Goal: Information Seeking & Learning: Find contact information

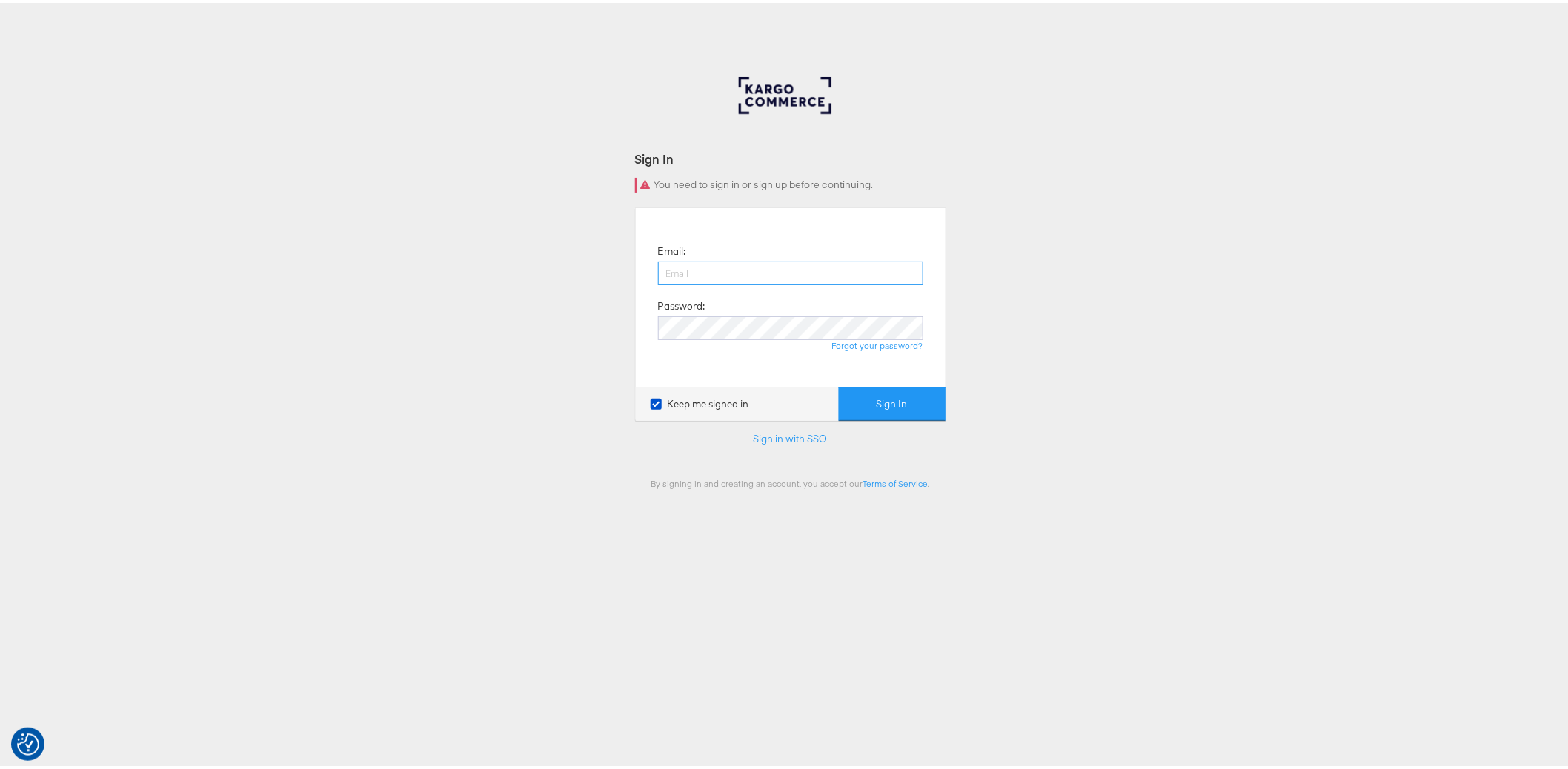
type input "[PERSON_NAME][EMAIL_ADDRESS][DOMAIN_NAME]"
click at [883, 409] on button "Sign In" at bounding box center [891, 401] width 107 height 34
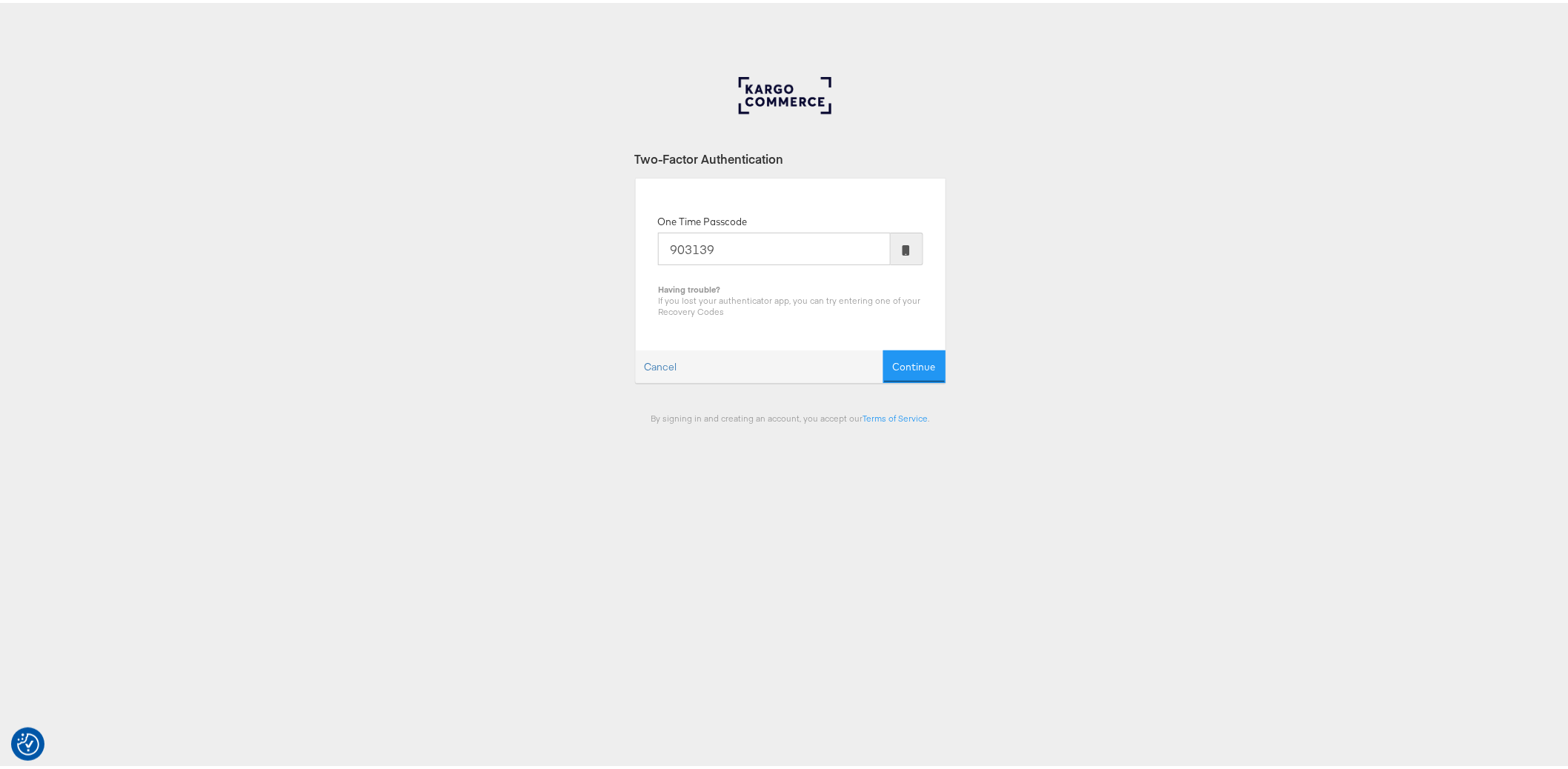
type input "903139"
click at [883, 348] on button "Continue" at bounding box center [914, 364] width 63 height 34
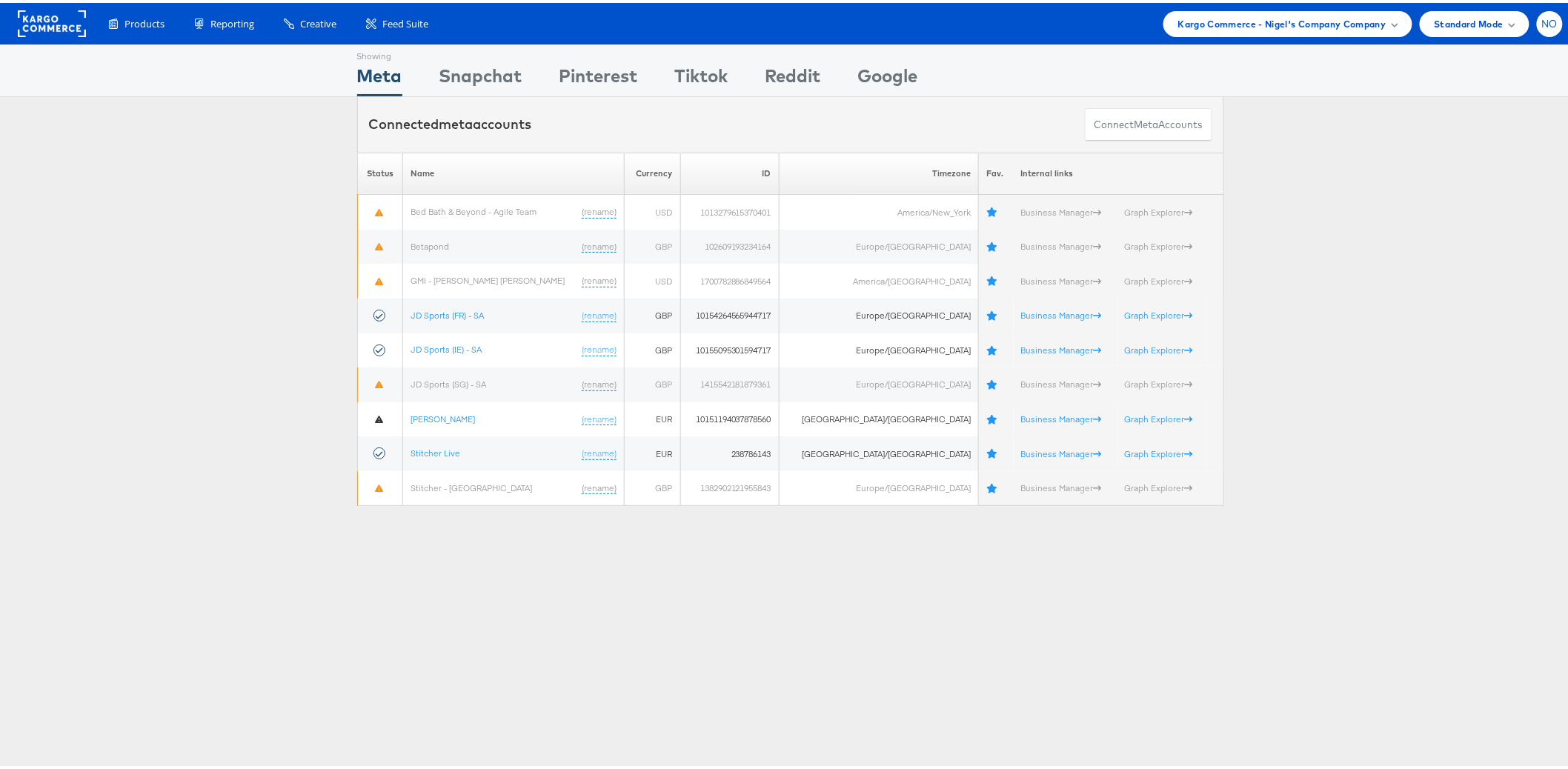
click at [1542, 19] on span "NO" at bounding box center [1550, 21] width 16 height 10
click at [1469, 136] on link "Internal Dashboard" at bounding box center [1486, 140] width 126 height 14
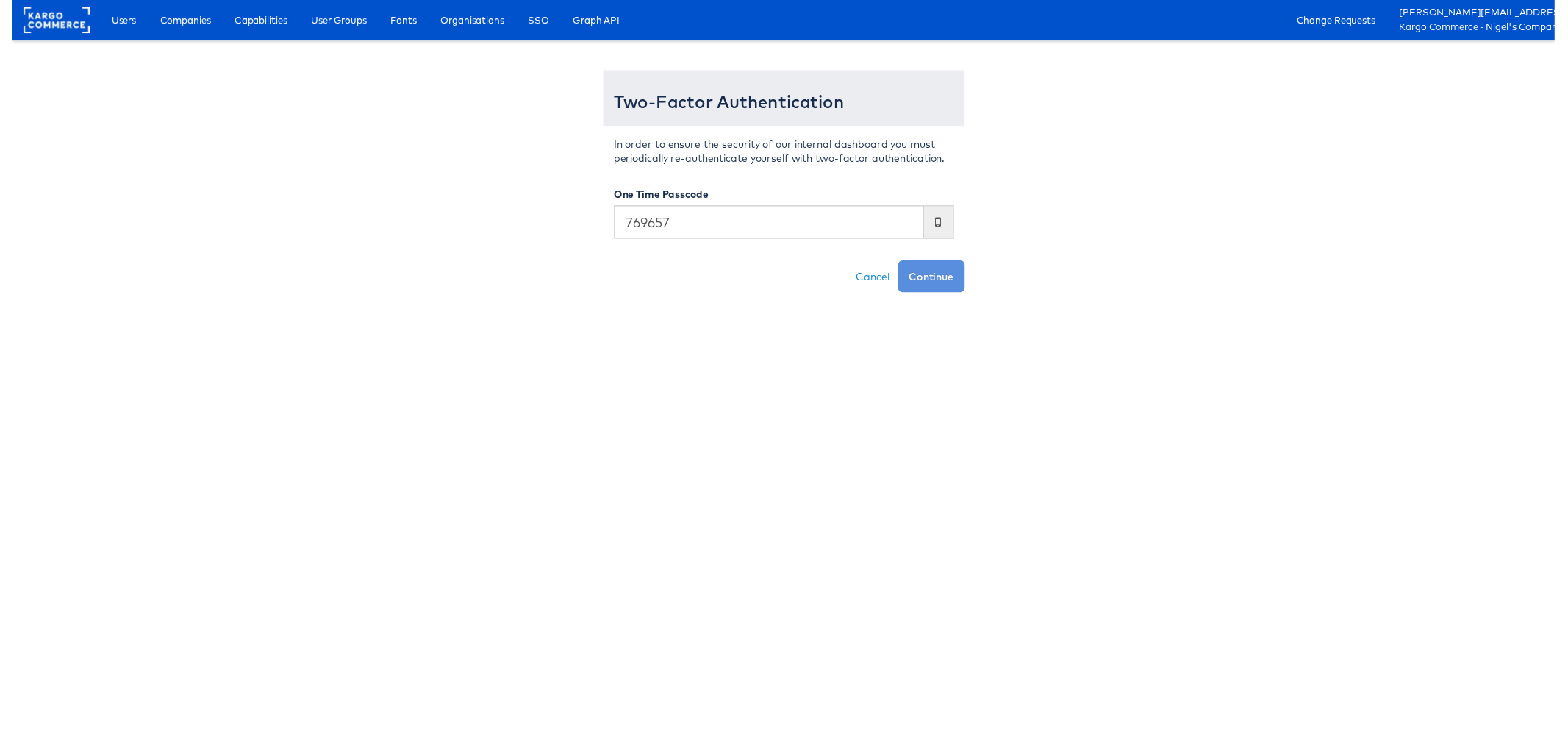
type input "769657"
click at [901, 265] on button "Continue" at bounding box center [934, 281] width 68 height 33
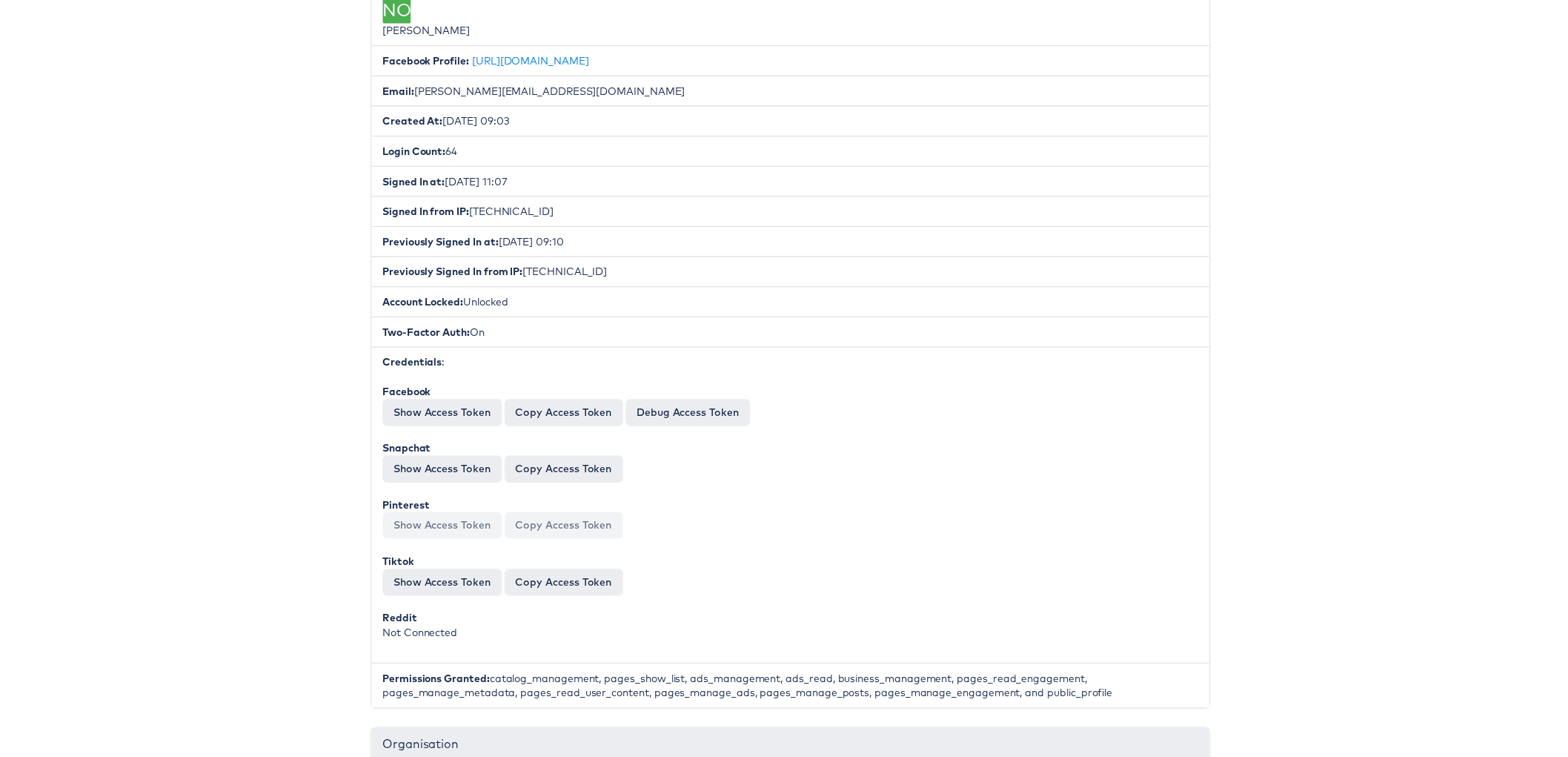
scroll to position [367, 0]
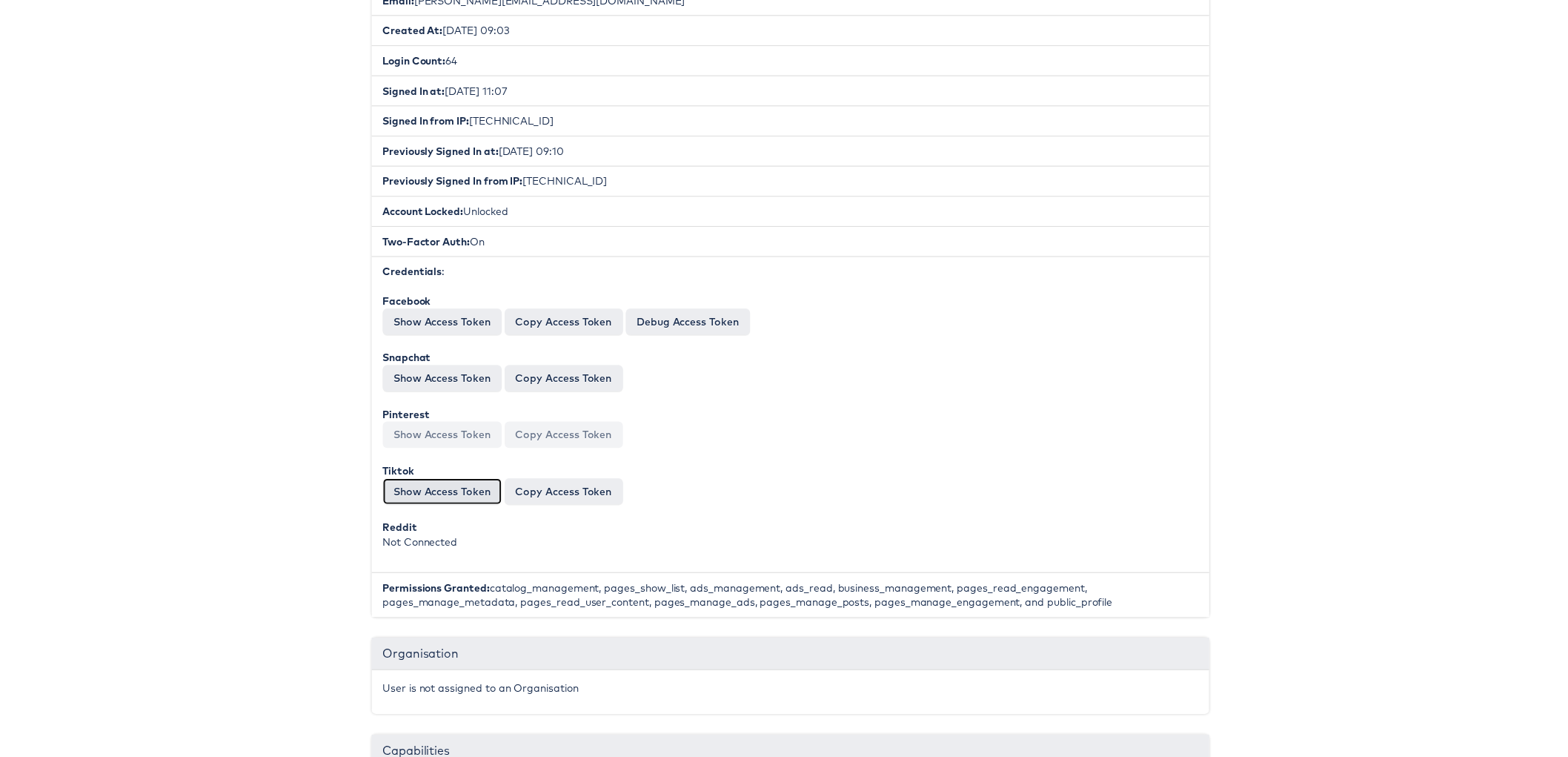
click at [421, 484] on button "Show Access Token" at bounding box center [439, 496] width 120 height 27
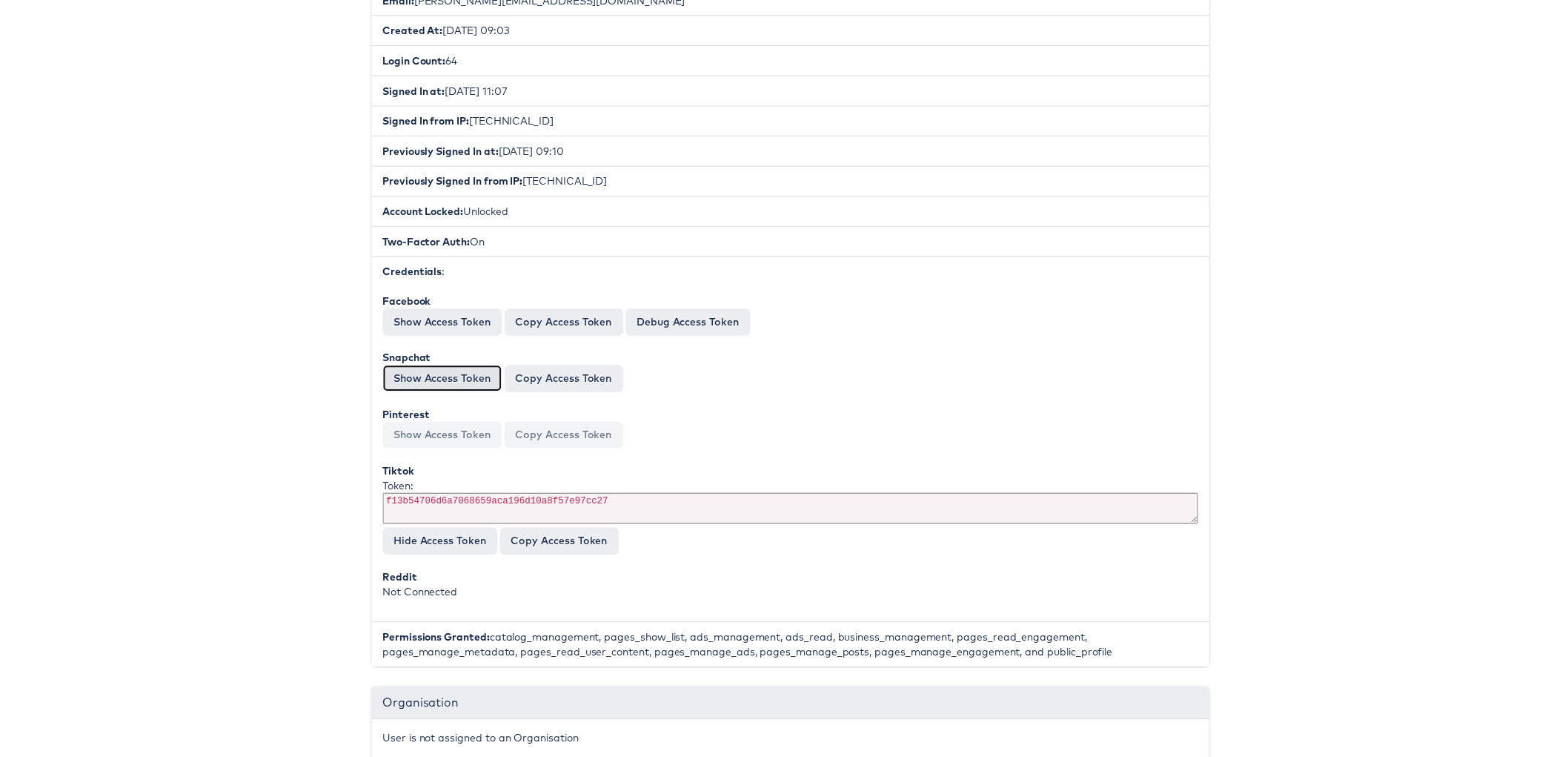
click at [432, 371] on button "Show Access Token" at bounding box center [439, 382] width 120 height 27
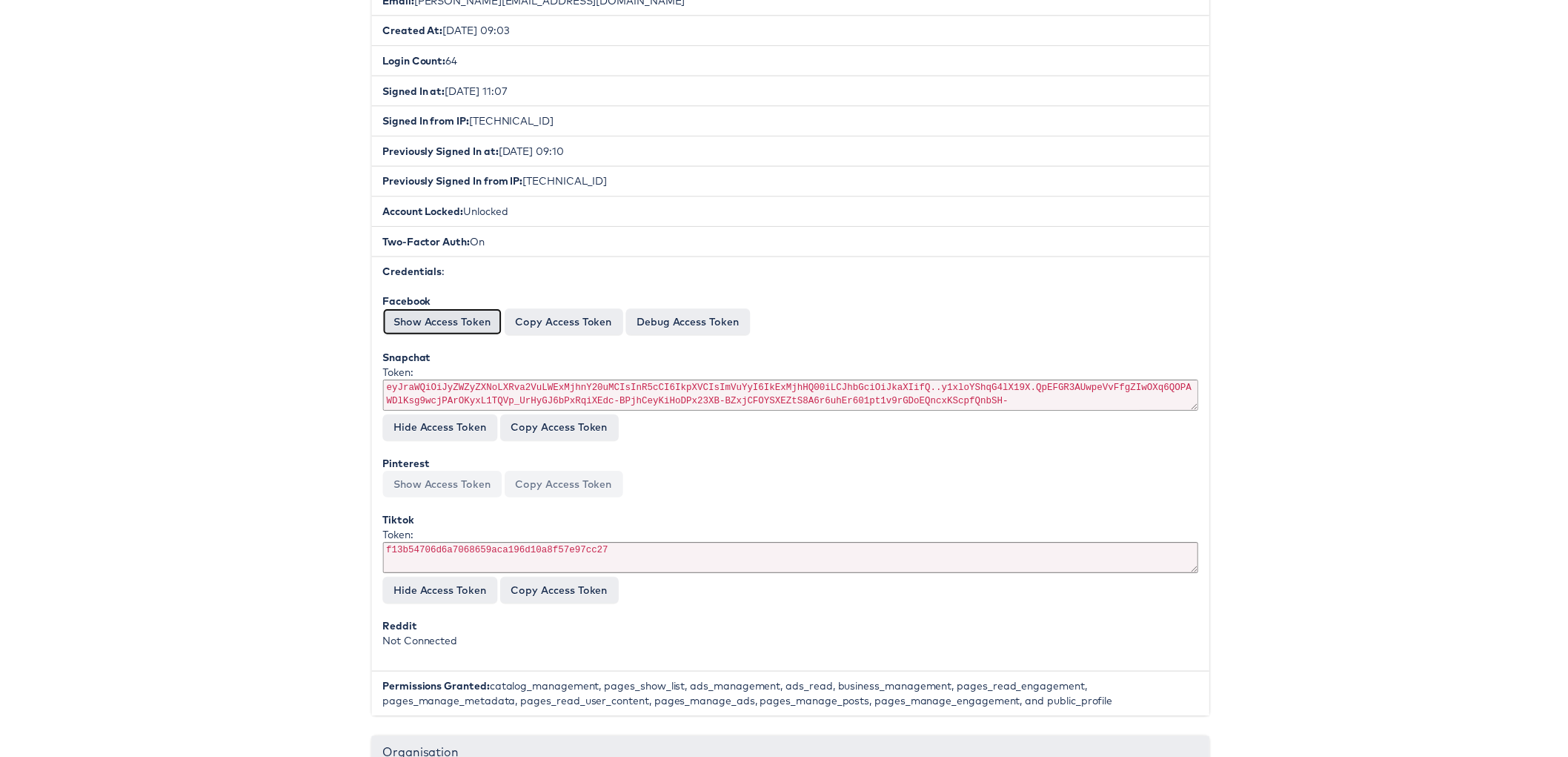
click at [441, 314] on button "Show Access Token" at bounding box center [439, 325] width 120 height 27
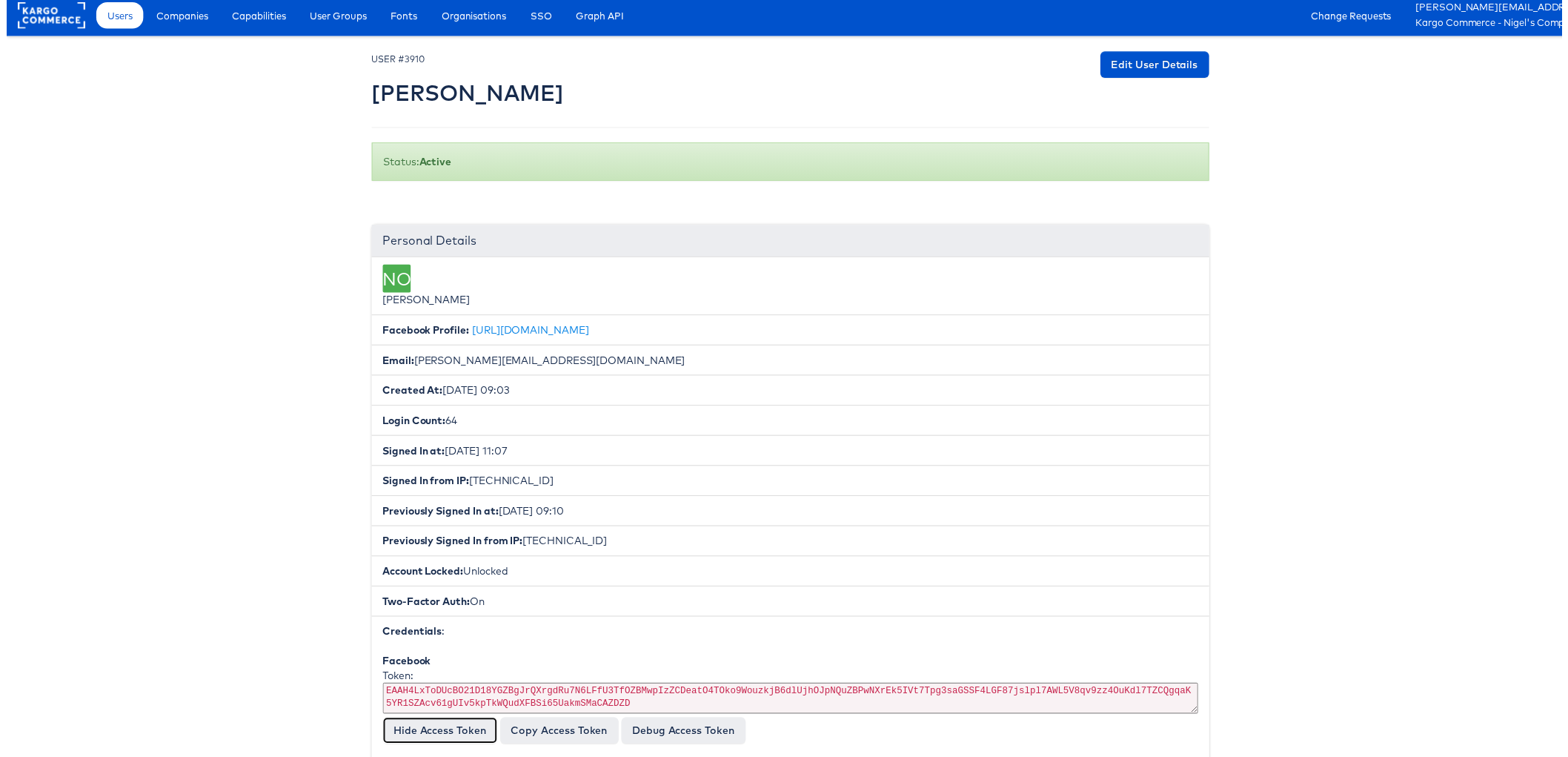
scroll to position [0, 0]
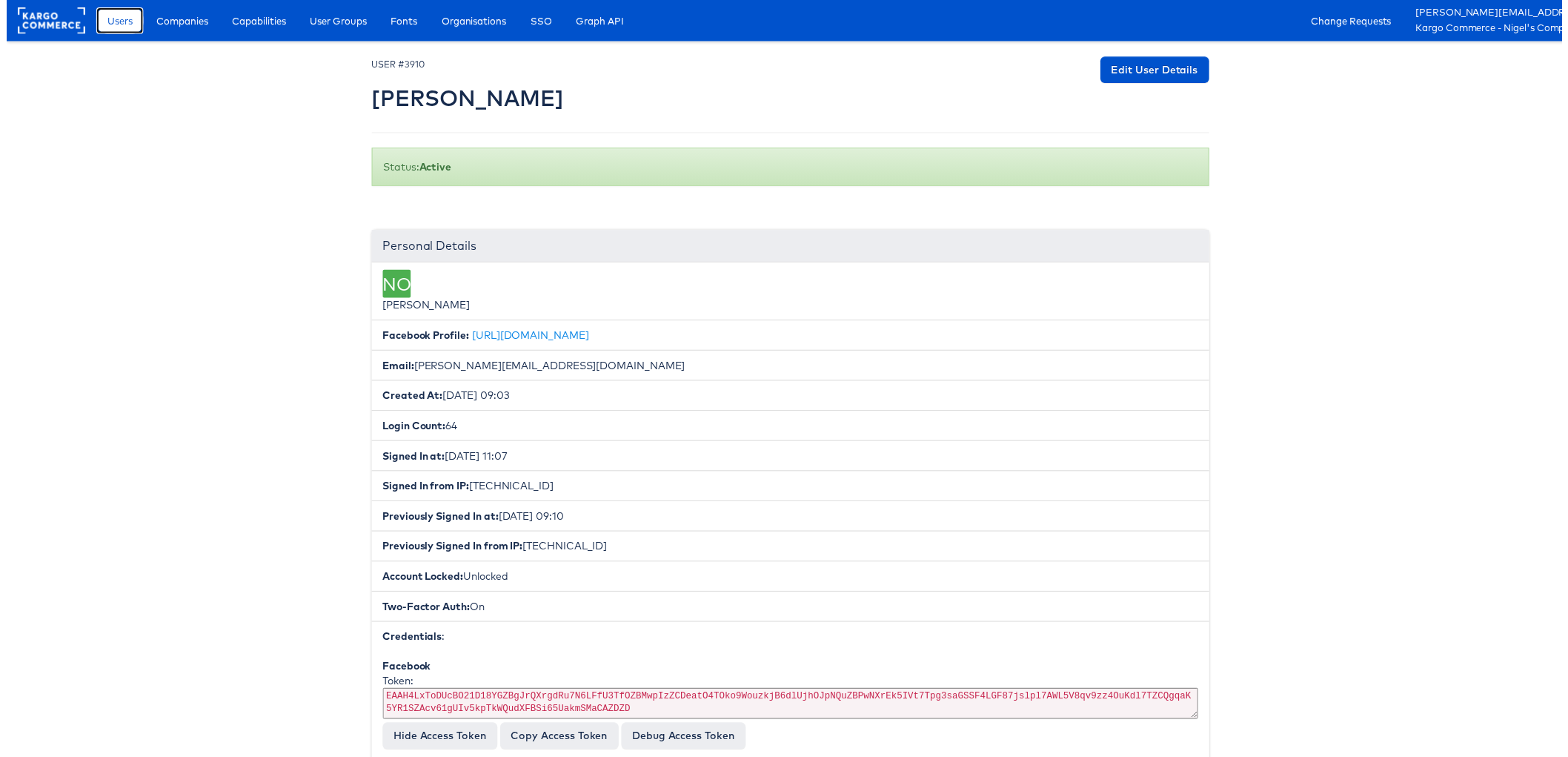
click at [119, 18] on span "Users" at bounding box center [114, 20] width 25 height 14
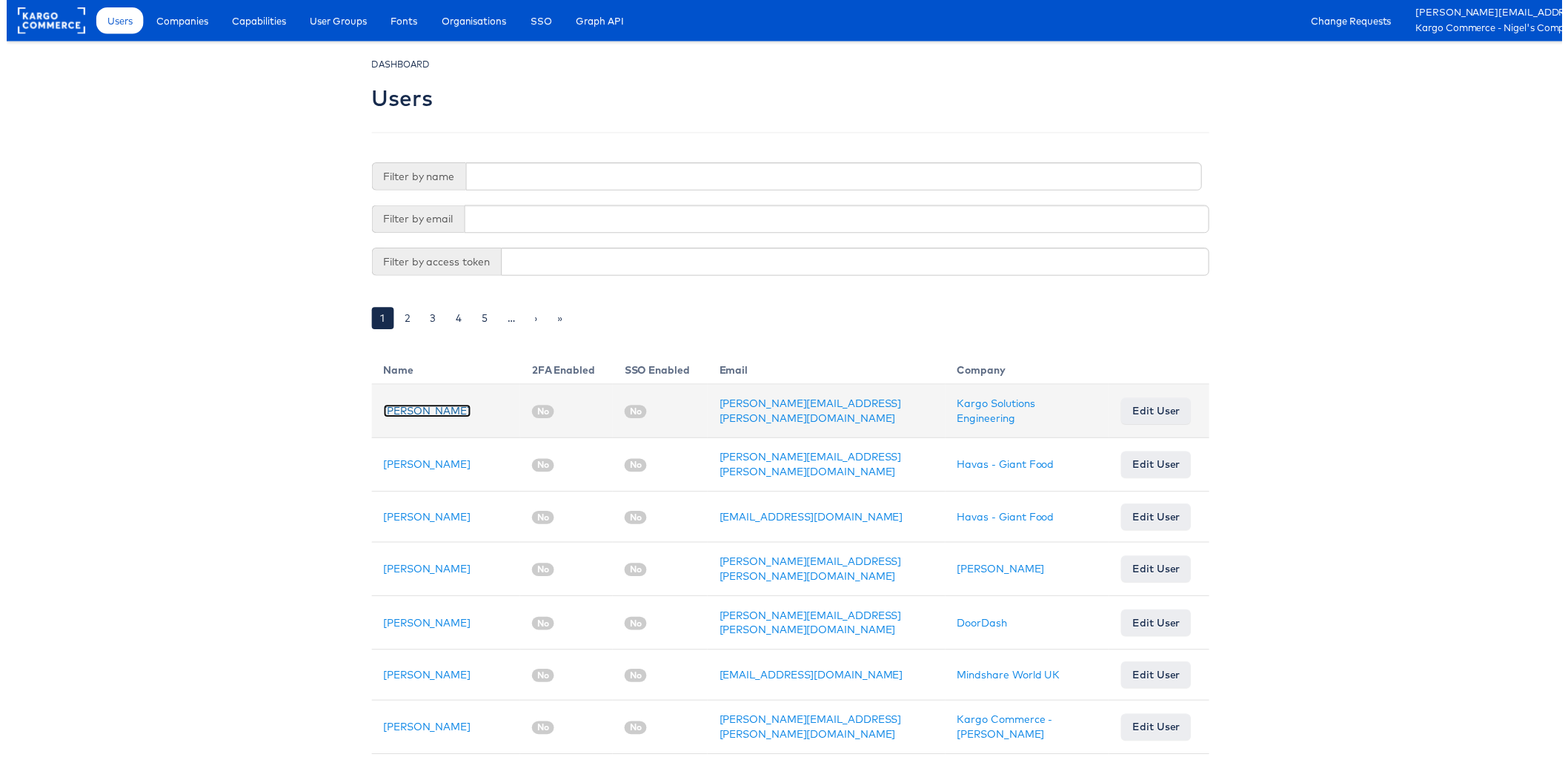
click at [395, 413] on link "[PERSON_NAME]" at bounding box center [423, 415] width 88 height 14
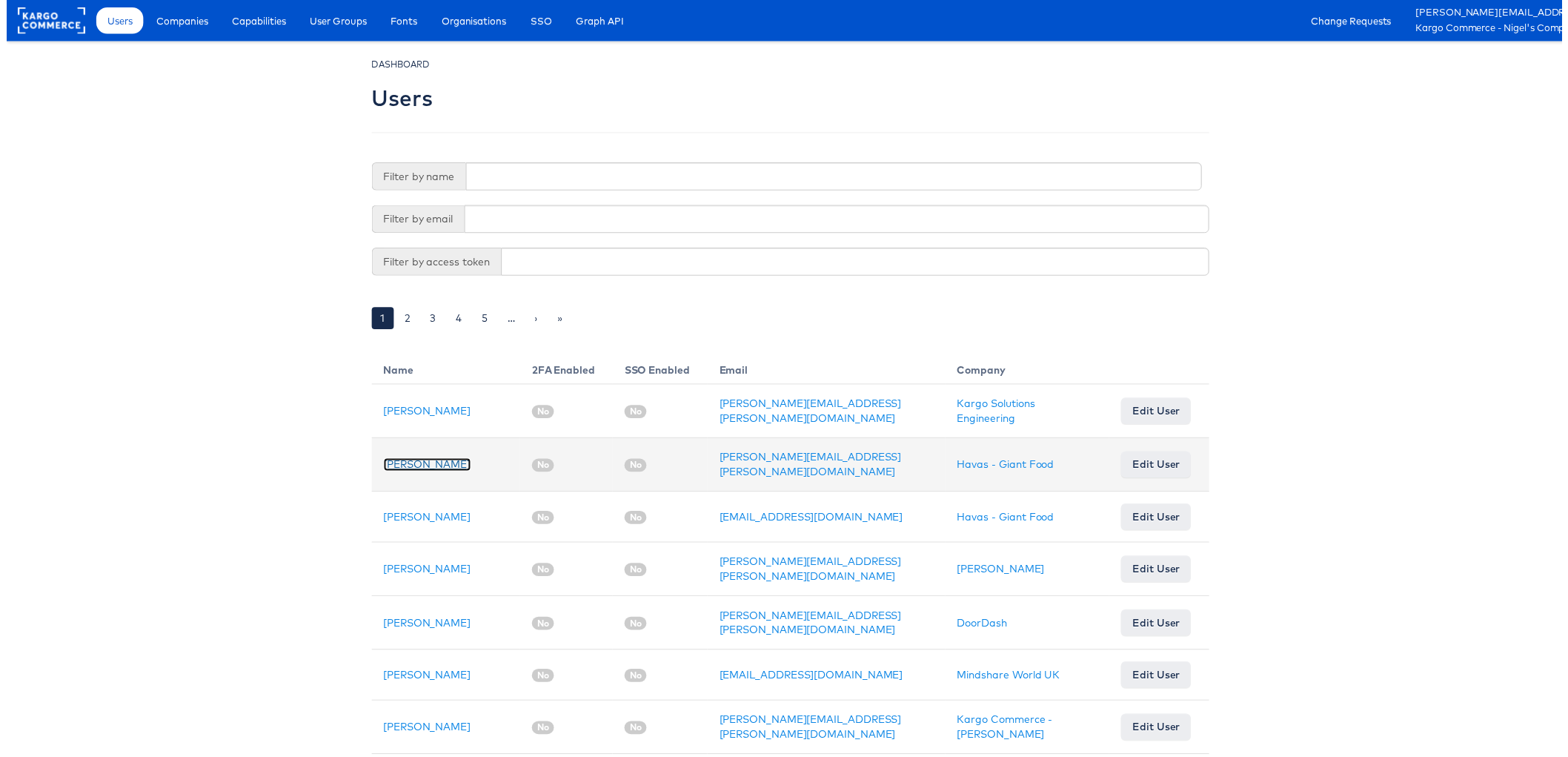
click at [409, 462] on link "[PERSON_NAME]" at bounding box center [423, 469] width 88 height 14
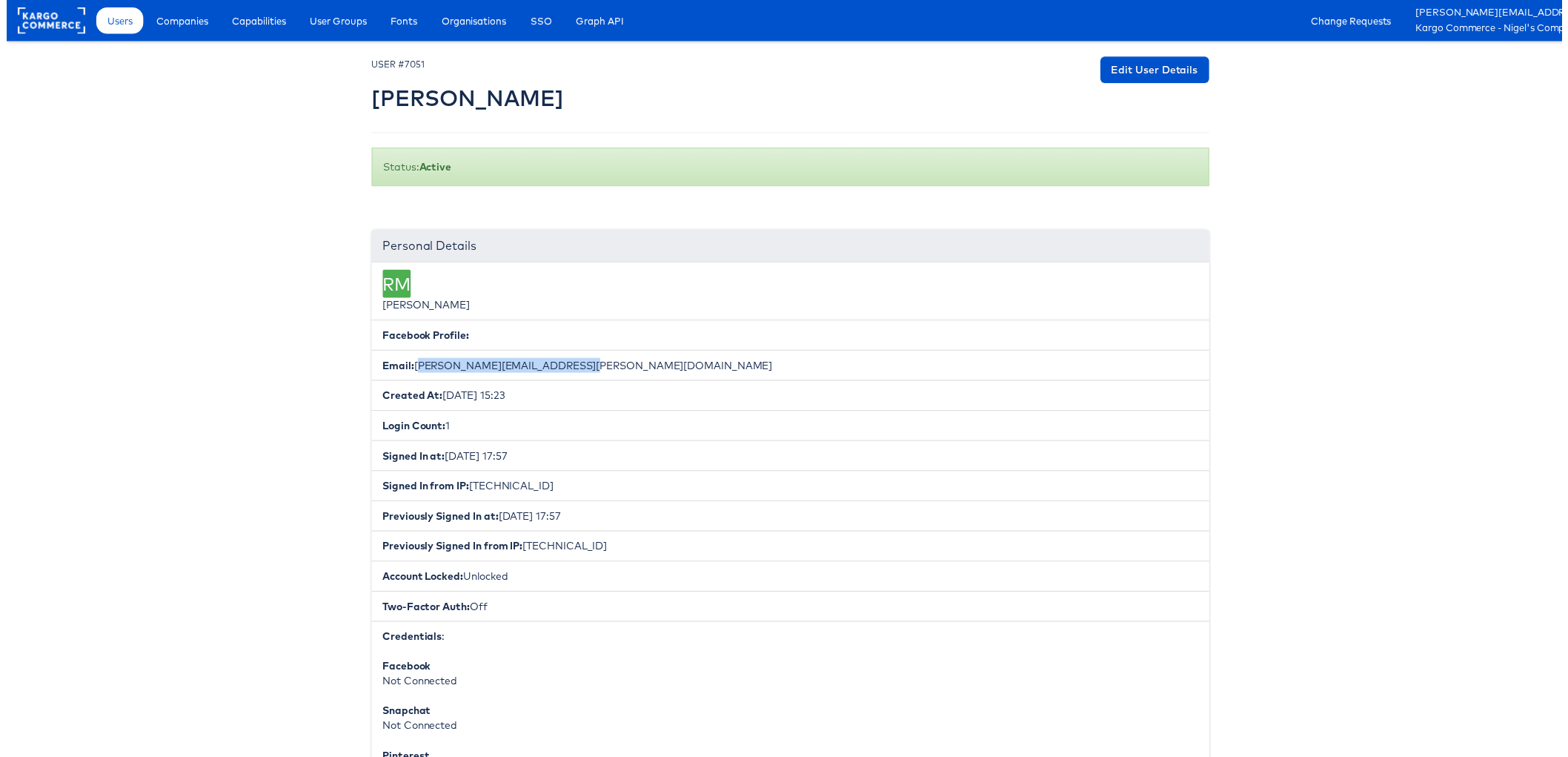
drag, startPoint x: 575, startPoint y: 366, endPoint x: 408, endPoint y: 365, distance: 167.0
click at [408, 365] on li "Email: [PERSON_NAME][EMAIL_ADDRESS][PERSON_NAME][DOMAIN_NAME]" at bounding box center [790, 368] width 844 height 31
copy li "[PERSON_NAME][EMAIL_ADDRESS][PERSON_NAME][DOMAIN_NAME]"
click at [119, 20] on span "Users" at bounding box center [114, 20] width 25 height 14
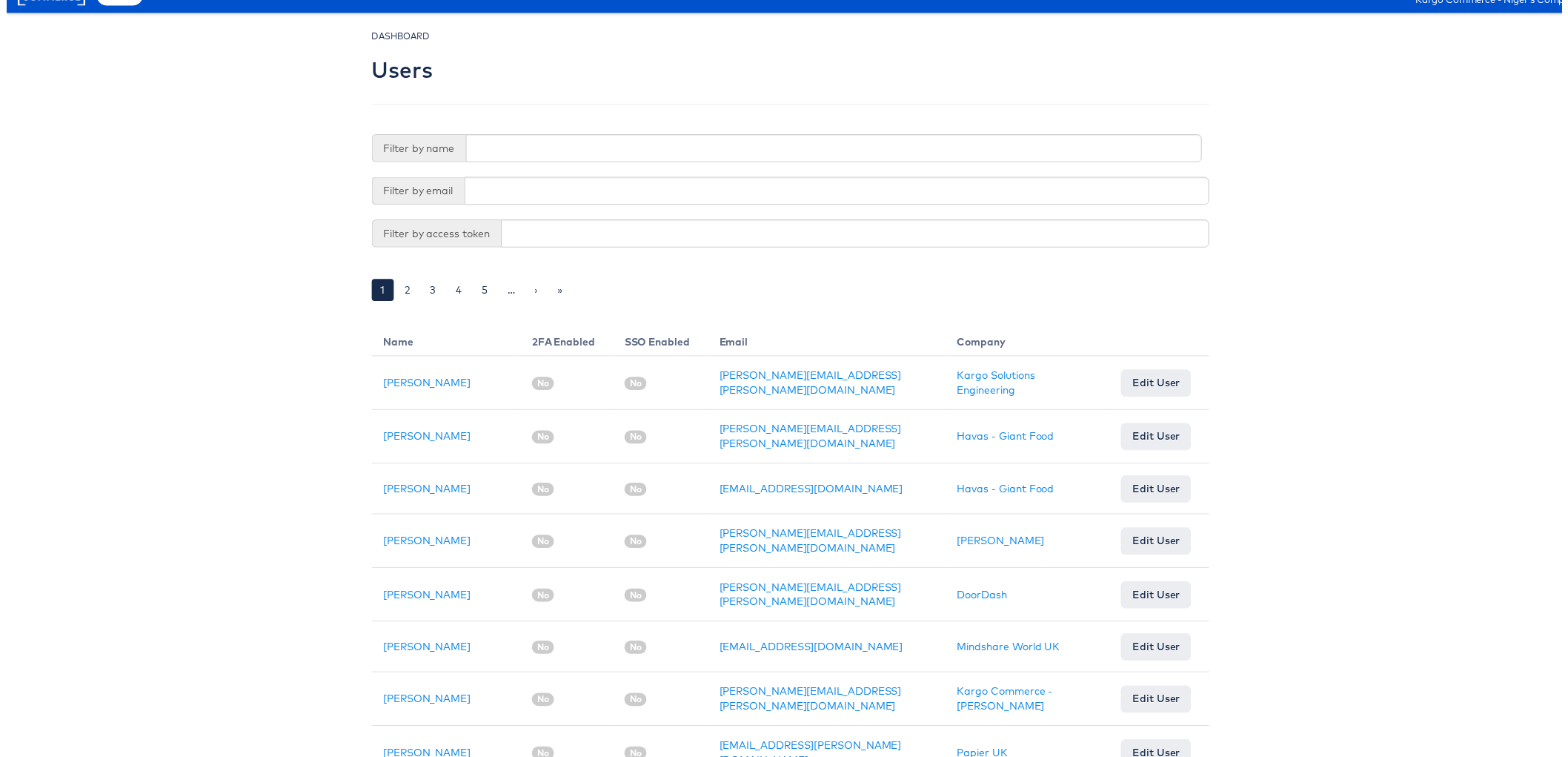
scroll to position [63, 0]
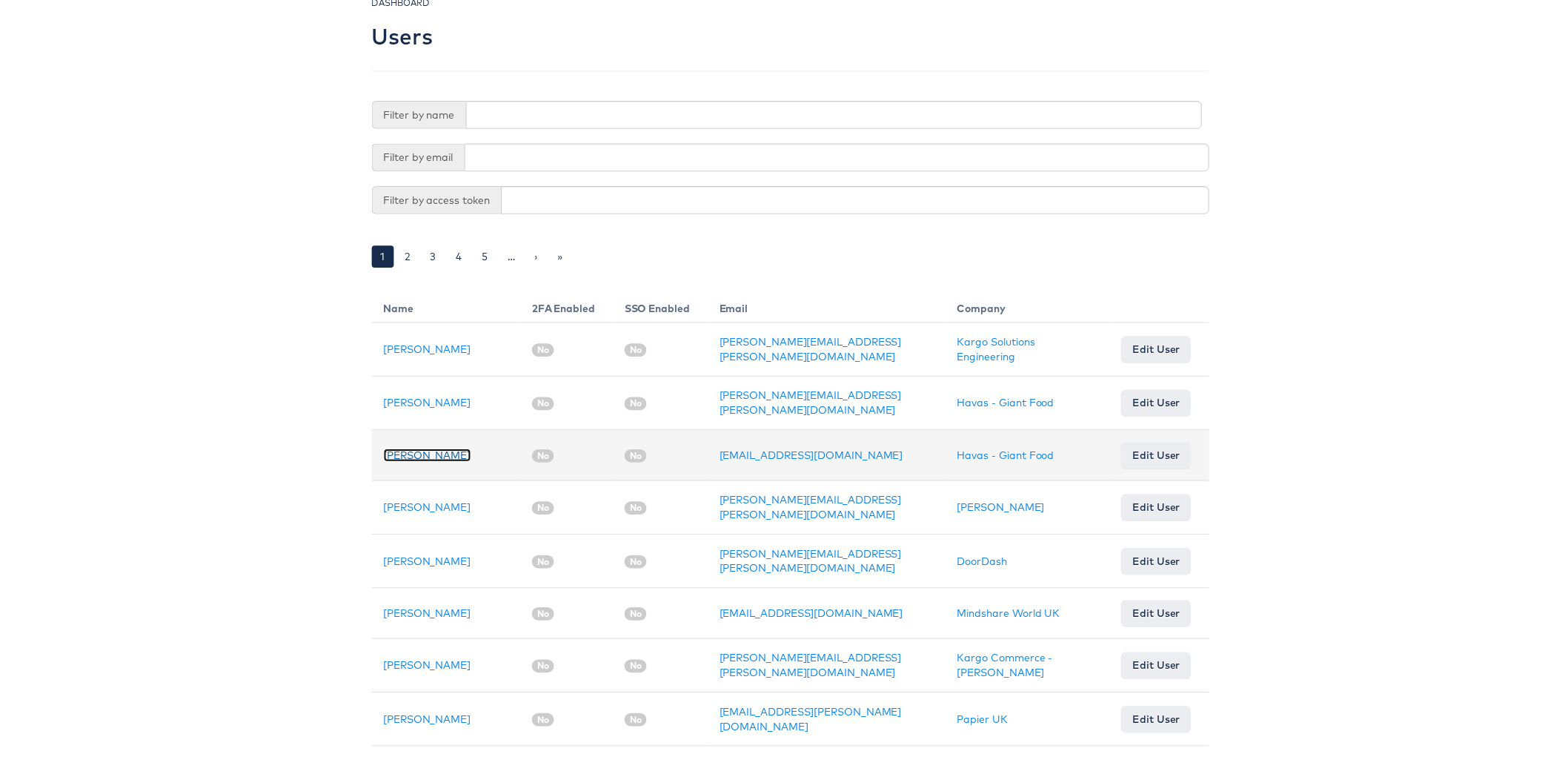
click at [396, 453] on link "[PERSON_NAME]" at bounding box center [423, 459] width 88 height 14
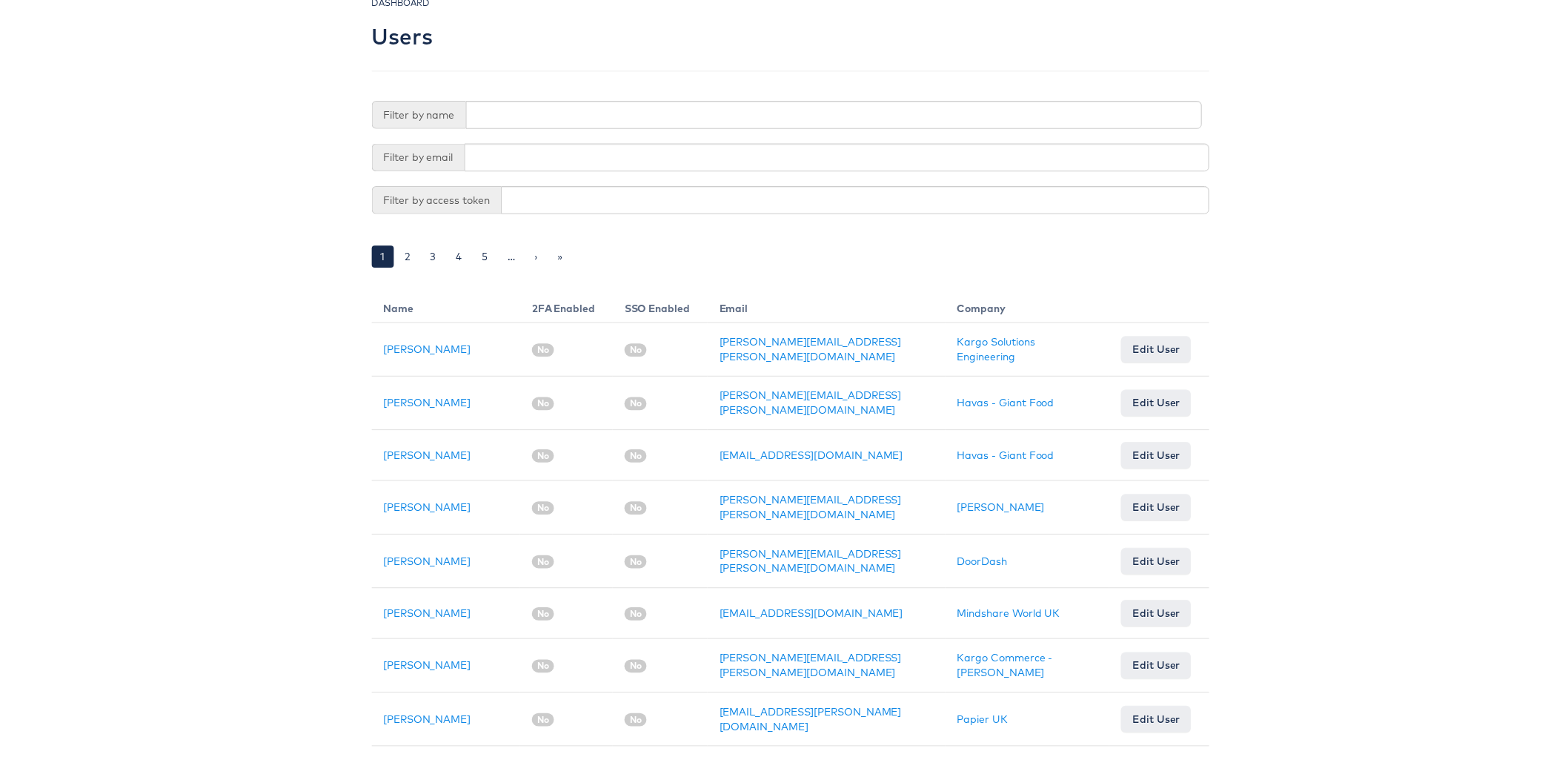
scroll to position [124, 0]
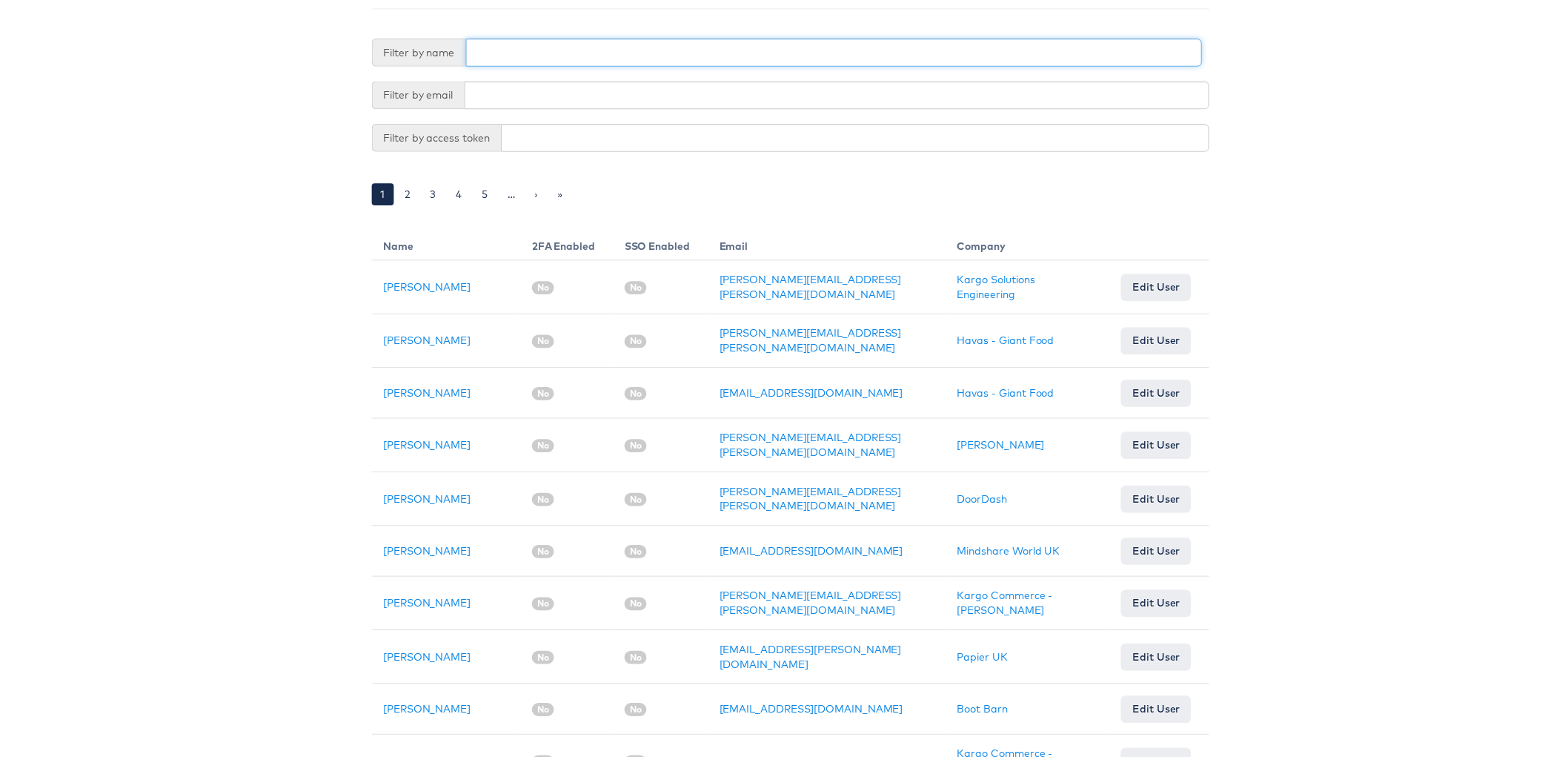
click at [497, 59] on input "text" at bounding box center [834, 53] width 742 height 28
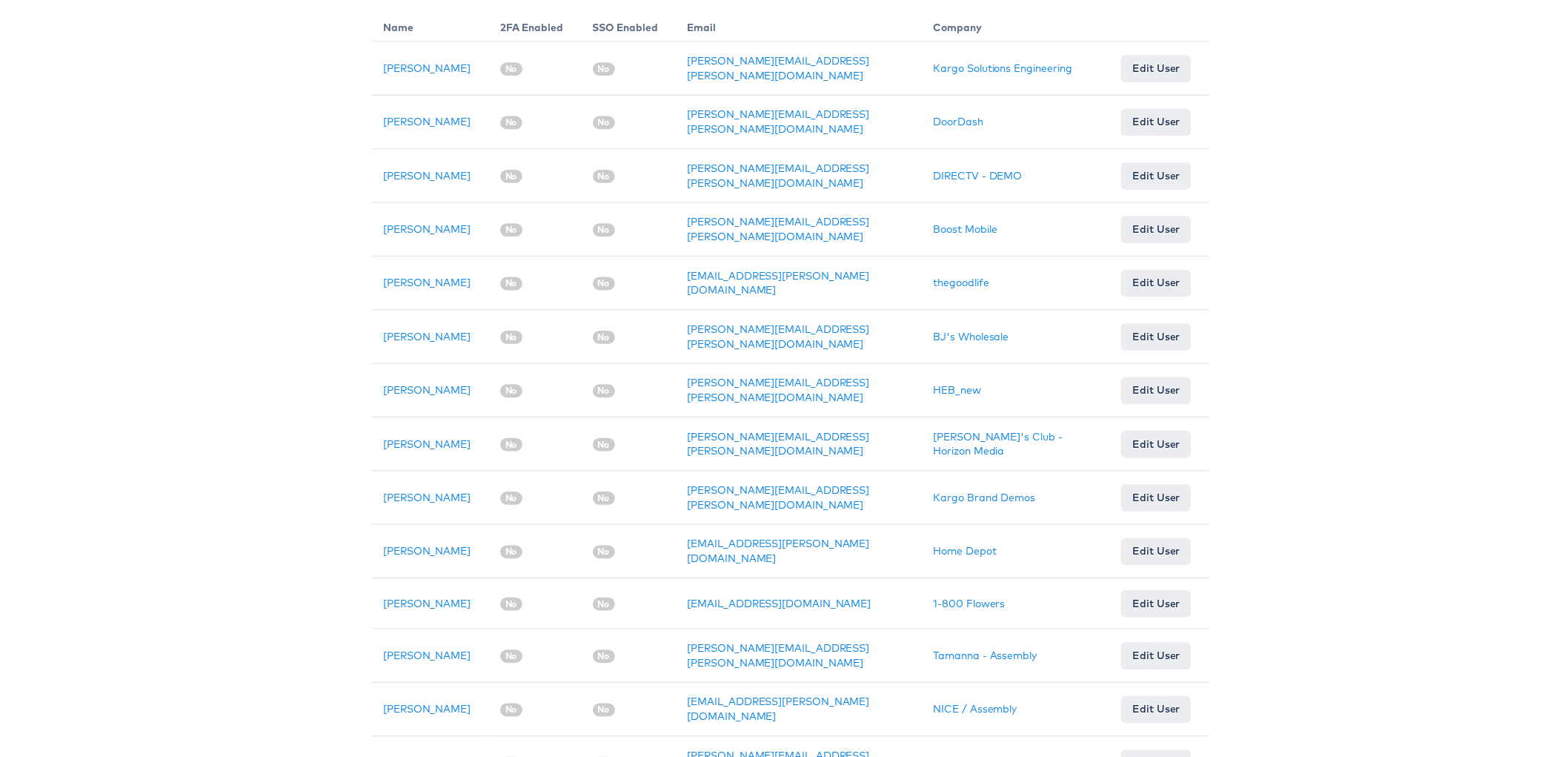
scroll to position [802, 0]
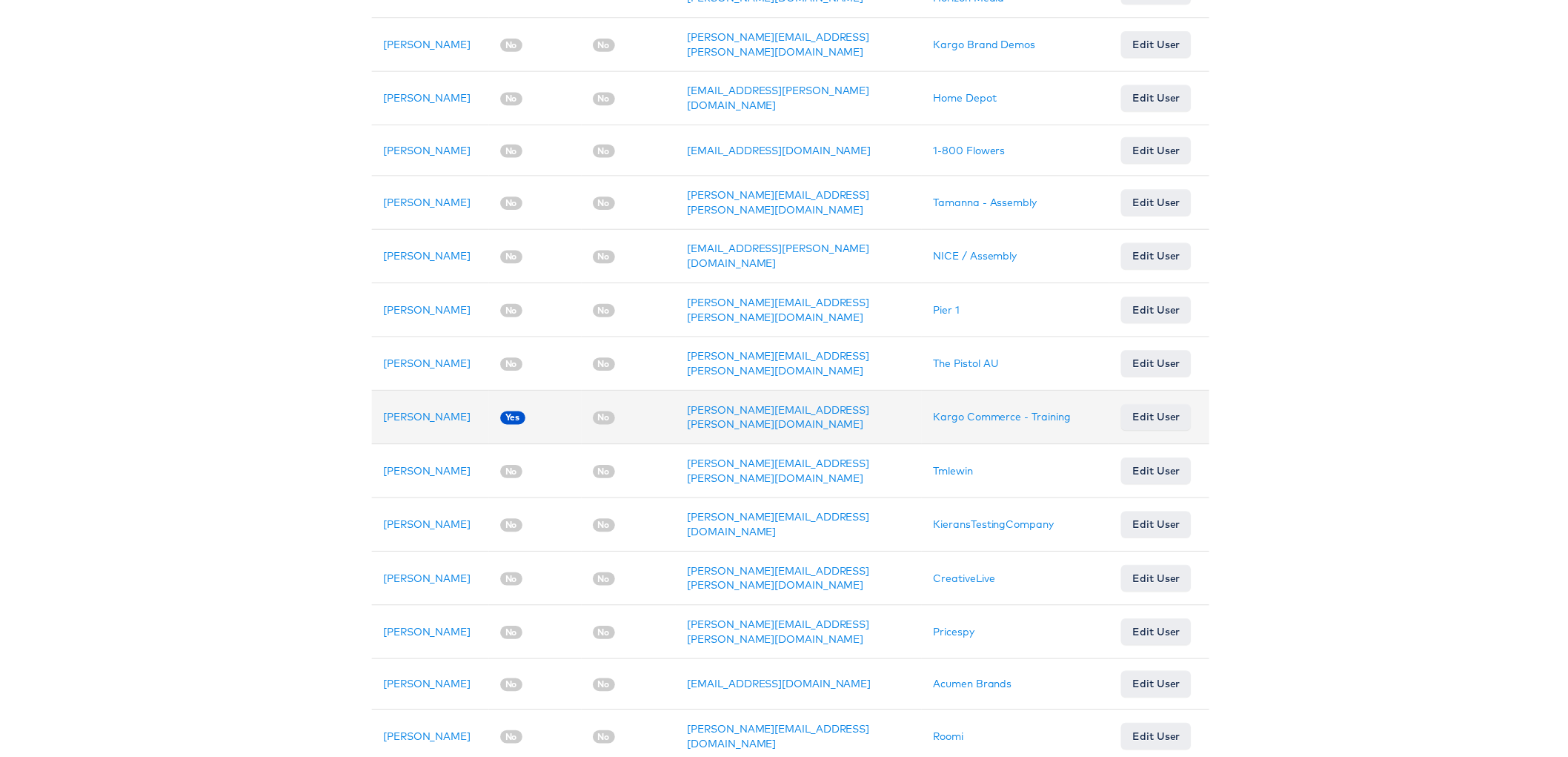
type input "adam"
drag, startPoint x: 670, startPoint y: 405, endPoint x: 694, endPoint y: 403, distance: 24.1
click at [694, 403] on td "adam.mcgilvray@kargo.com" at bounding box center [799, 420] width 249 height 54
click at [395, 414] on link "[PERSON_NAME]" at bounding box center [423, 420] width 88 height 14
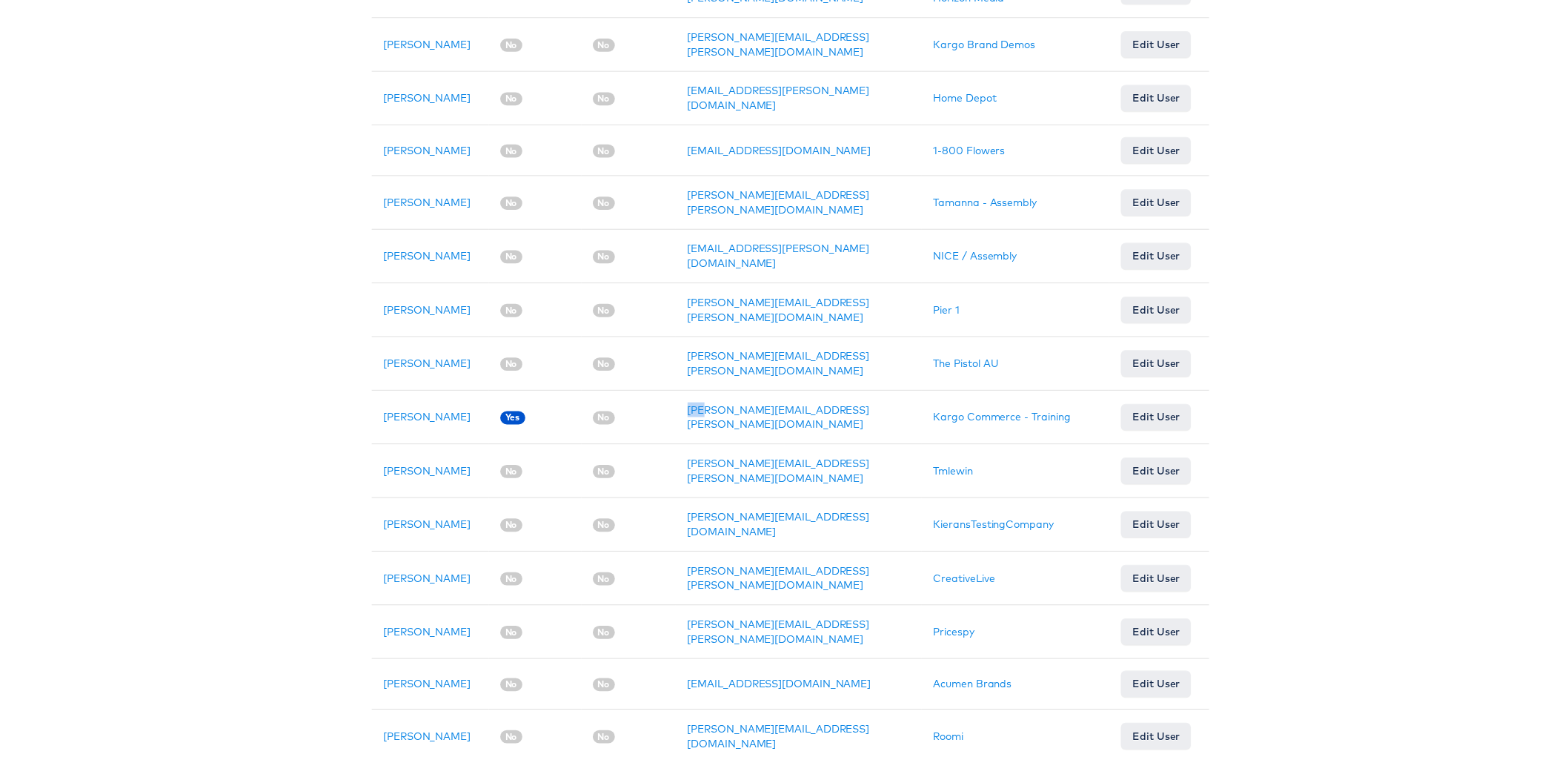
scroll to position [990, 0]
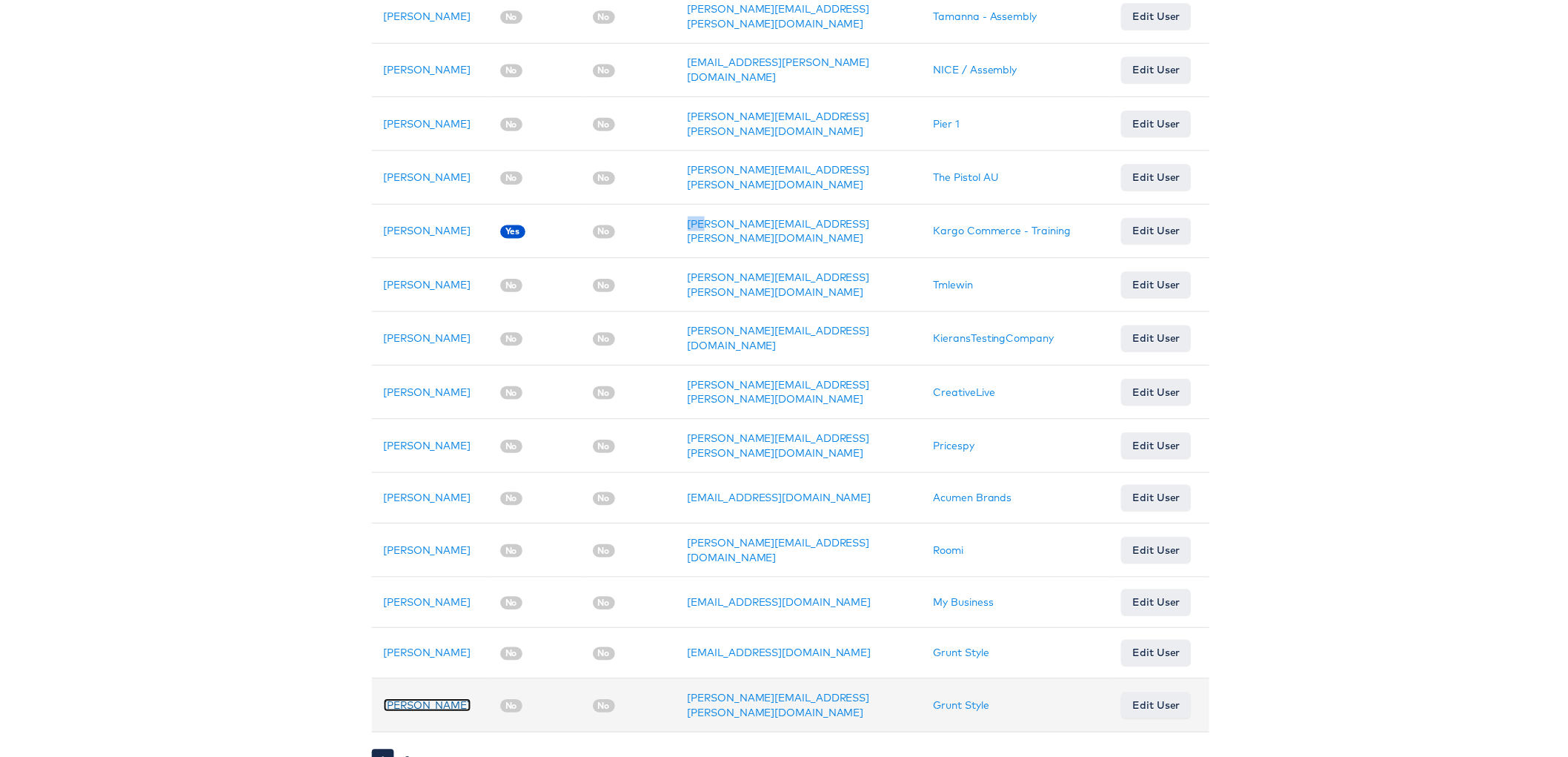
click at [391, 704] on link "Travis Adams" at bounding box center [423, 711] width 88 height 14
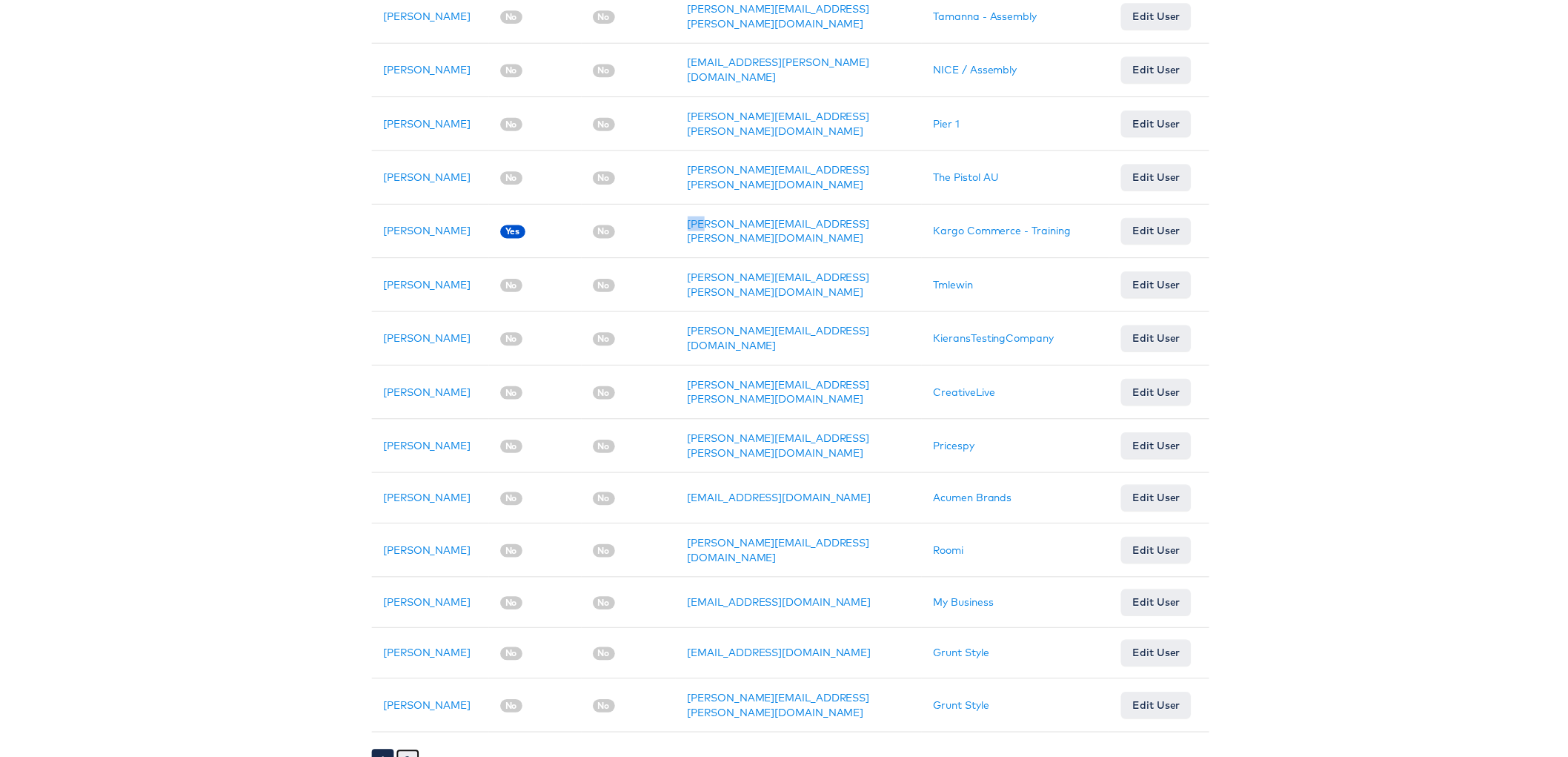
click at [392, 755] on link "2" at bounding box center [404, 766] width 24 height 22
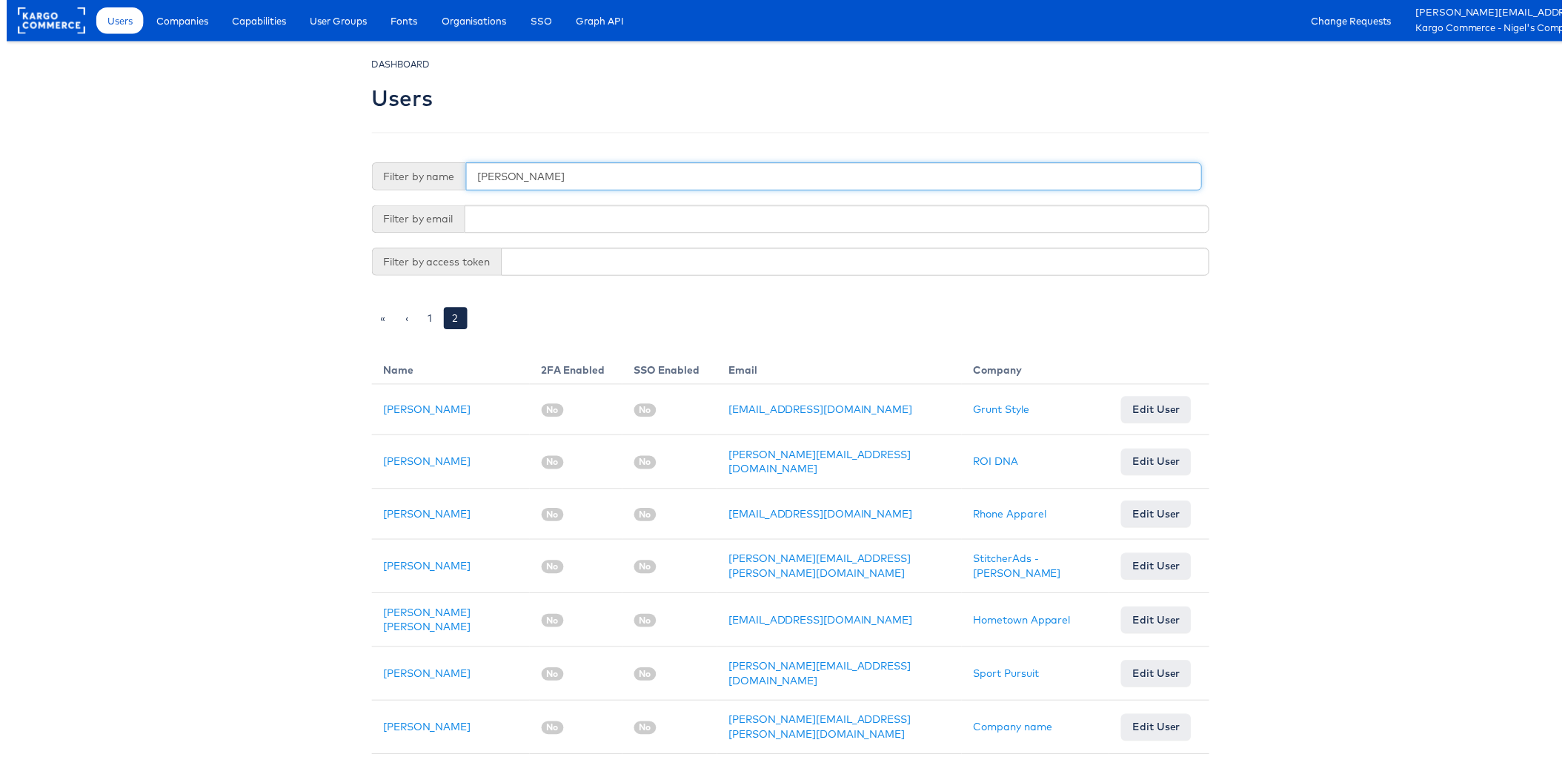
drag, startPoint x: 511, startPoint y: 186, endPoint x: 434, endPoint y: 174, distance: 77.9
click at [434, 174] on div "Filter by name adam" at bounding box center [786, 177] width 837 height 28
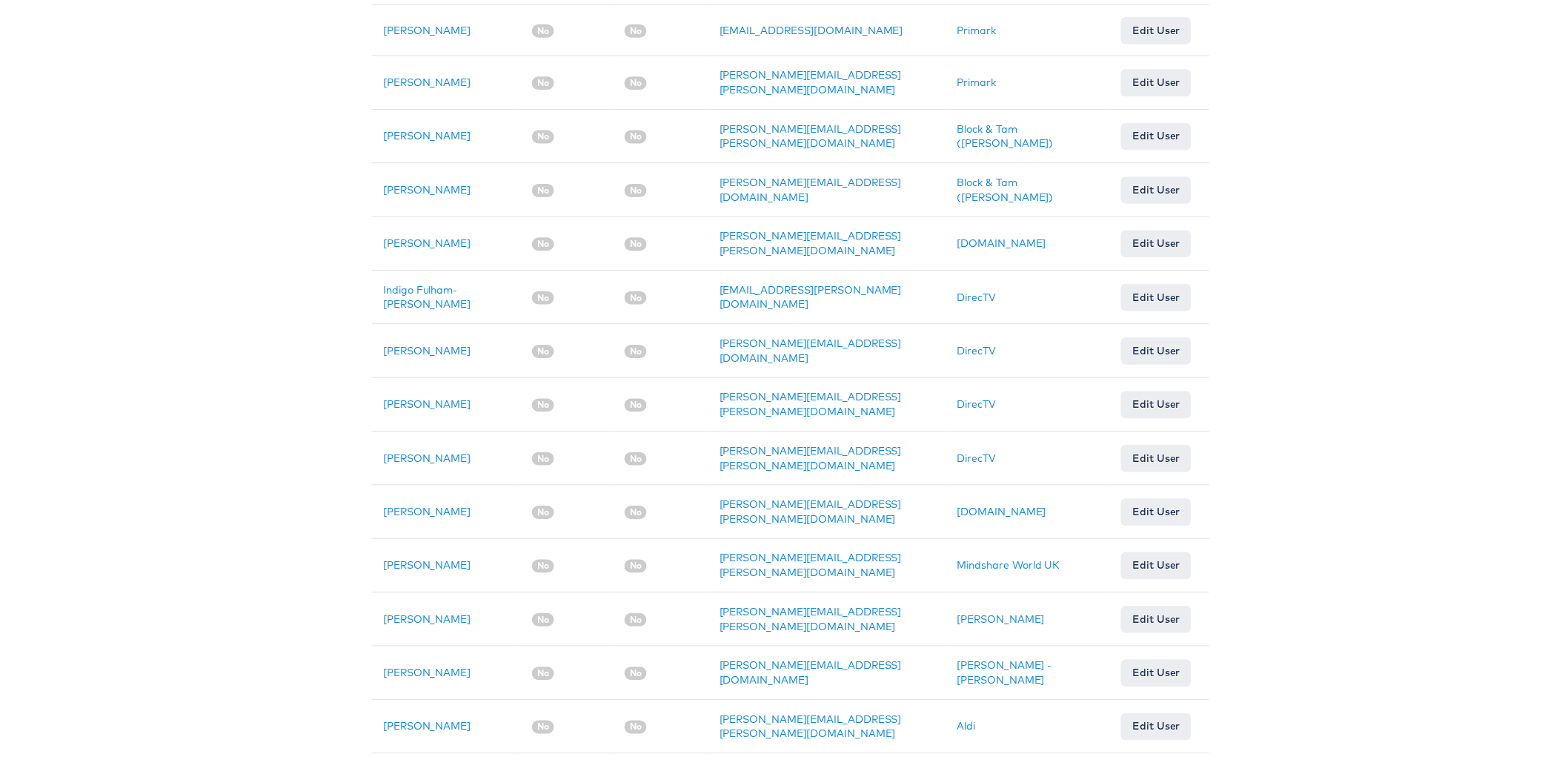
scroll to position [955, 0]
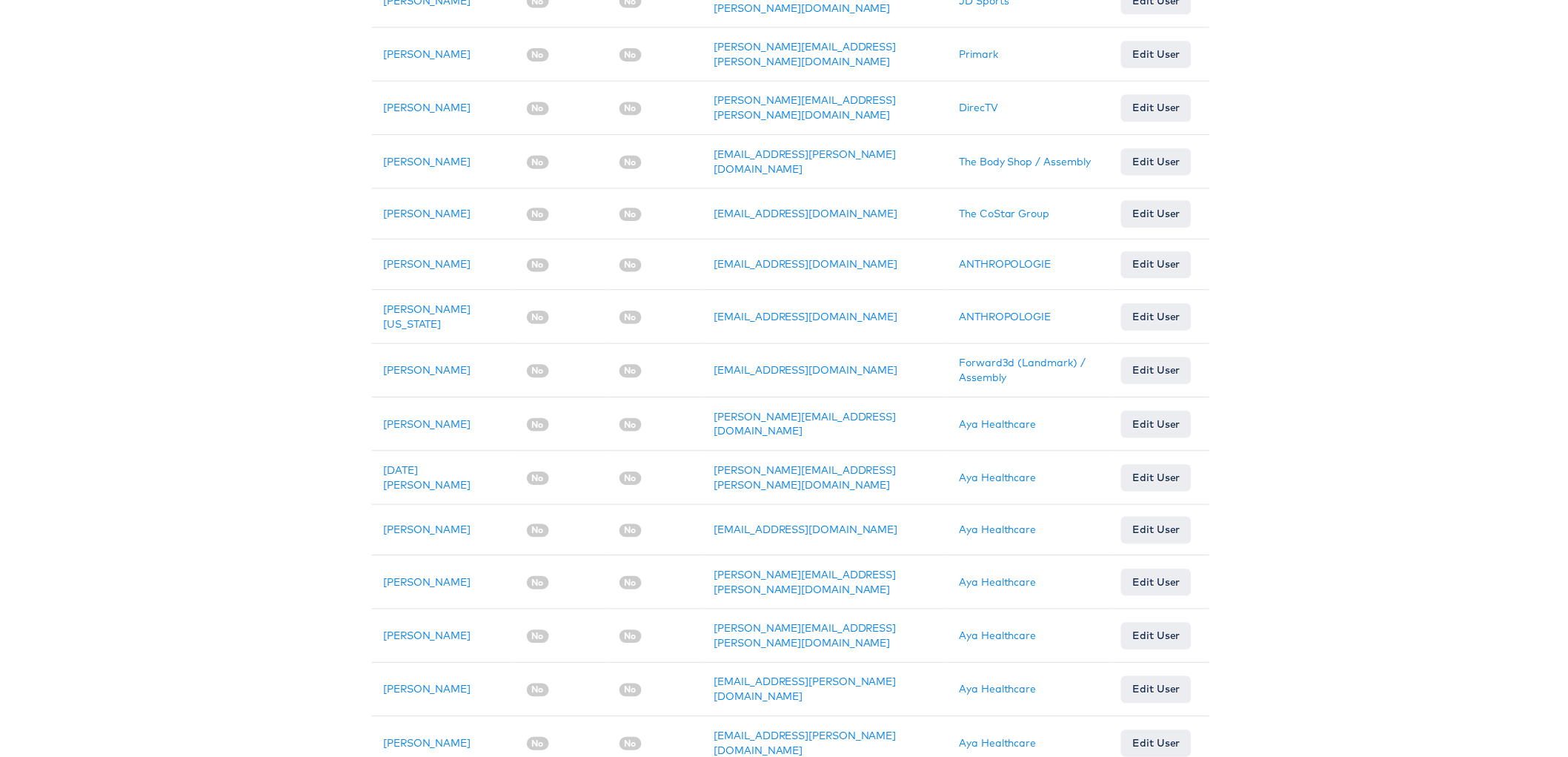
scroll to position [946, 0]
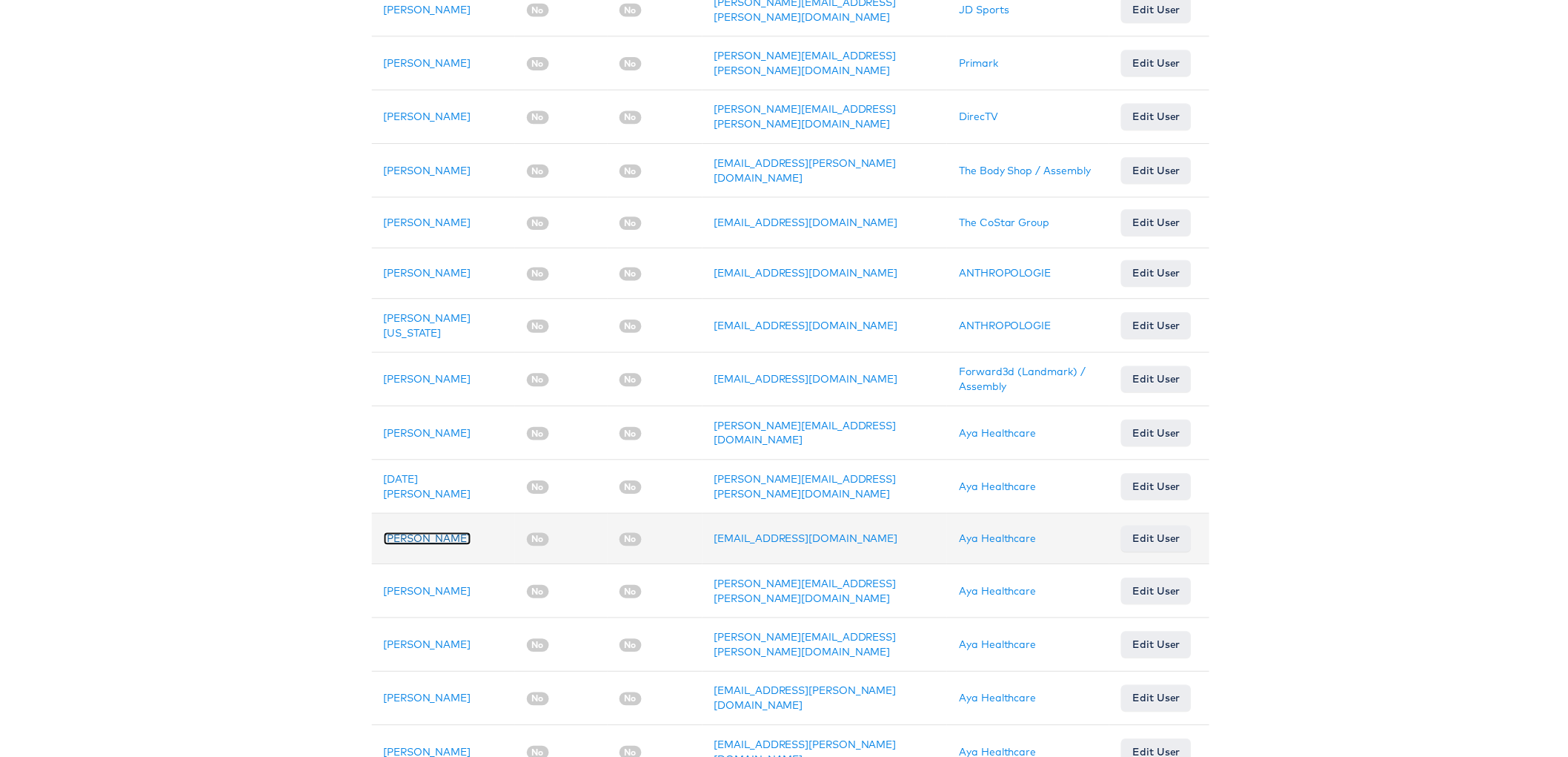
click at [405, 537] on link "Lisa Williams" at bounding box center [423, 544] width 88 height 14
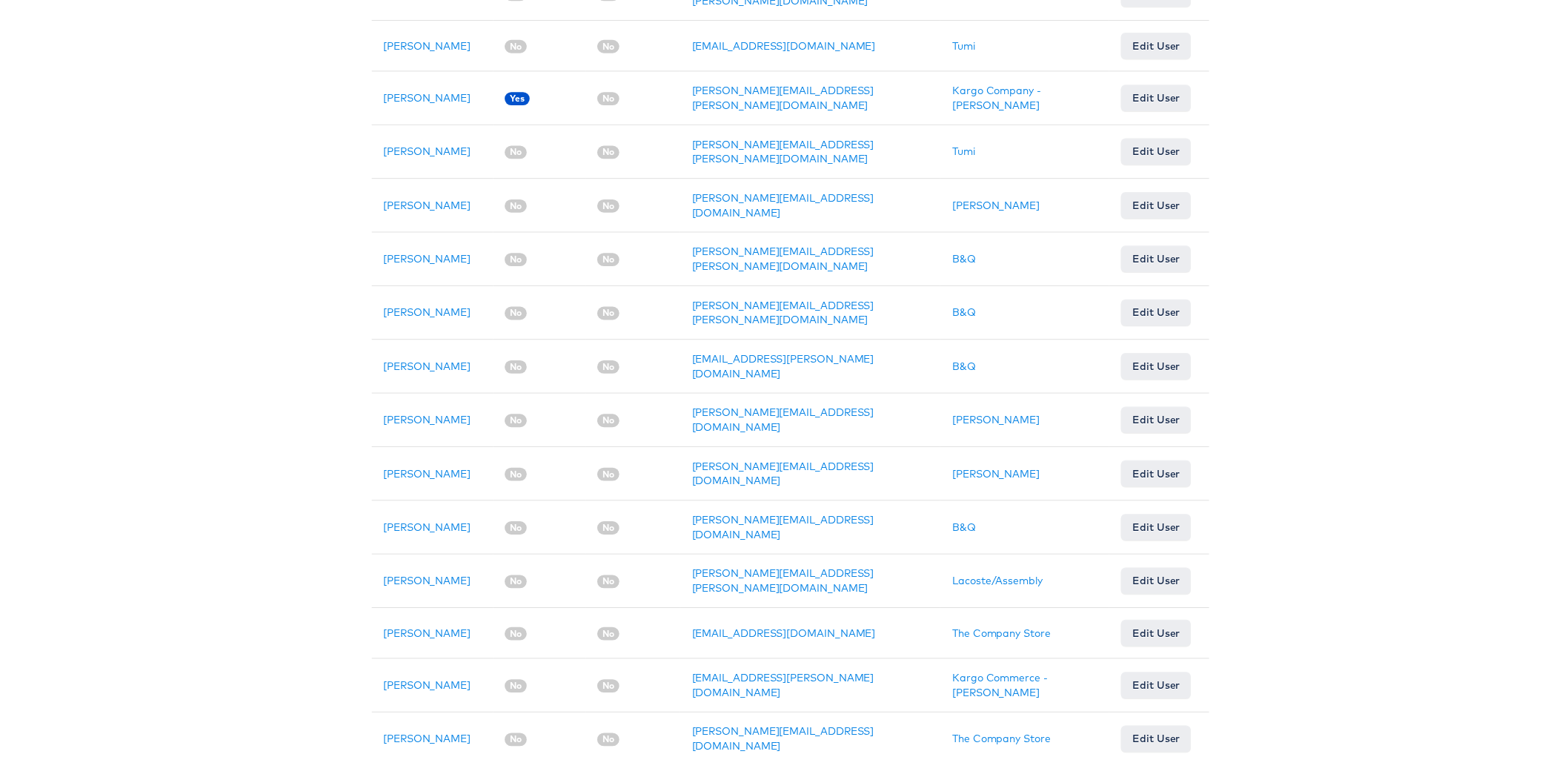
scroll to position [736, 0]
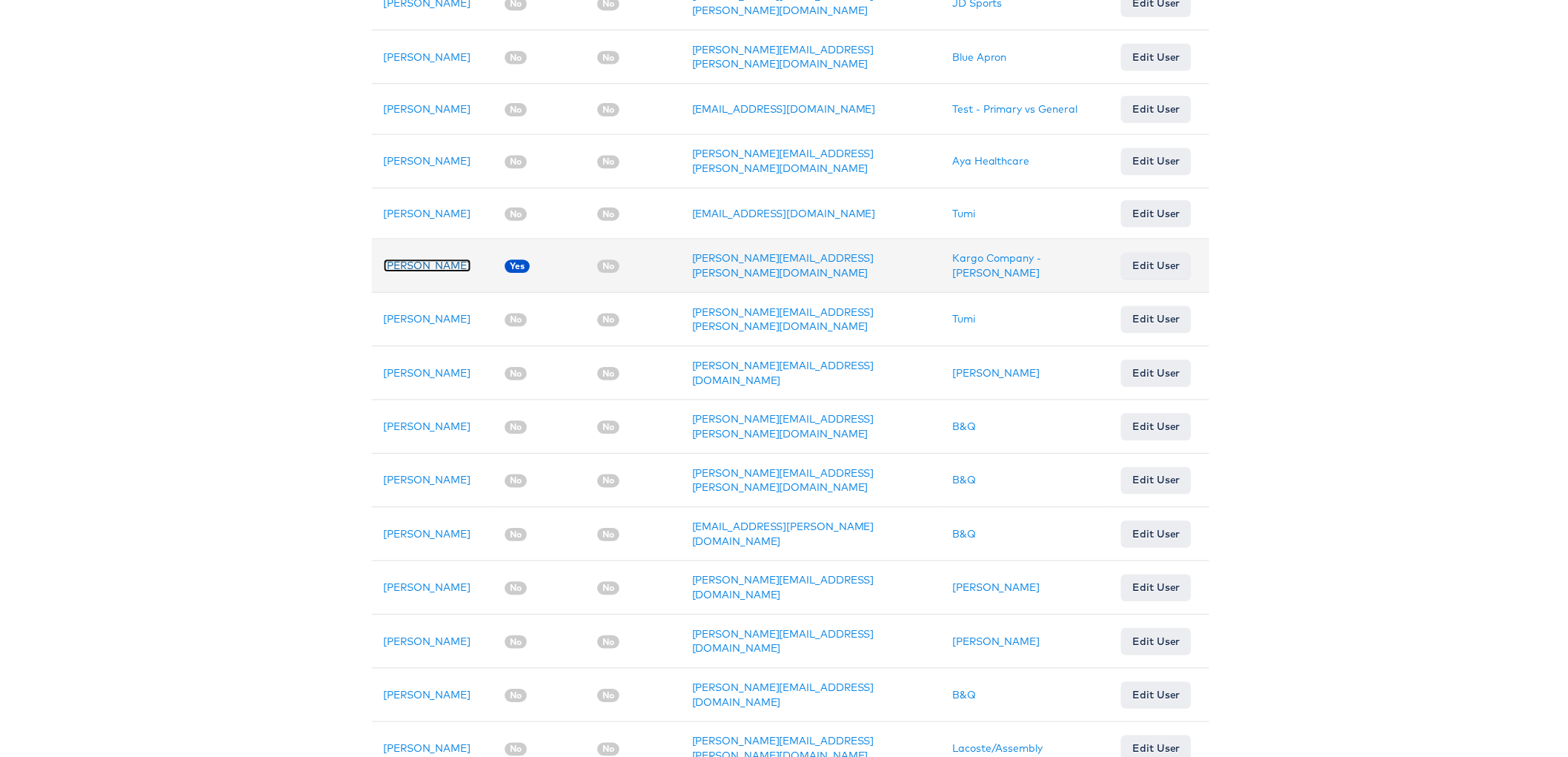
click at [406, 261] on link "Juan Aranzazu" at bounding box center [423, 268] width 88 height 14
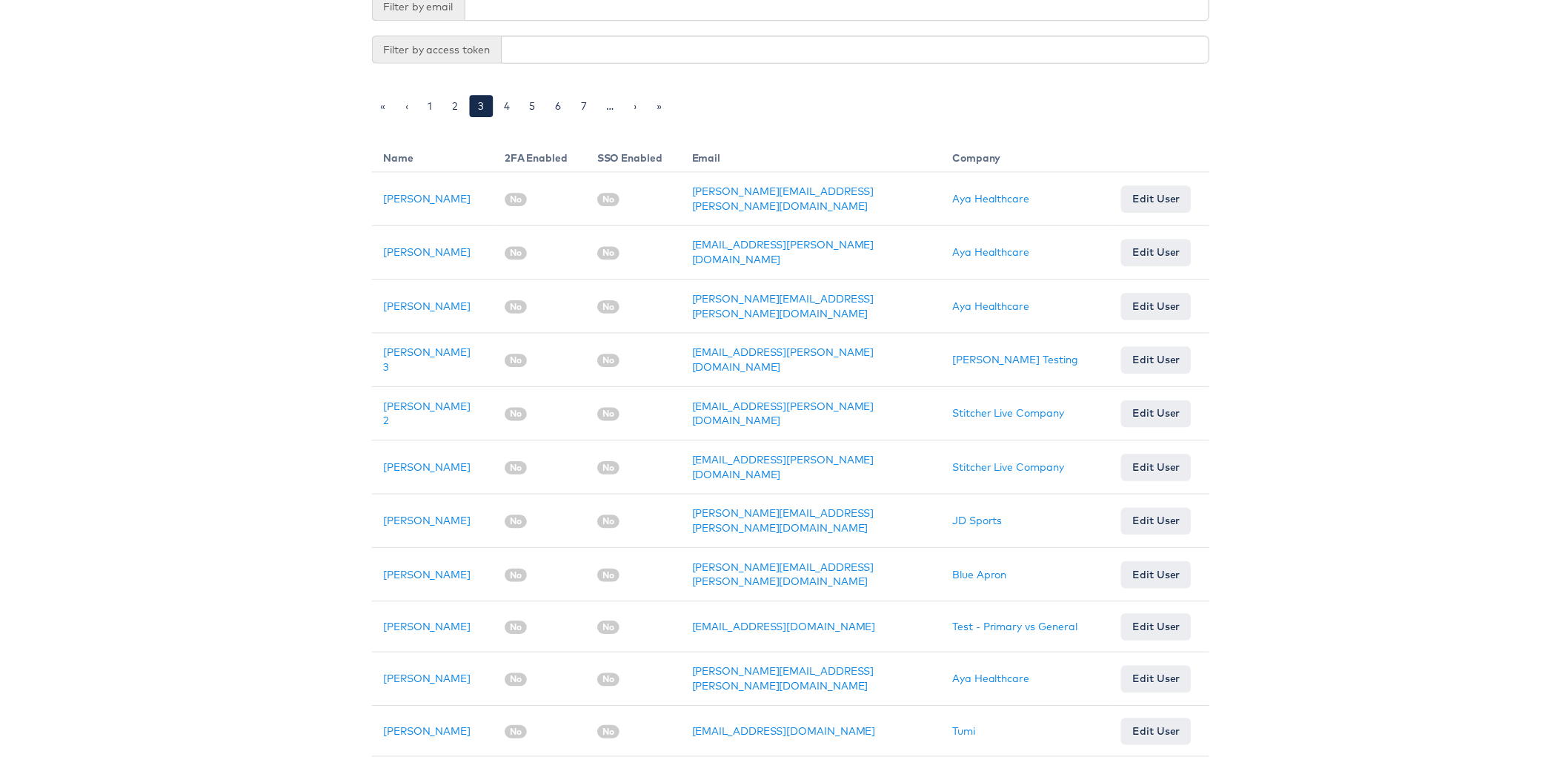
scroll to position [123, 0]
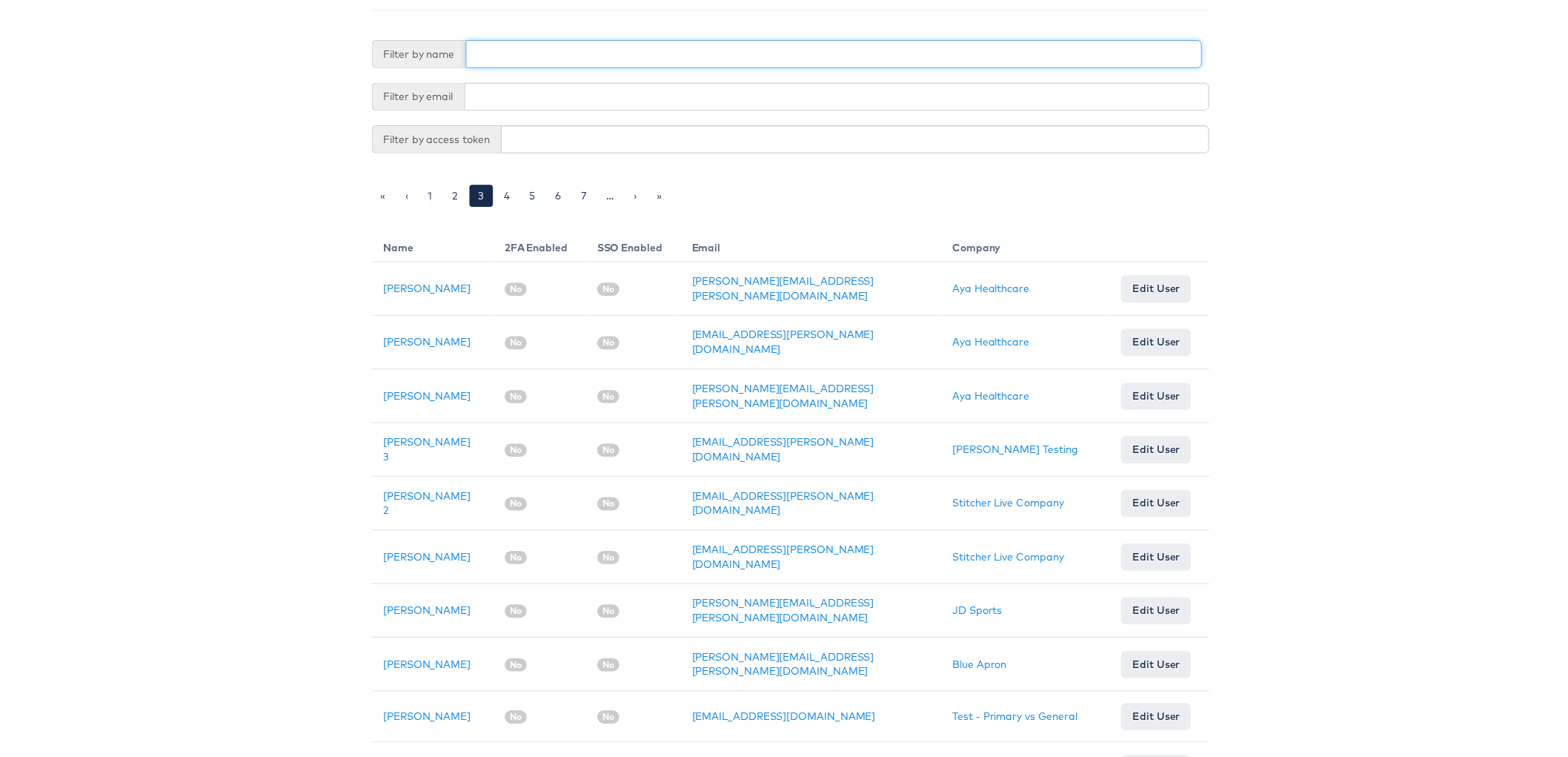
click at [489, 49] on input "text" at bounding box center [834, 54] width 742 height 28
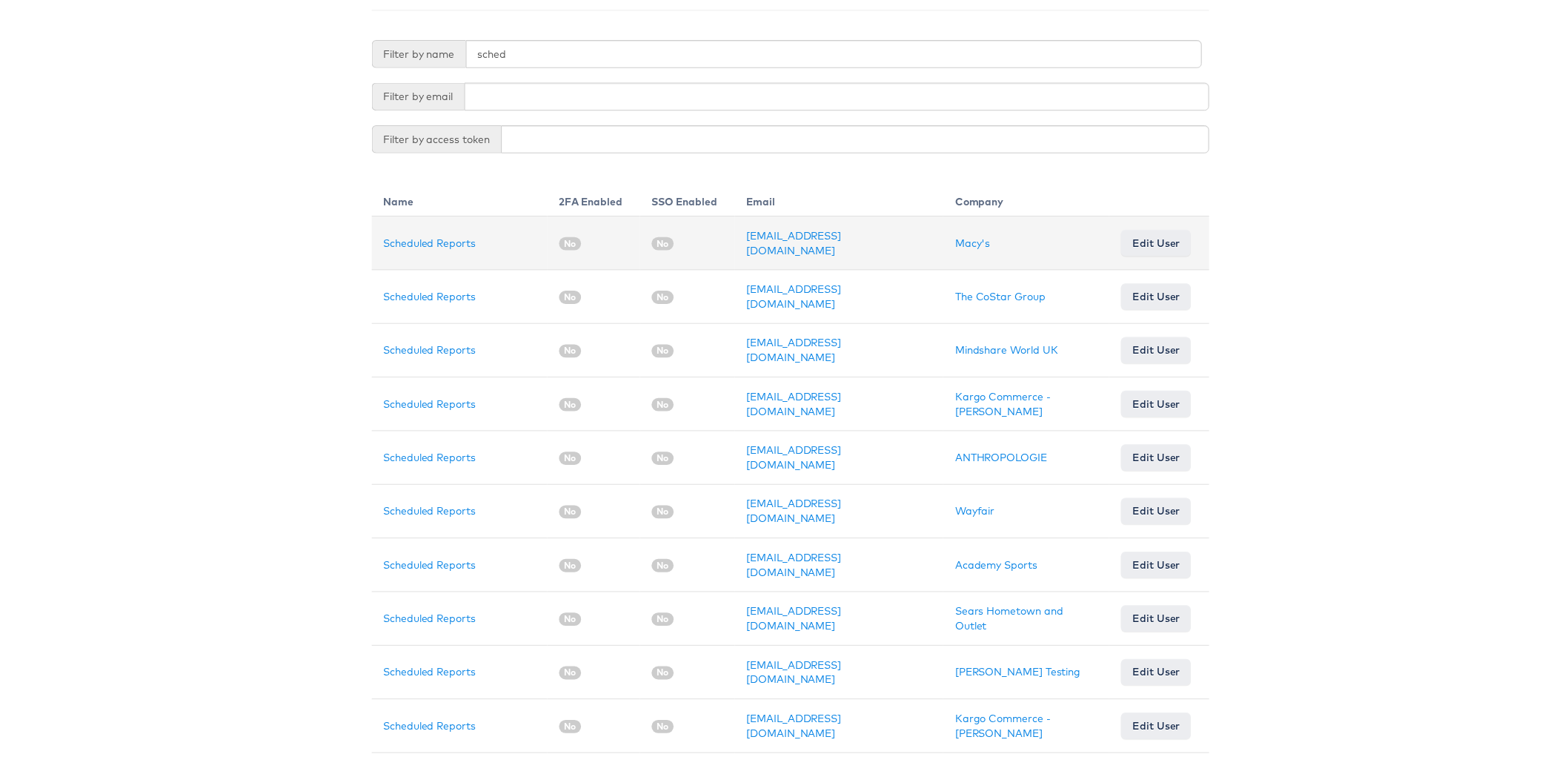
click at [408, 230] on td "Scheduled Reports" at bounding box center [457, 246] width 177 height 54
click at [407, 239] on link "Scheduled Reports" at bounding box center [426, 246] width 93 height 14
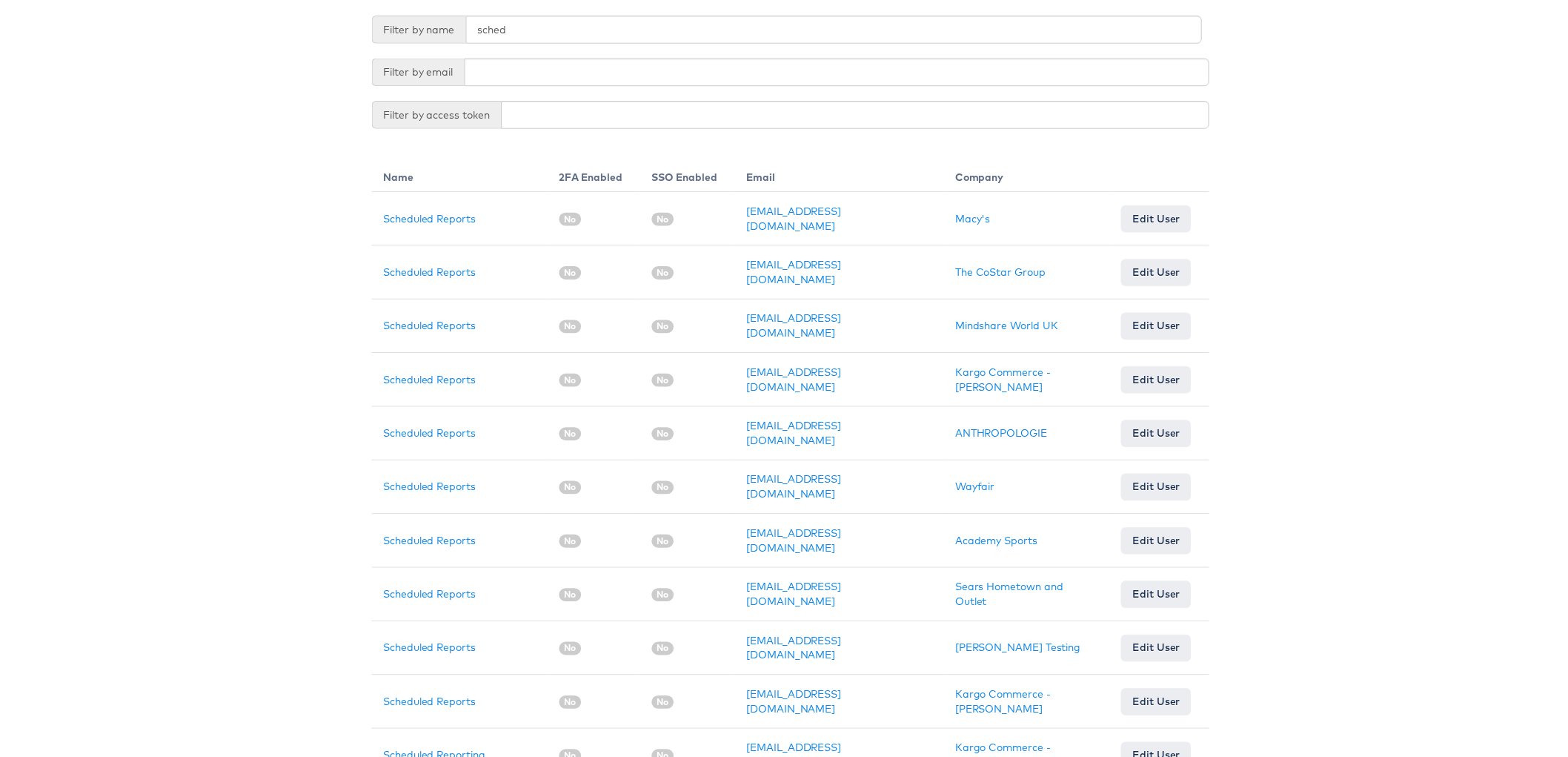
scroll to position [57, 0]
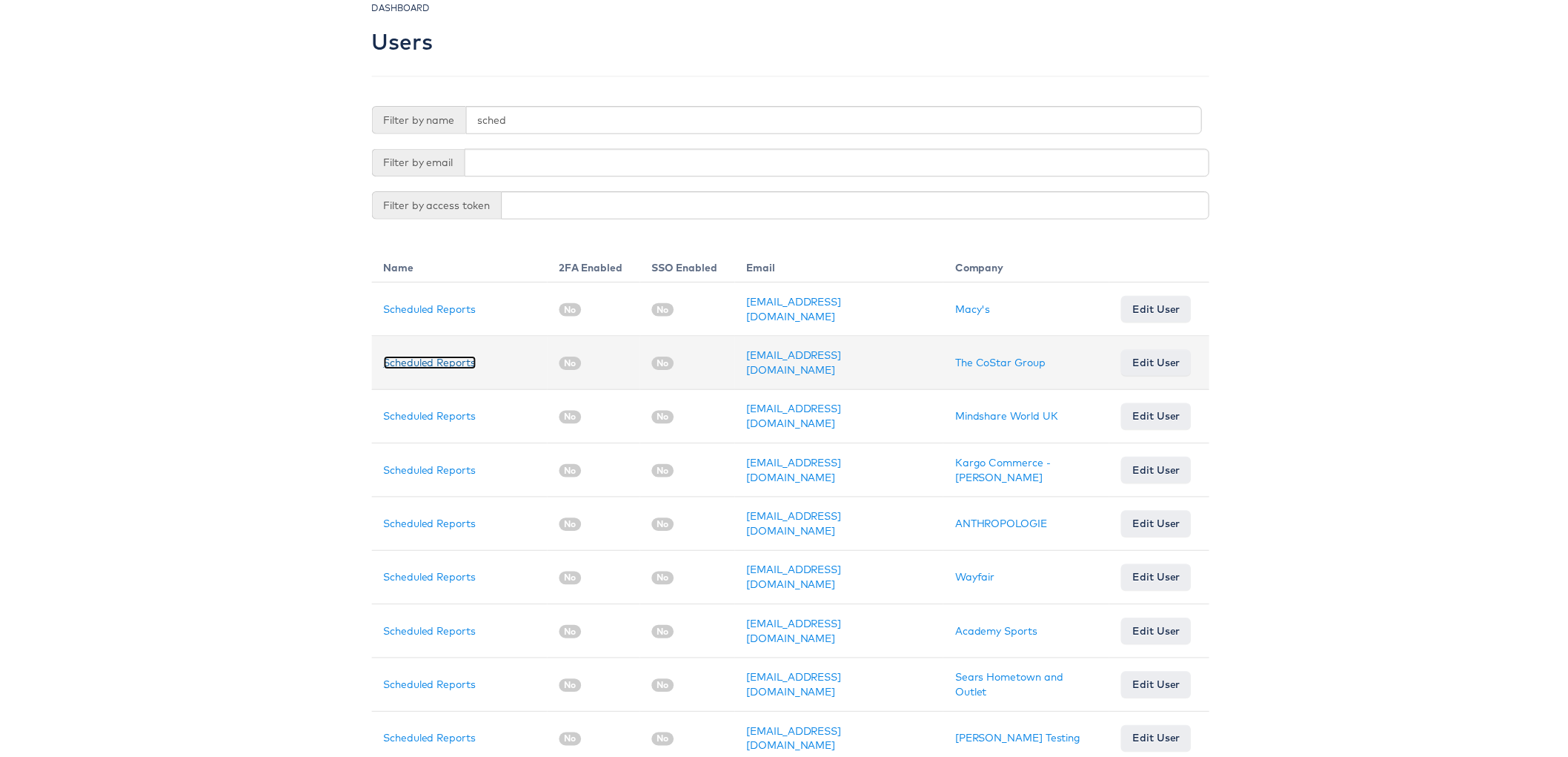
click at [394, 360] on link "Scheduled Reports" at bounding box center [426, 365] width 93 height 14
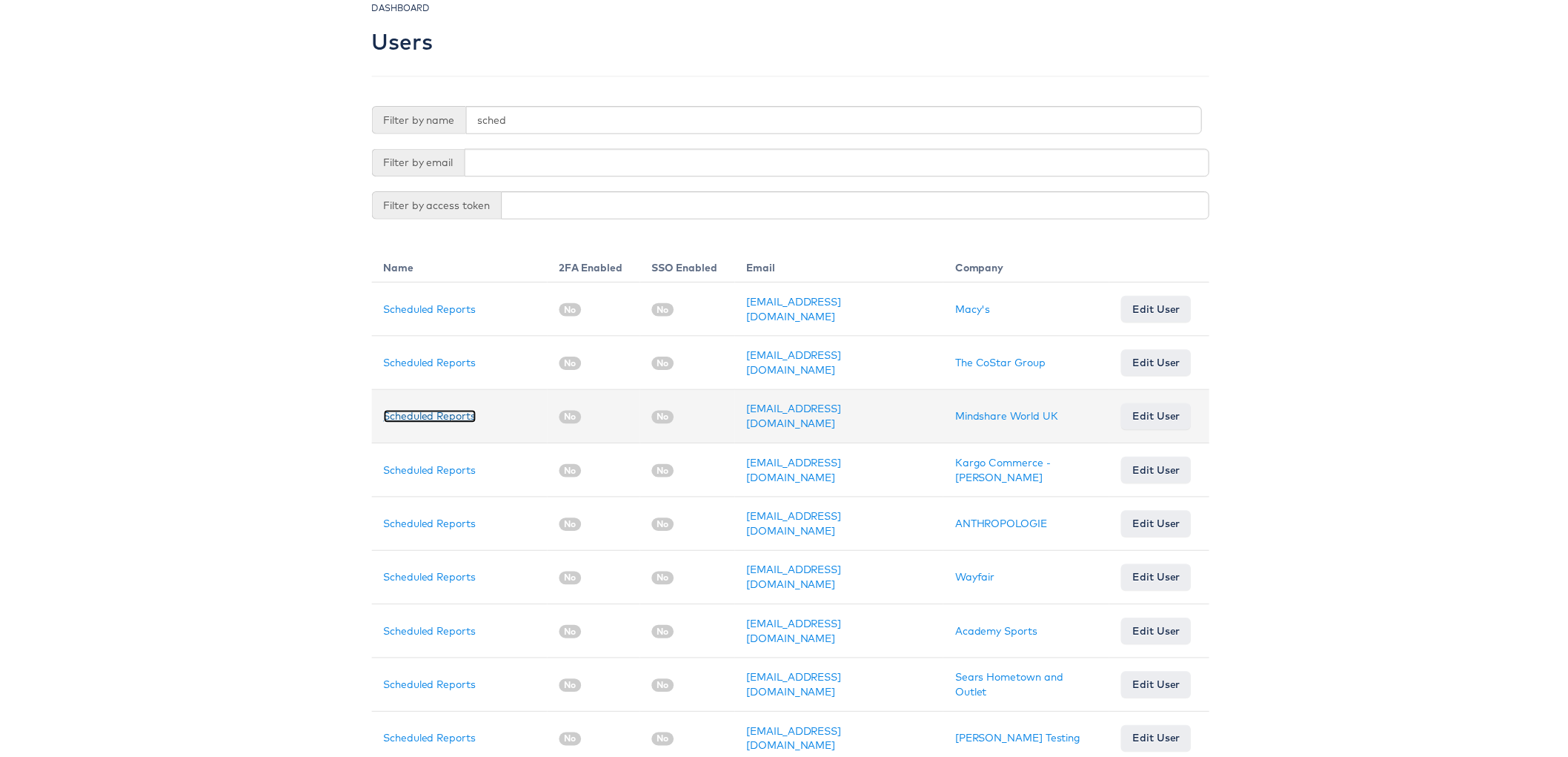
click at [409, 419] on link "Scheduled Reports" at bounding box center [426, 419] width 93 height 14
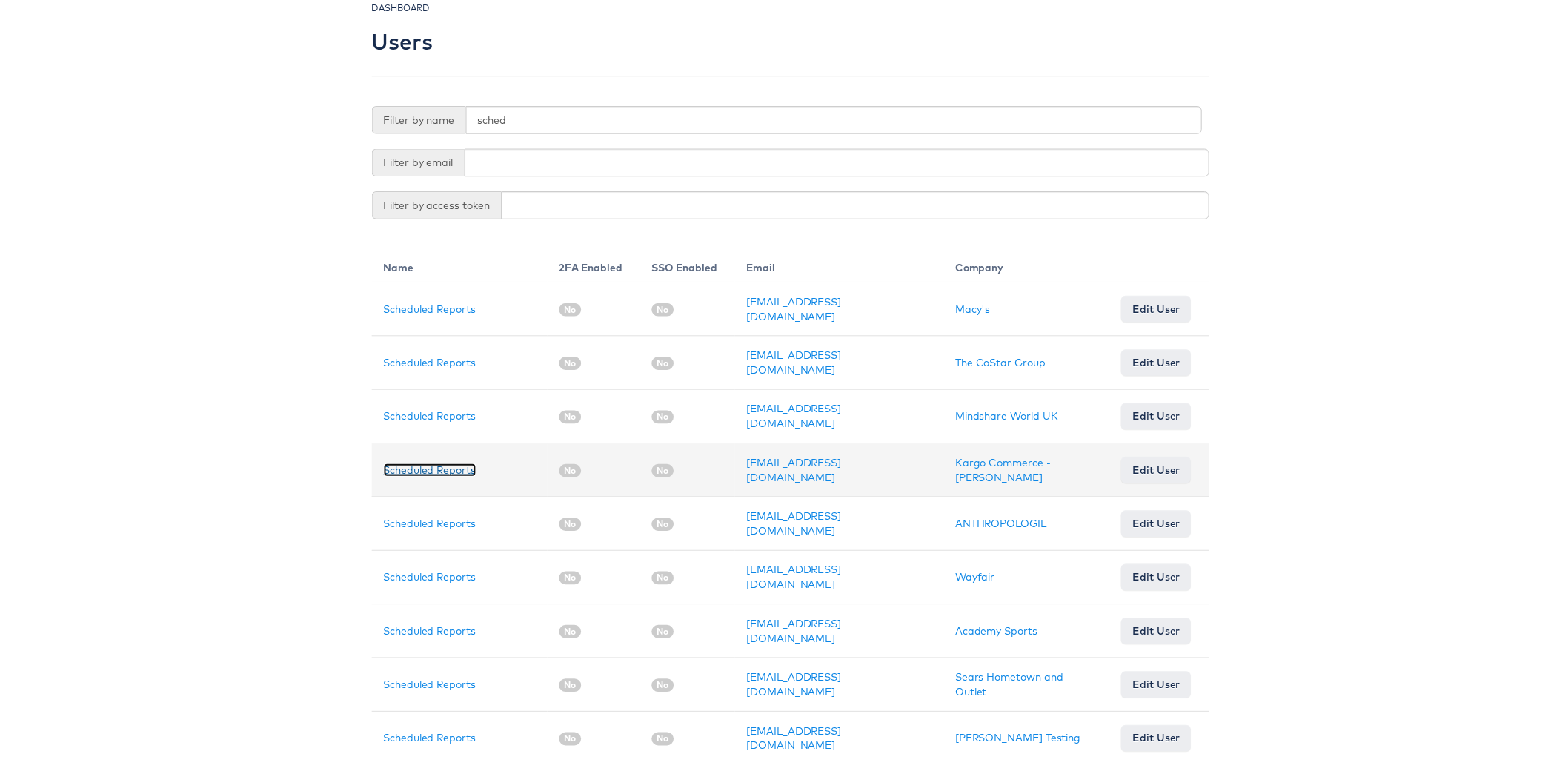
click at [407, 477] on link "Scheduled Reports" at bounding box center [426, 473] width 93 height 14
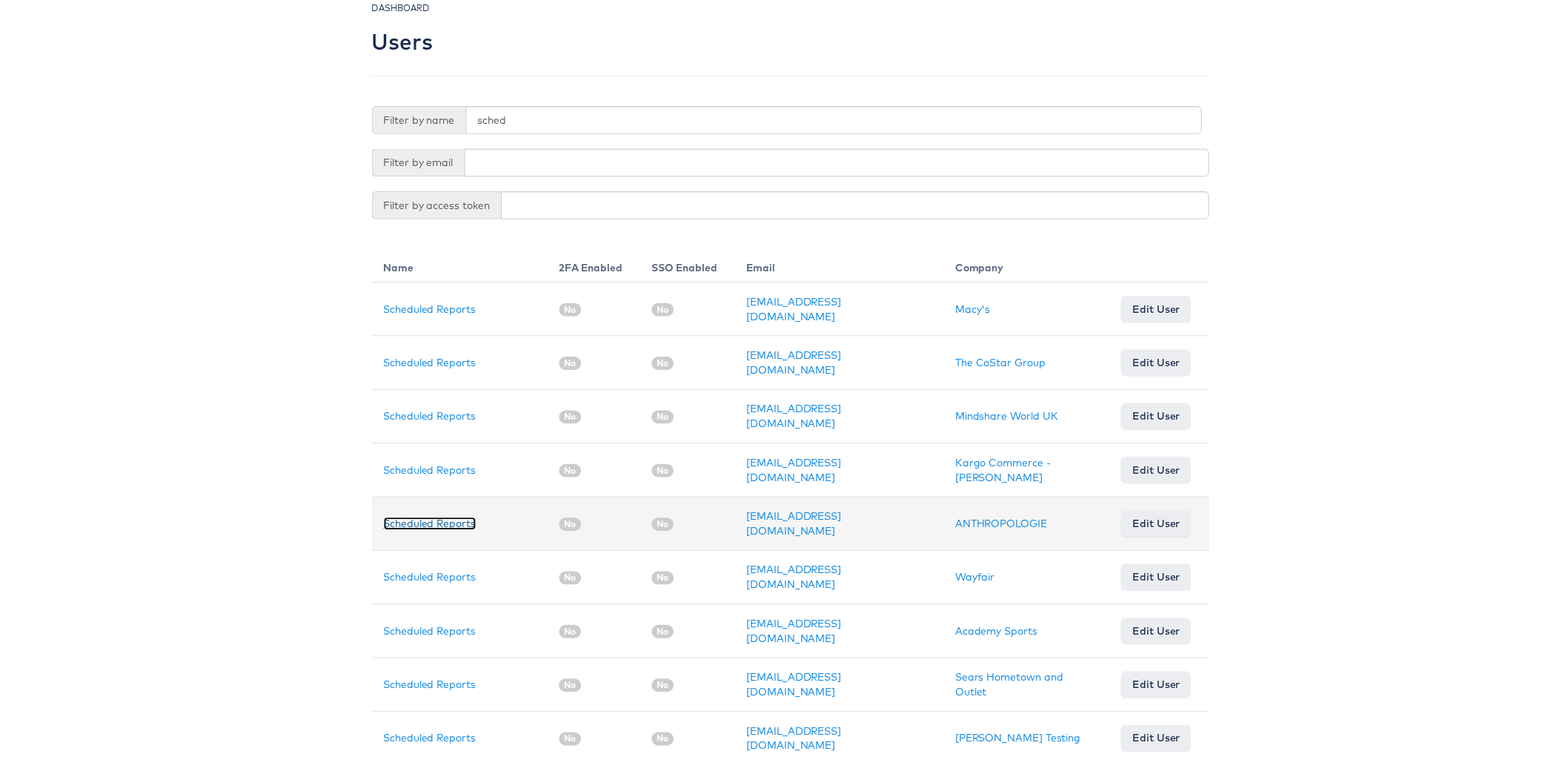
click at [396, 521] on link "Scheduled Reports" at bounding box center [426, 527] width 93 height 14
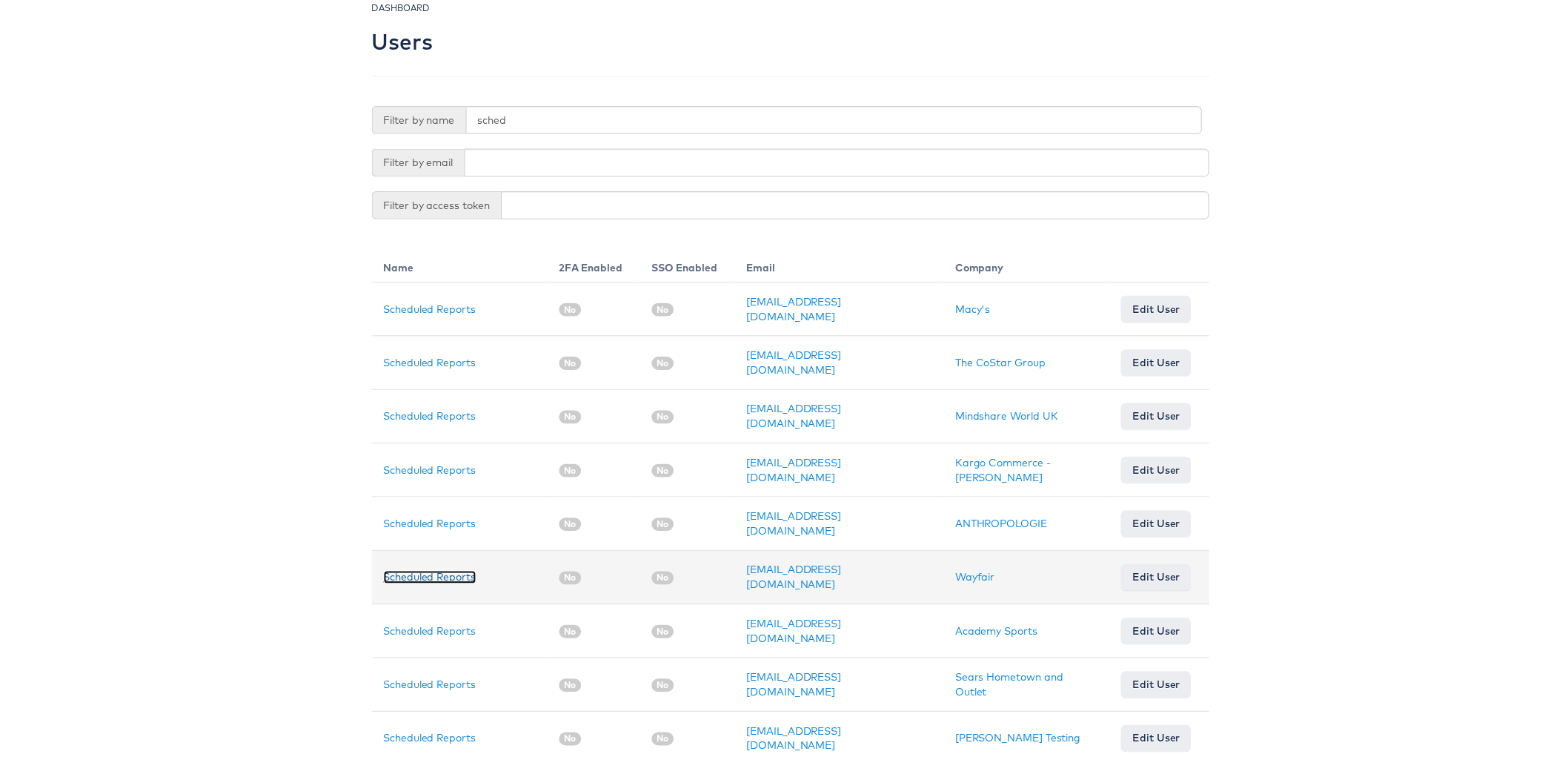
click at [390, 576] on link "Scheduled Reports" at bounding box center [426, 582] width 93 height 14
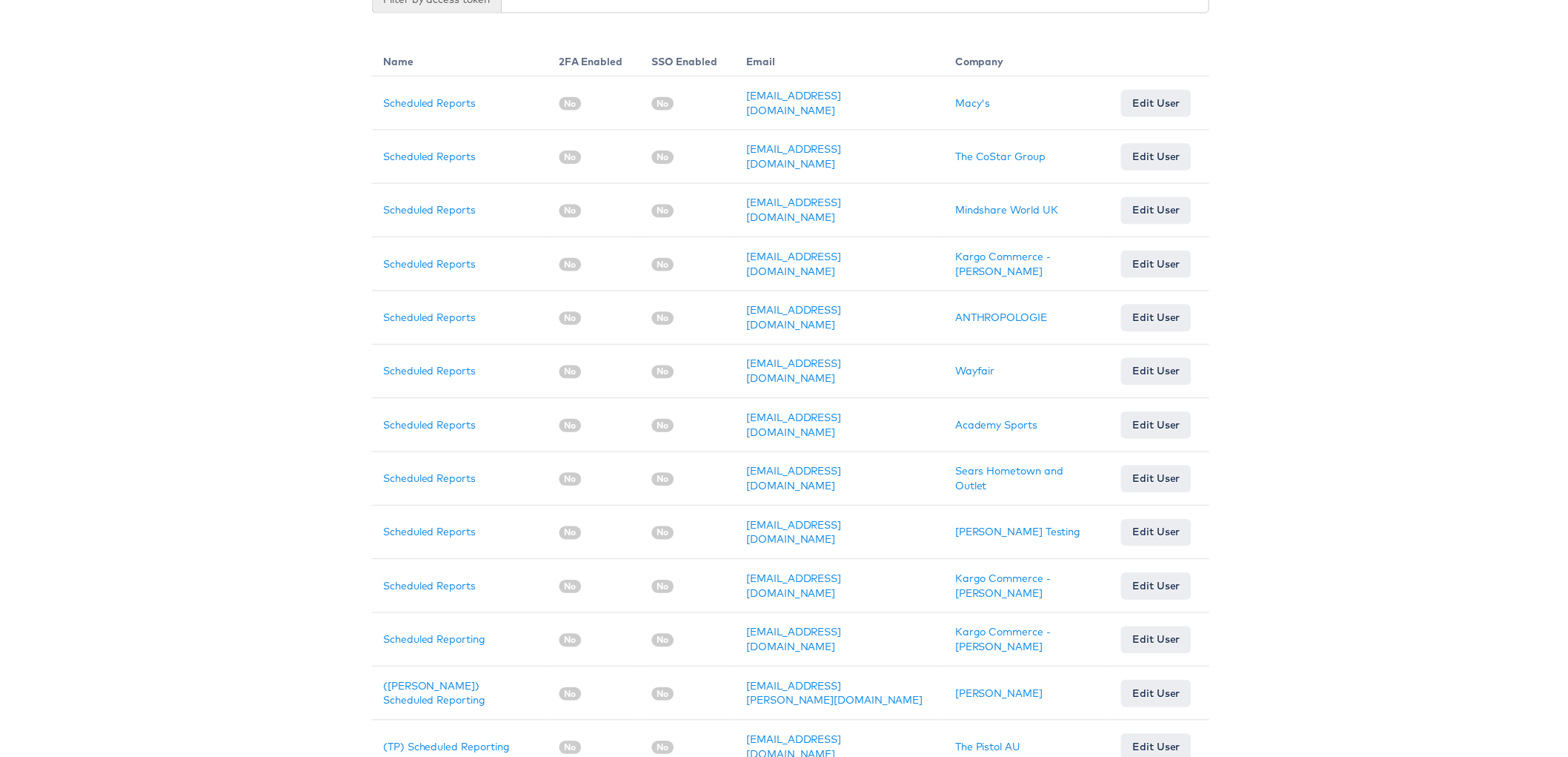
scroll to position [586, 0]
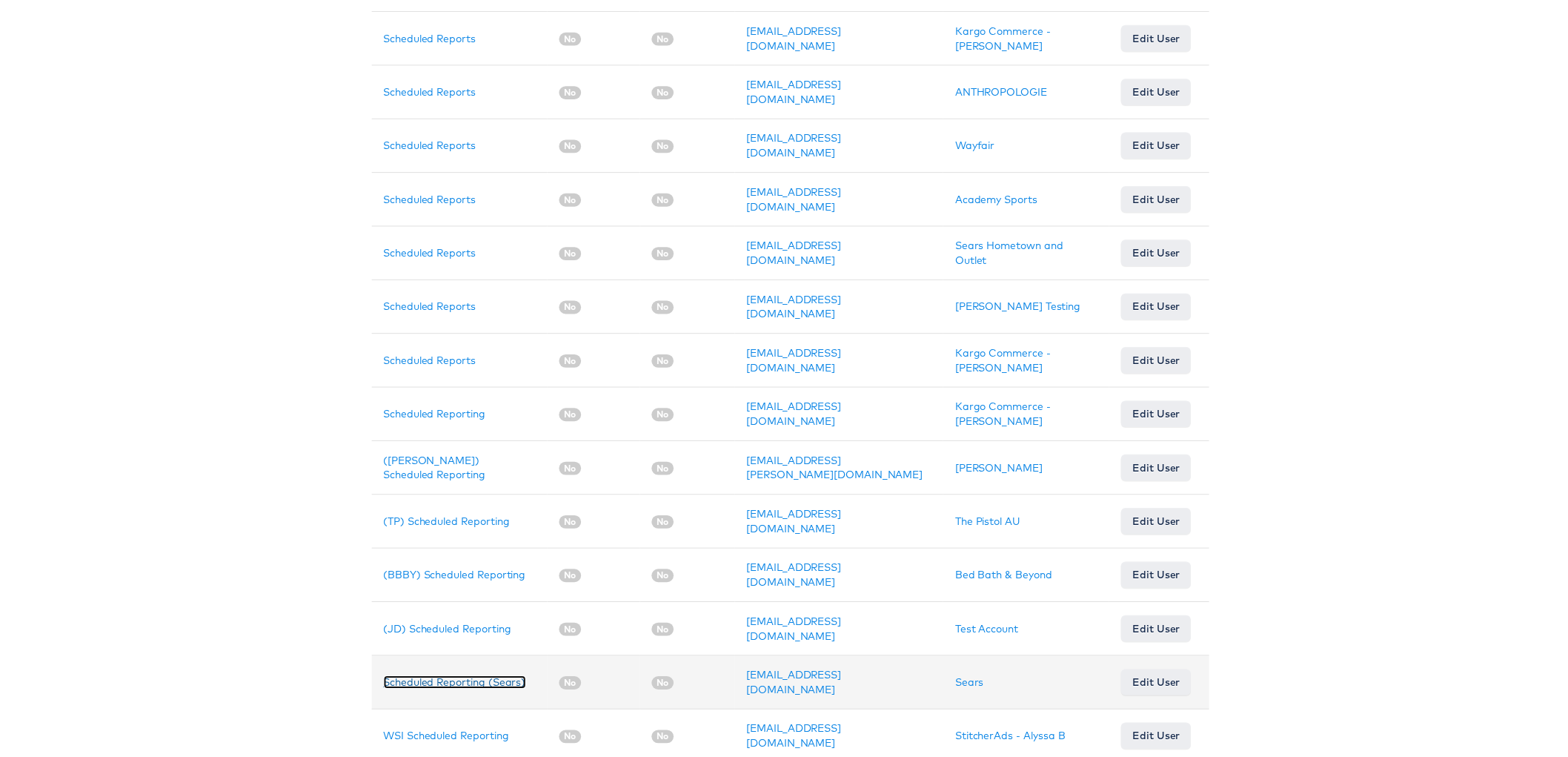
click at [394, 681] on link "Scheduled Reporting (Sears)" at bounding box center [451, 688] width 144 height 14
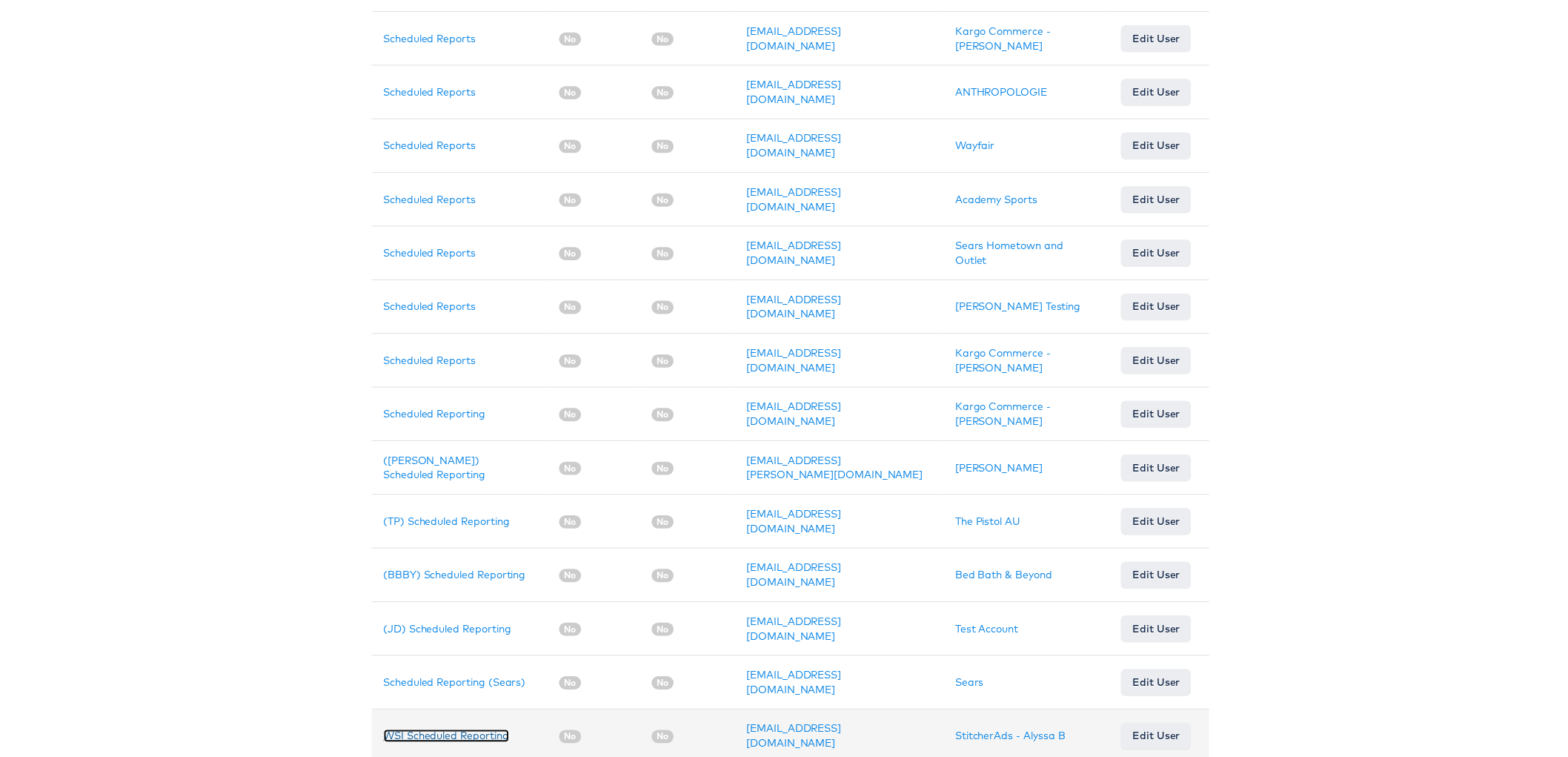
click at [406, 736] on link "WSI Scheduled Reporting" at bounding box center [442, 743] width 126 height 14
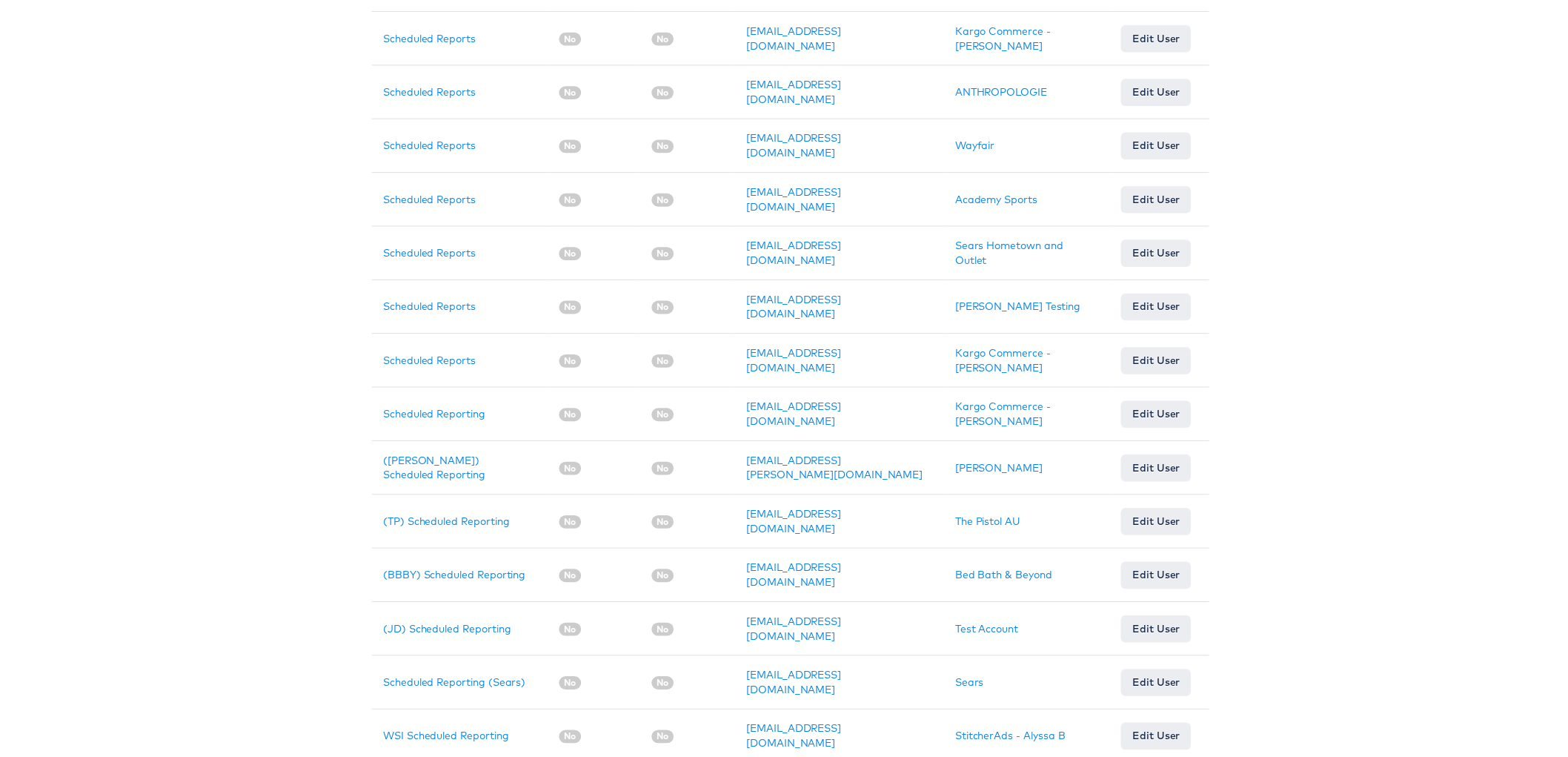
scroll to position [0, 0]
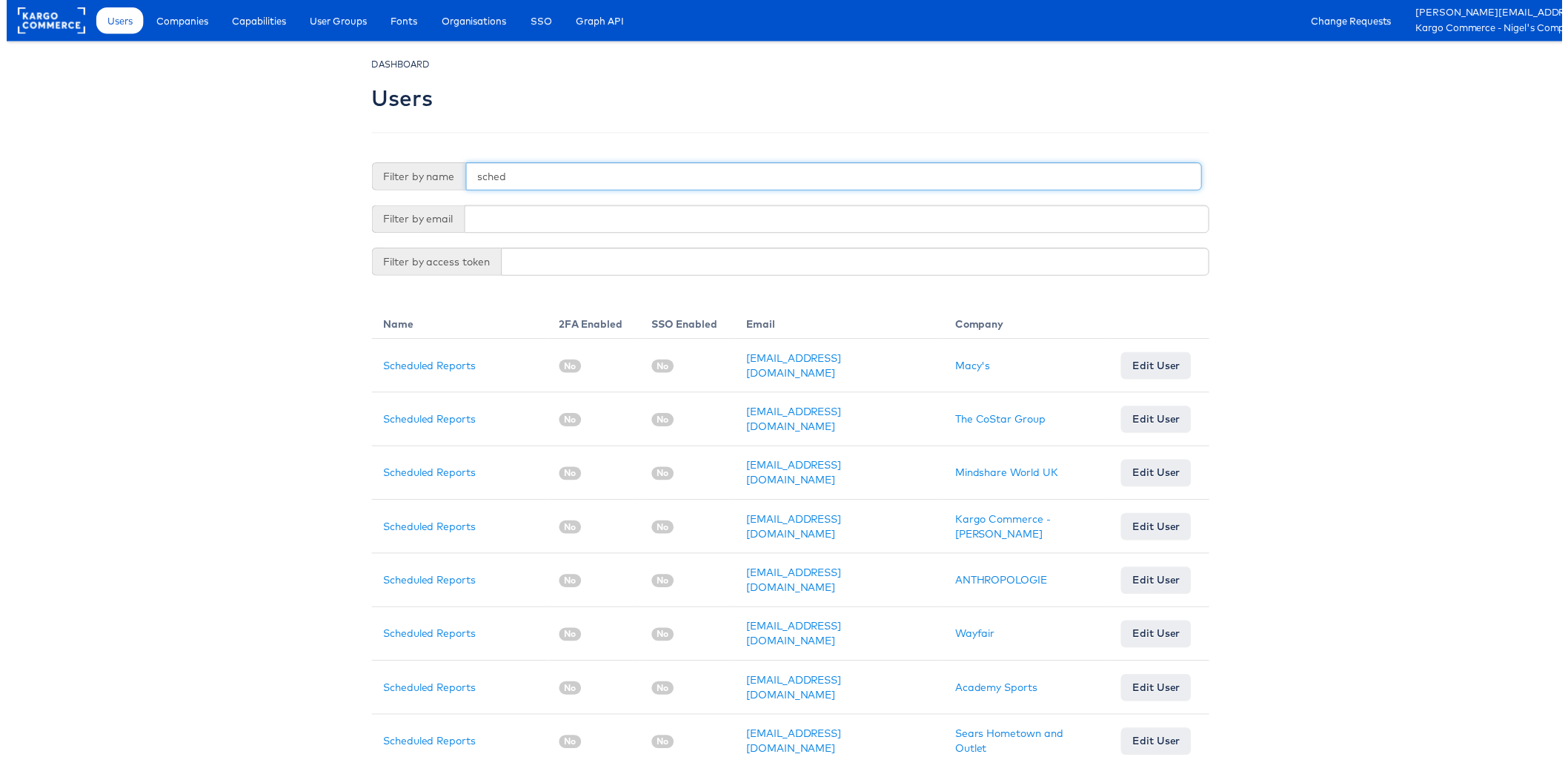
drag, startPoint x: 540, startPoint y: 181, endPoint x: 438, endPoint y: 162, distance: 103.8
click at [438, 162] on div "DASHBOARD Users Filter by name sched Filter by email Filter by access token Nam…" at bounding box center [790, 659] width 844 height 1204
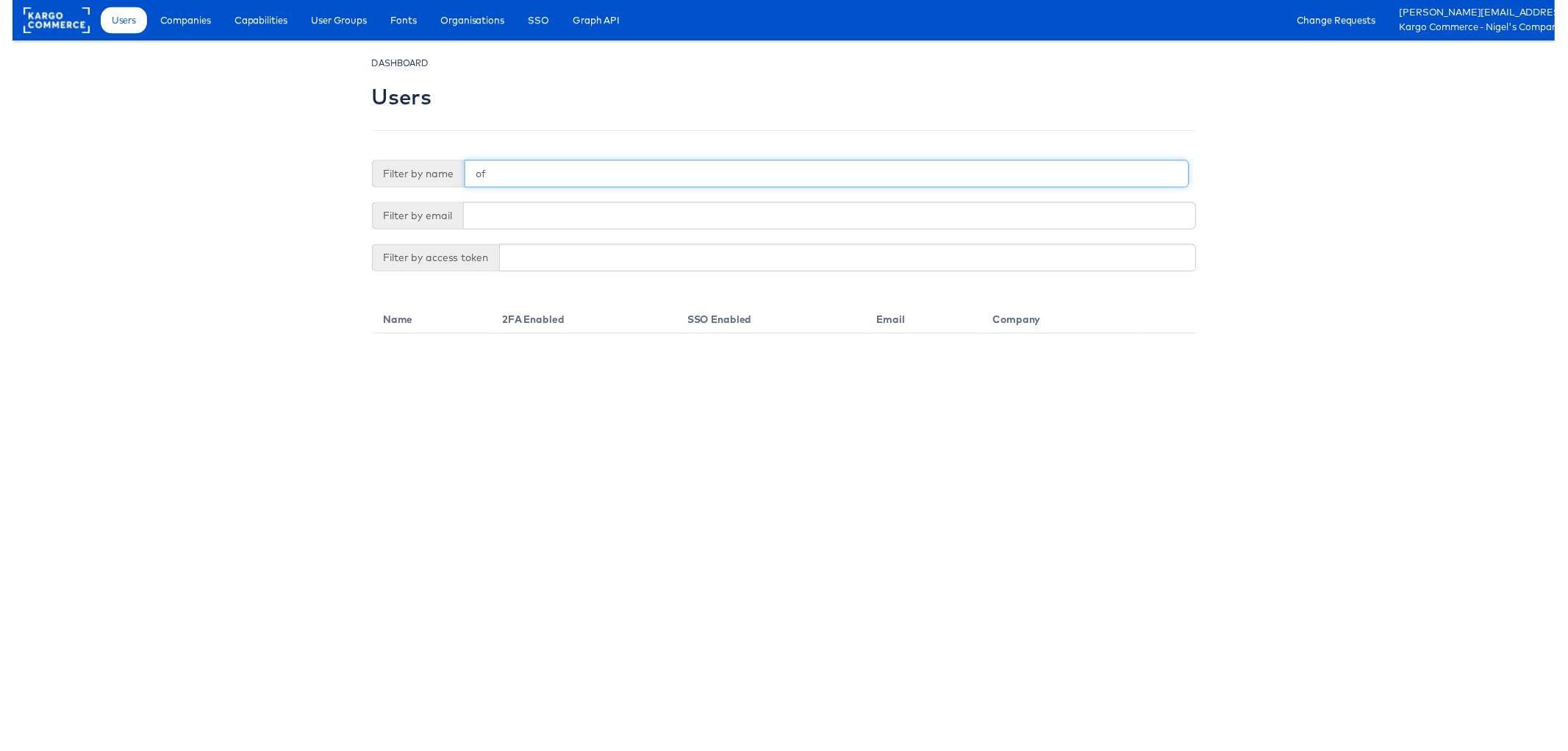
type input "o"
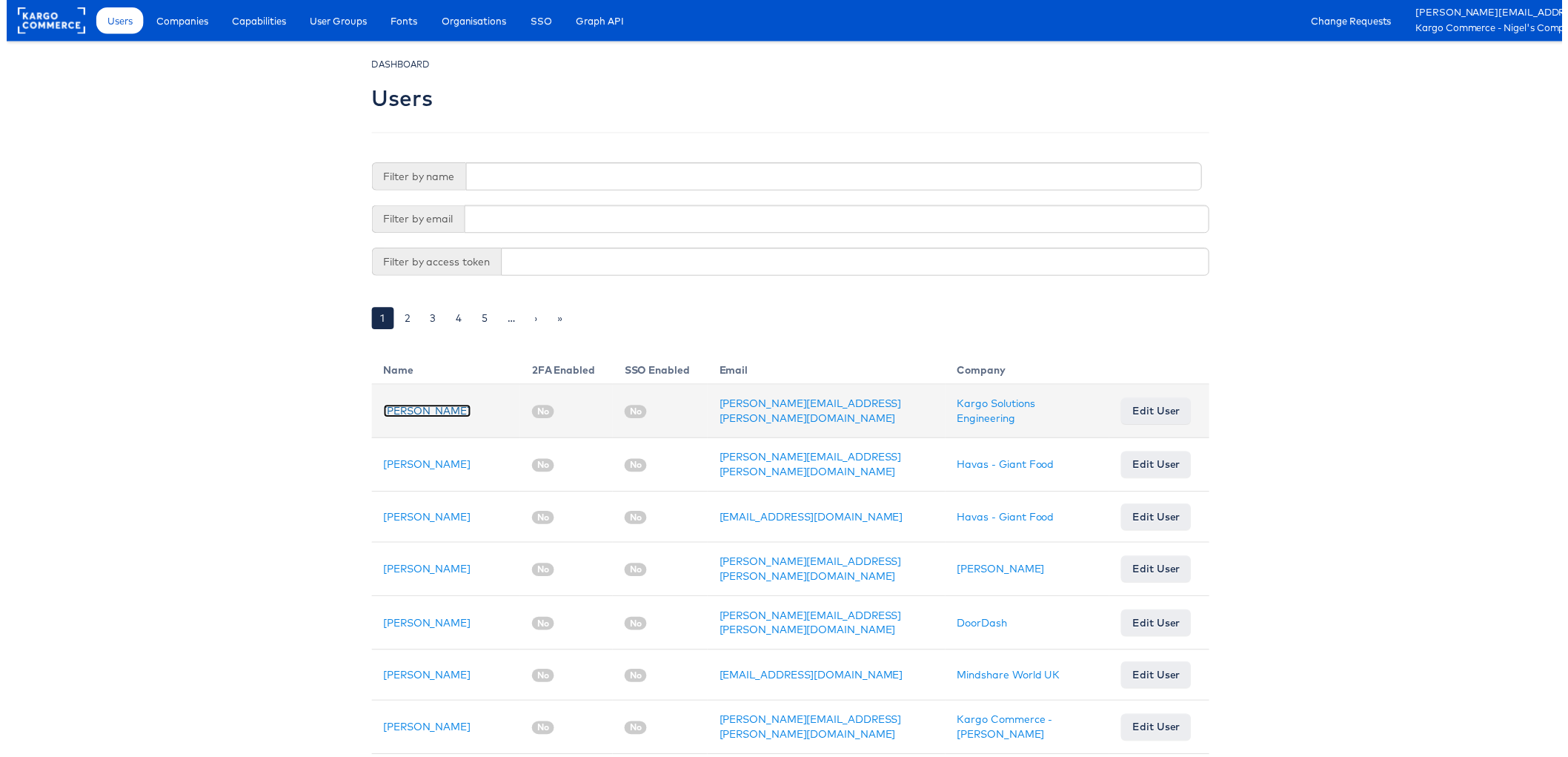
click at [400, 415] on link "Adam McGilvray" at bounding box center [423, 415] width 88 height 14
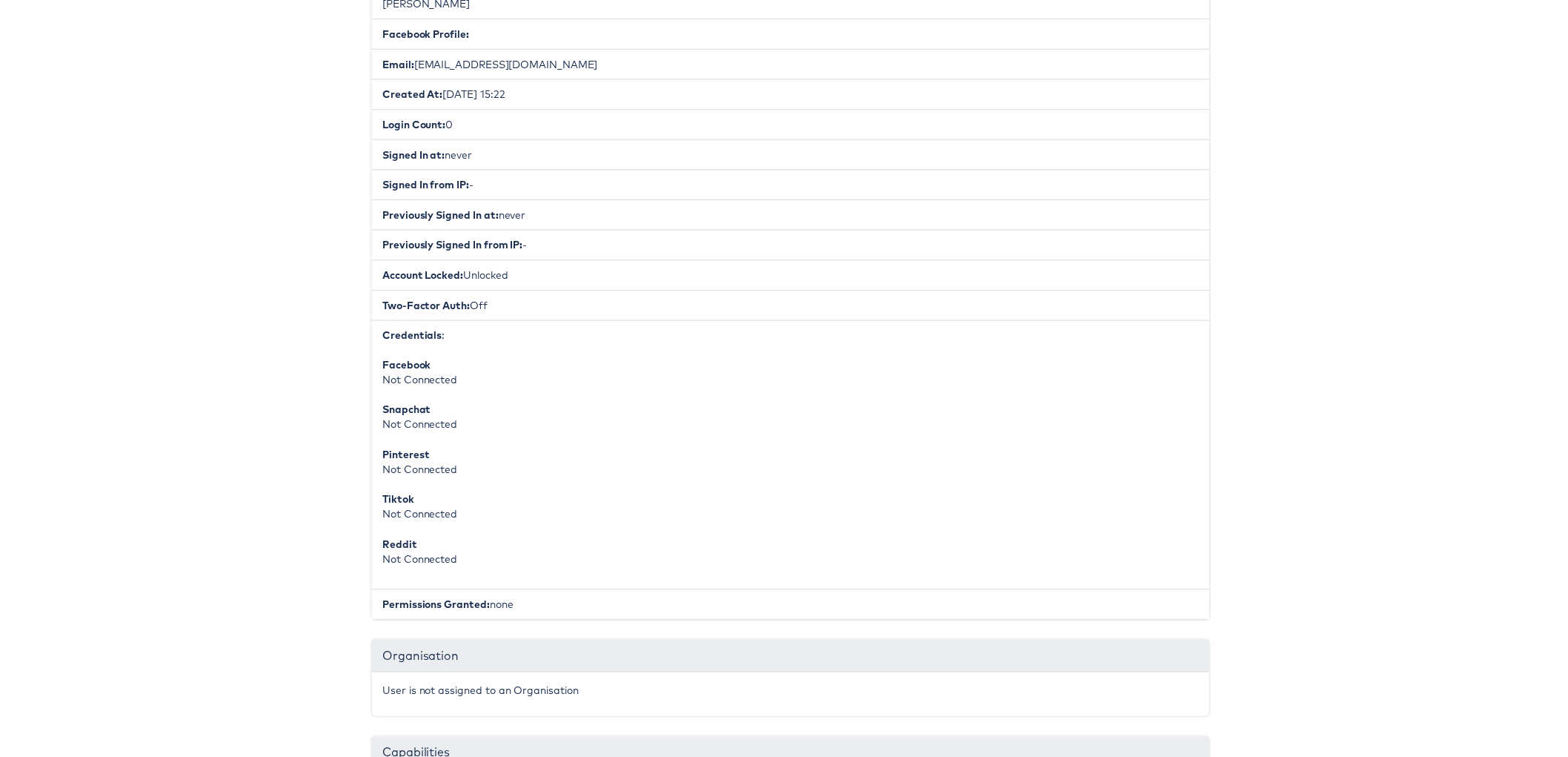
scroll to position [395, 0]
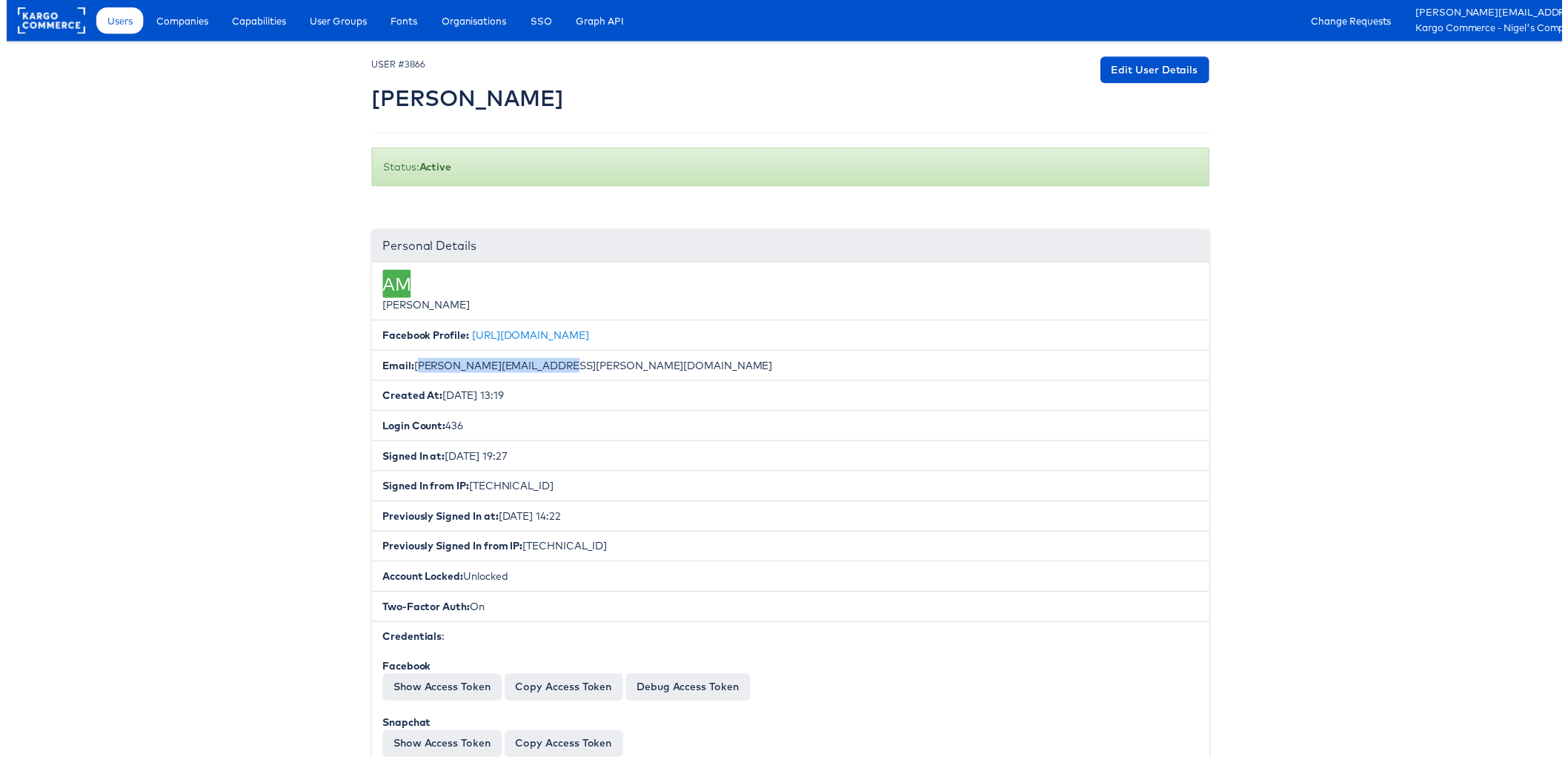
drag, startPoint x: 547, startPoint y: 364, endPoint x: 409, endPoint y: 366, distance: 138.0
click at [409, 366] on li "Email: [PERSON_NAME][EMAIL_ADDRESS][PERSON_NAME][DOMAIN_NAME]" at bounding box center [790, 368] width 844 height 31
copy li "[PERSON_NAME][EMAIL_ADDRESS][PERSON_NAME][DOMAIN_NAME]"
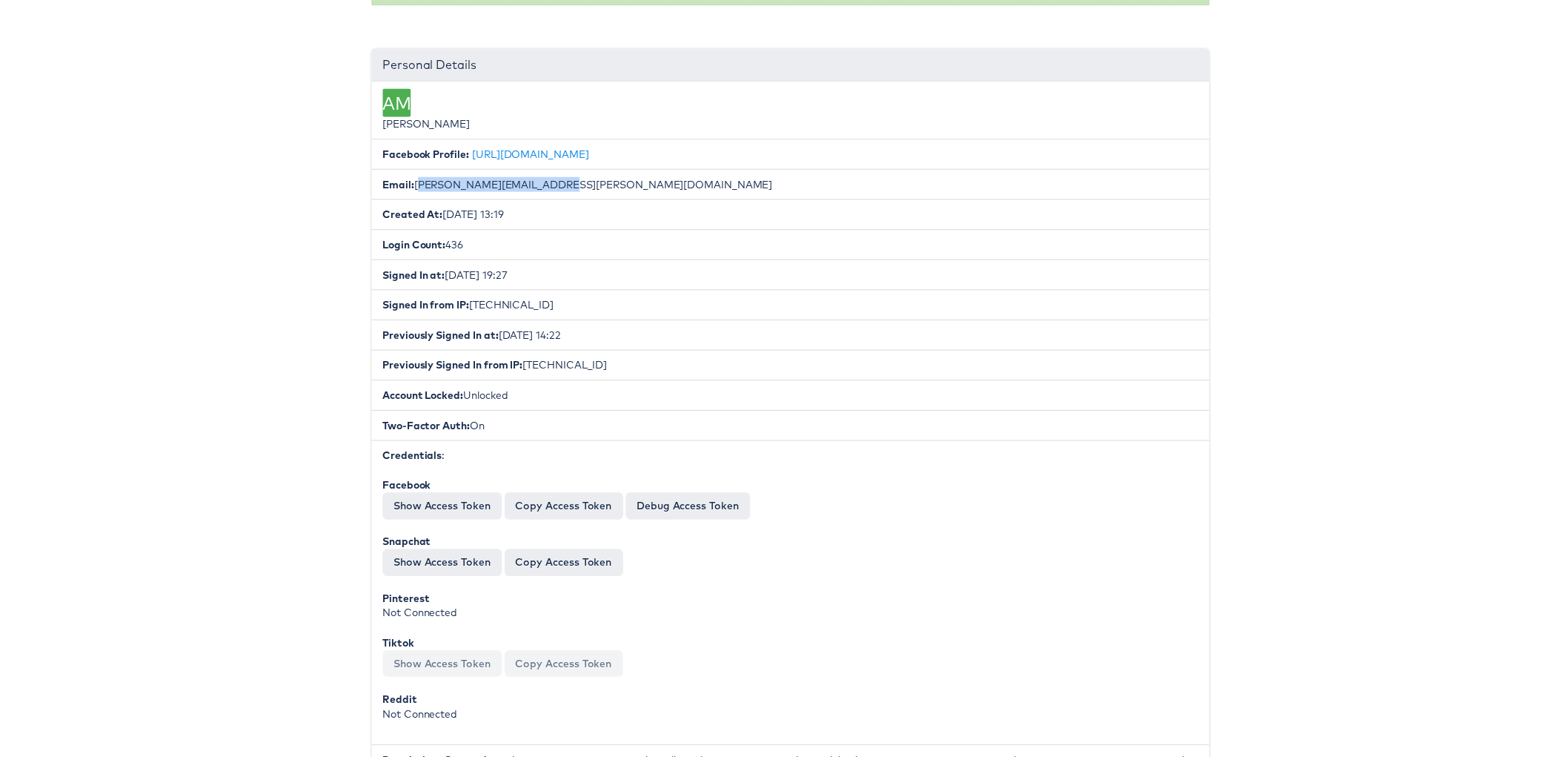
scroll to position [274, 0]
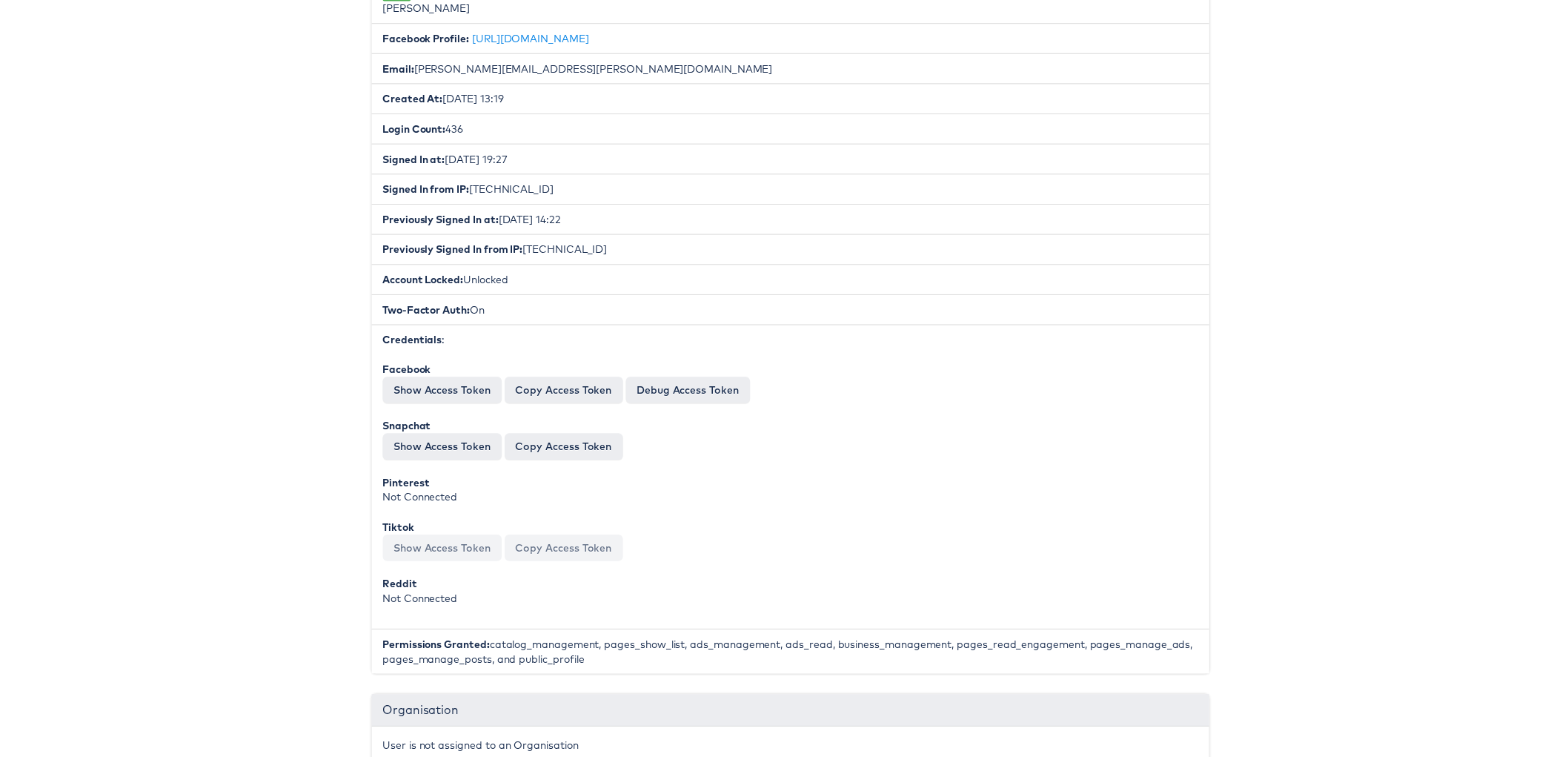
scroll to position [457, 0]
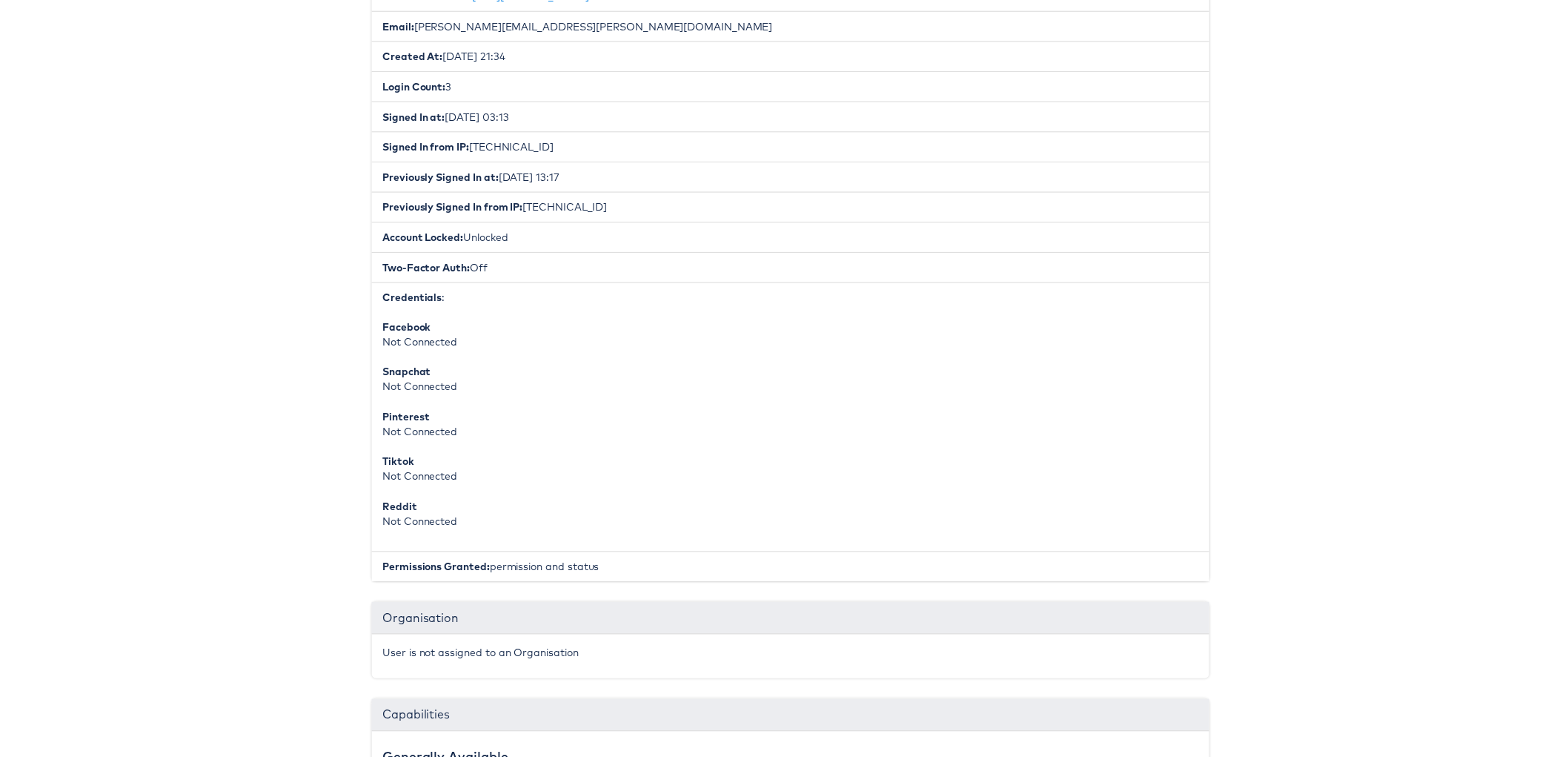
scroll to position [433, 0]
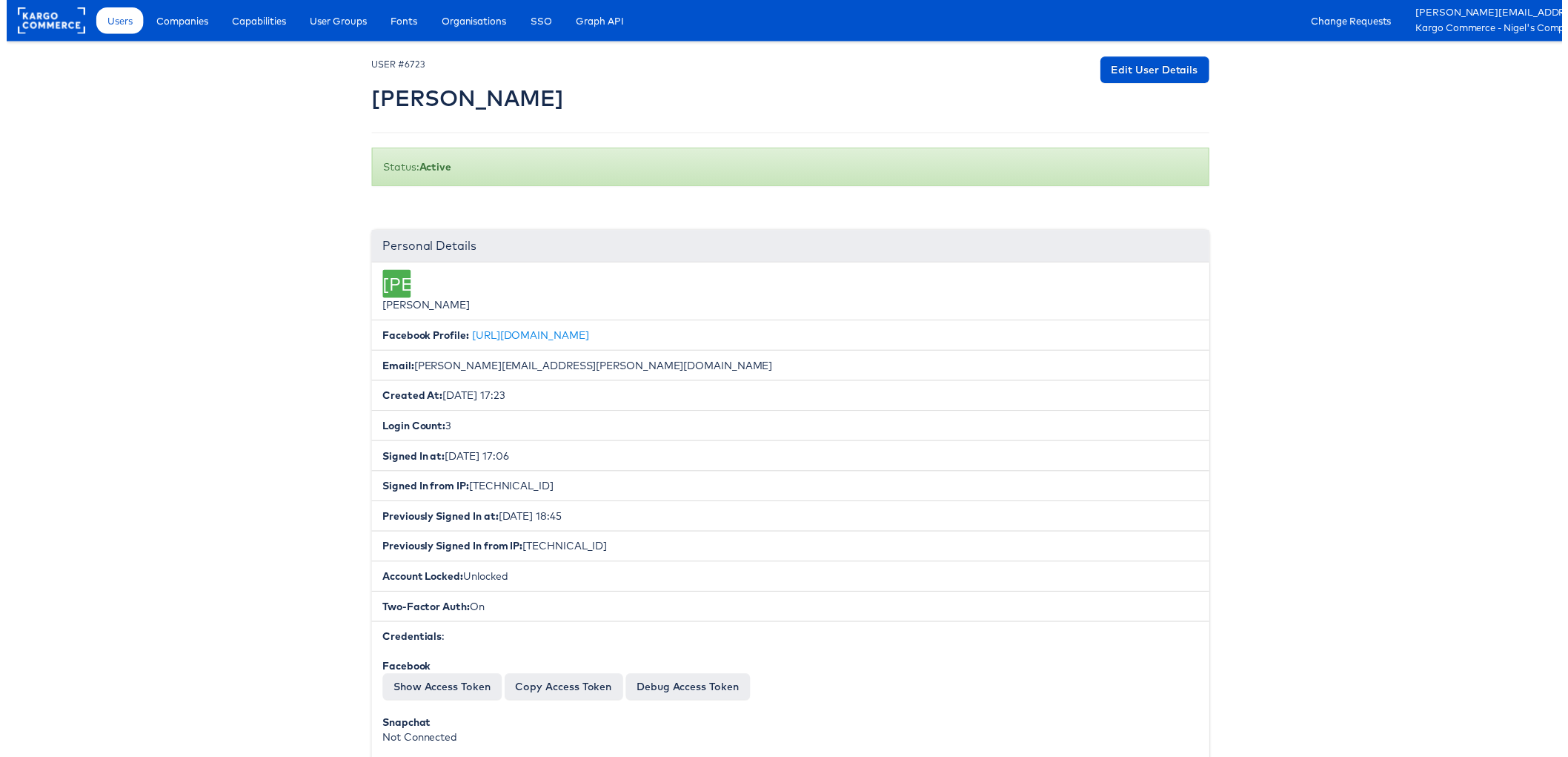
scroll to position [395, 0]
drag, startPoint x: 409, startPoint y: 367, endPoint x: 651, endPoint y: 365, distance: 242.0
click at [651, 365] on li "Email: [EMAIL_ADDRESS][DOMAIN_NAME]" at bounding box center [790, 368] width 844 height 31
copy li "[EMAIL_ADDRESS][DOMAIN_NAME]"
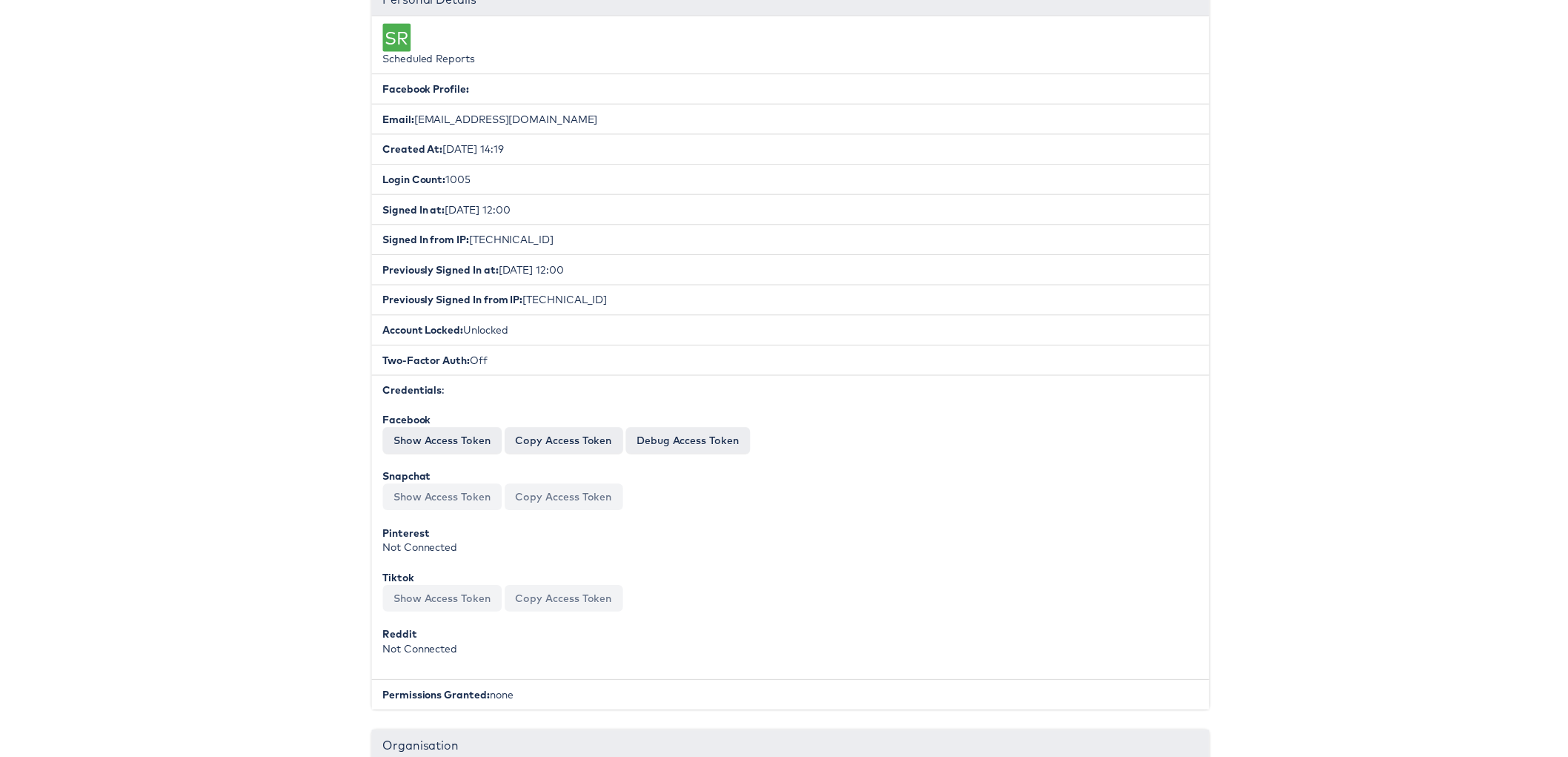
scroll to position [278, 0]
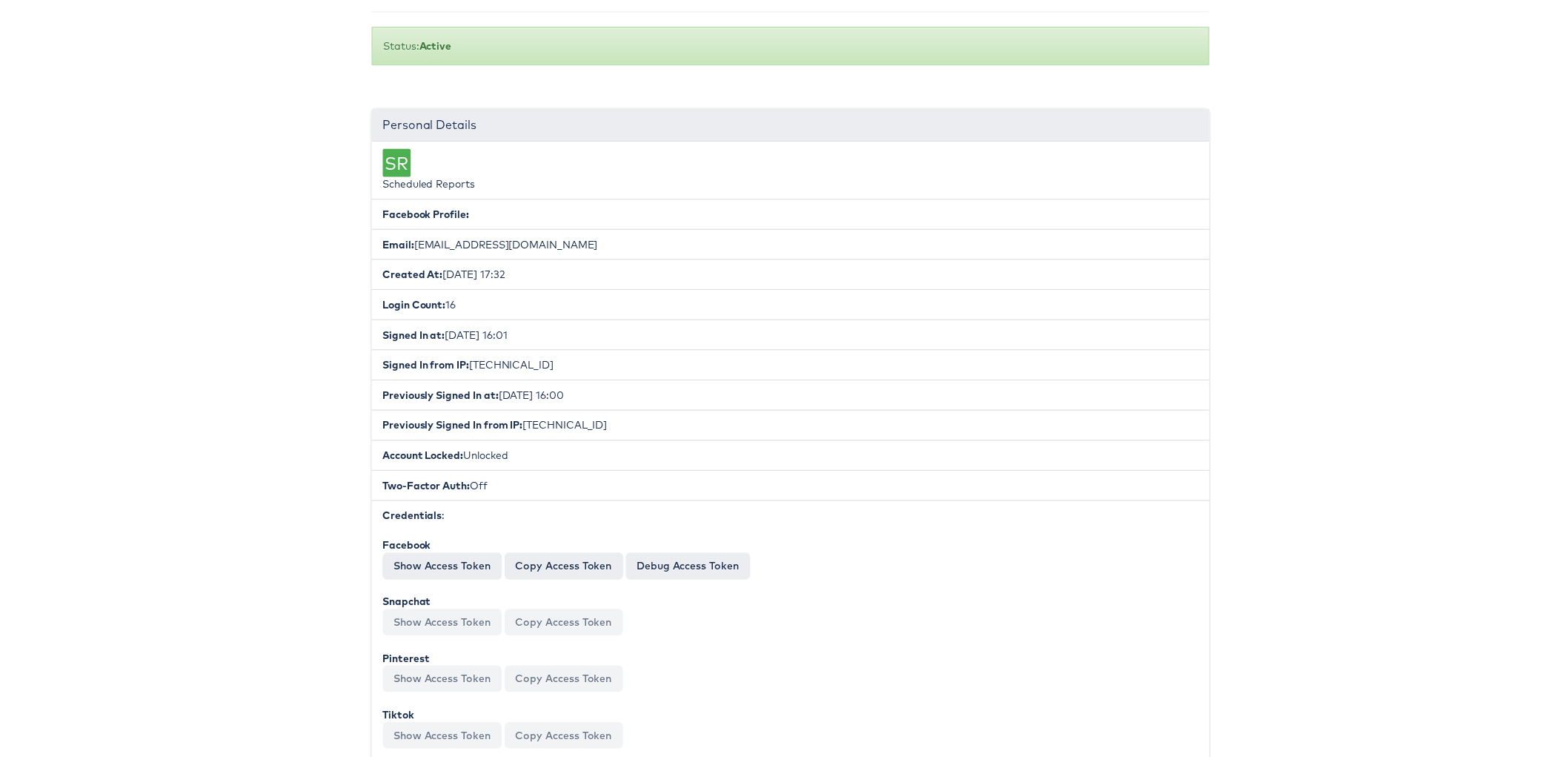
scroll to position [111, 0]
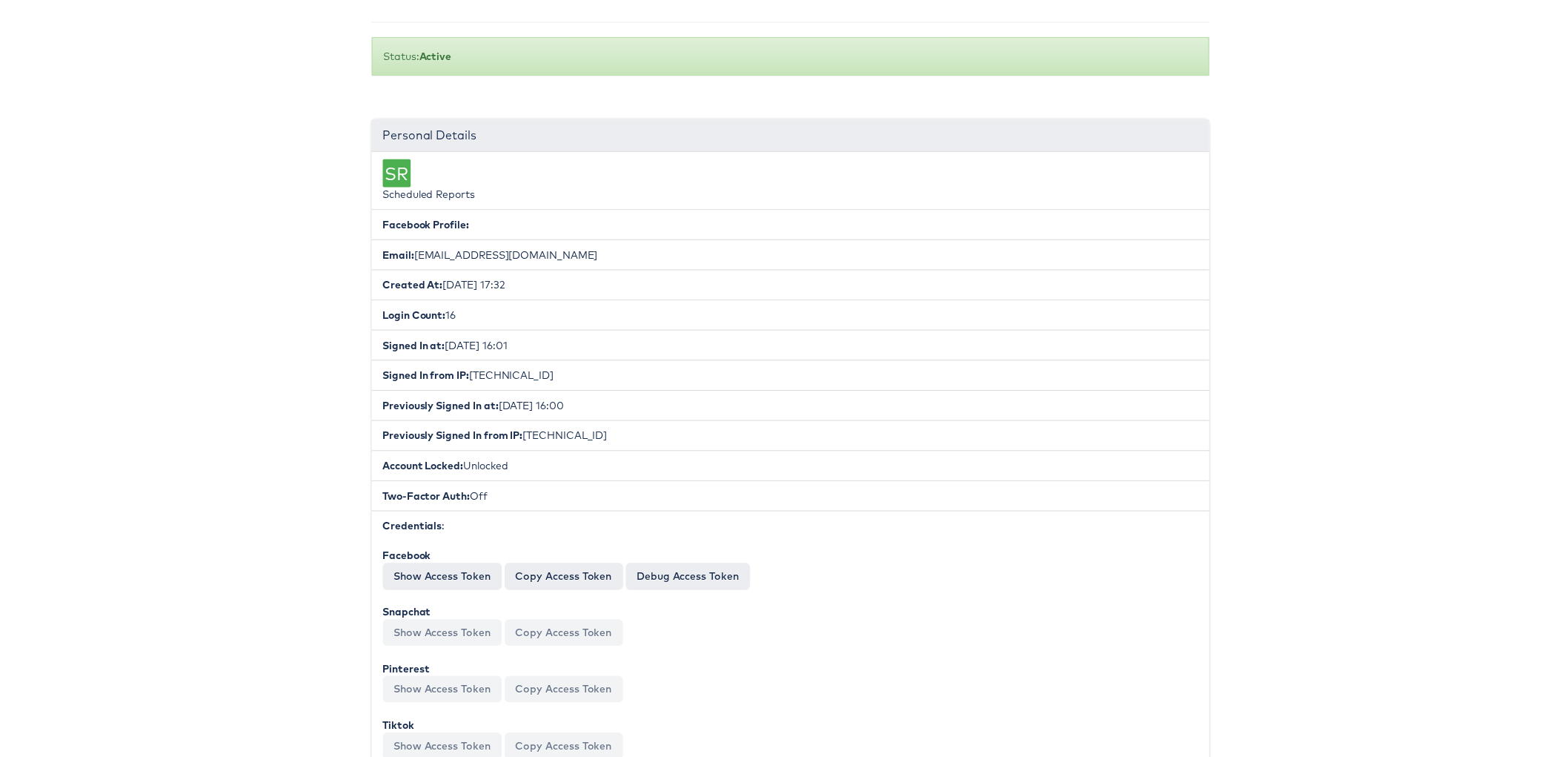
drag, startPoint x: 409, startPoint y: 256, endPoint x: 684, endPoint y: 253, distance: 275.0
click at [684, 253] on li "Email: scheduled_reporting+thecostargroup@stitcherads.com" at bounding box center [790, 257] width 844 height 31
copy li "scheduled_reporting+thecostargroup@stitcherads.com"
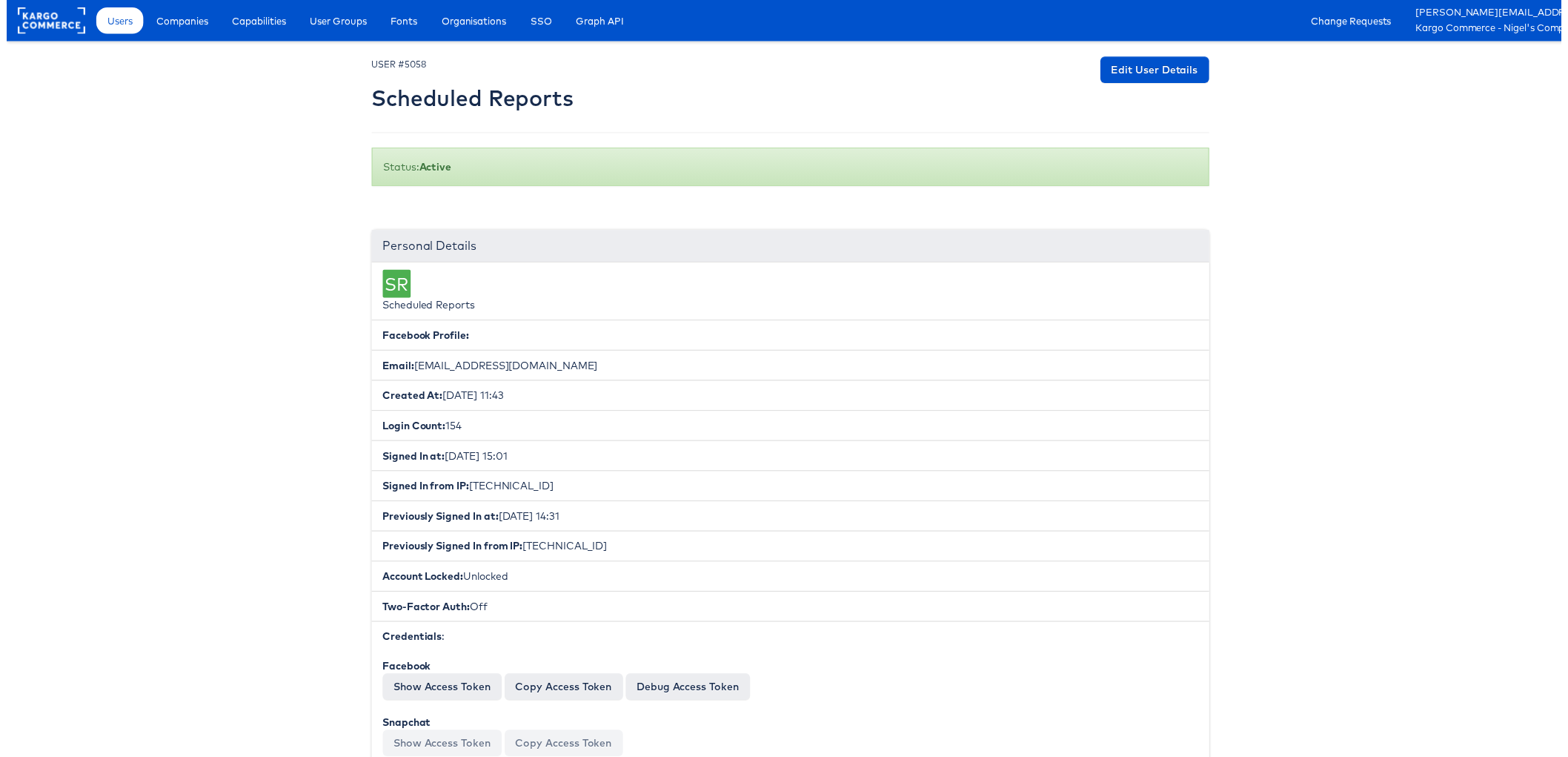
scroll to position [338, 0]
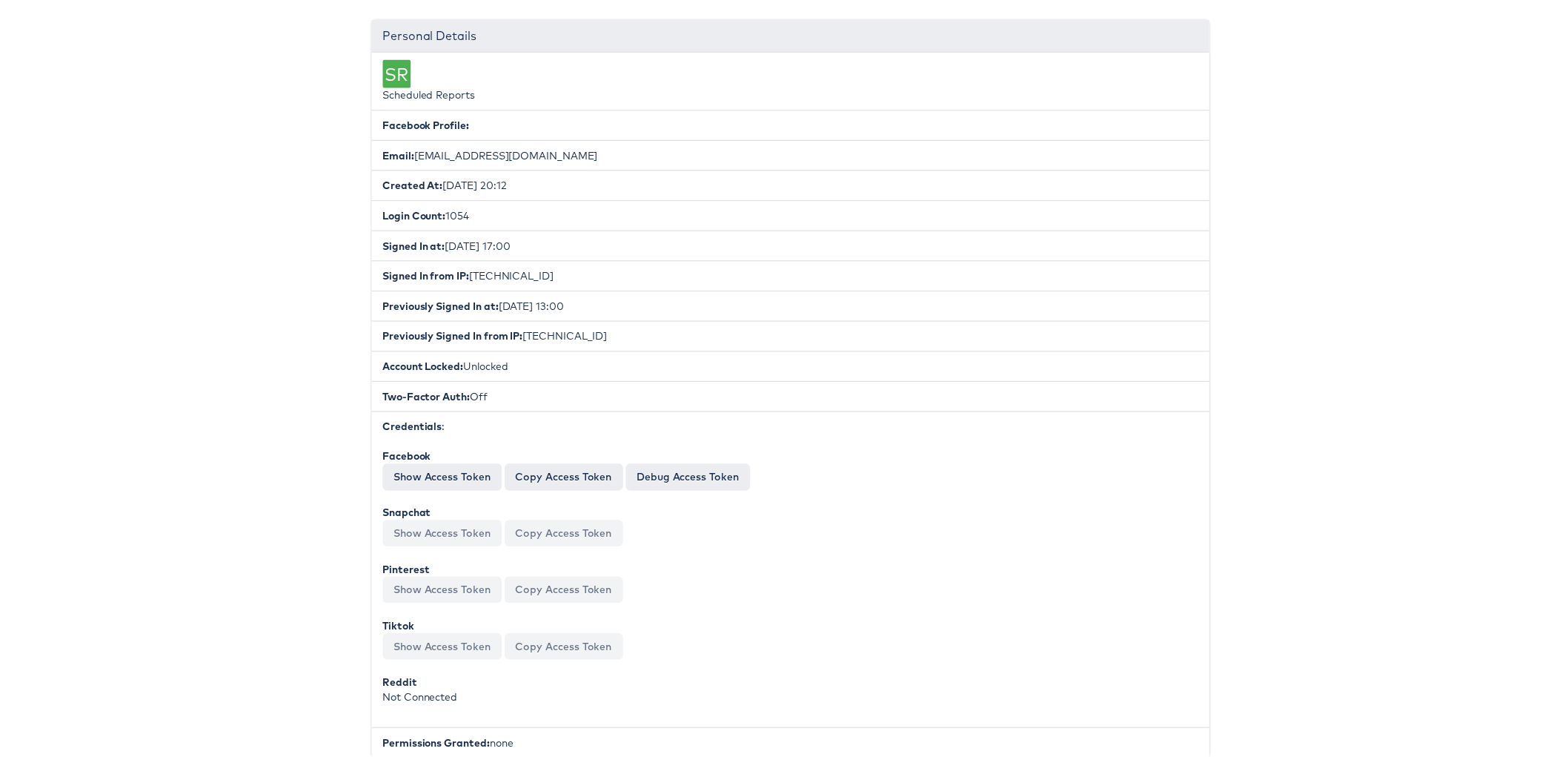
scroll to position [304, 0]
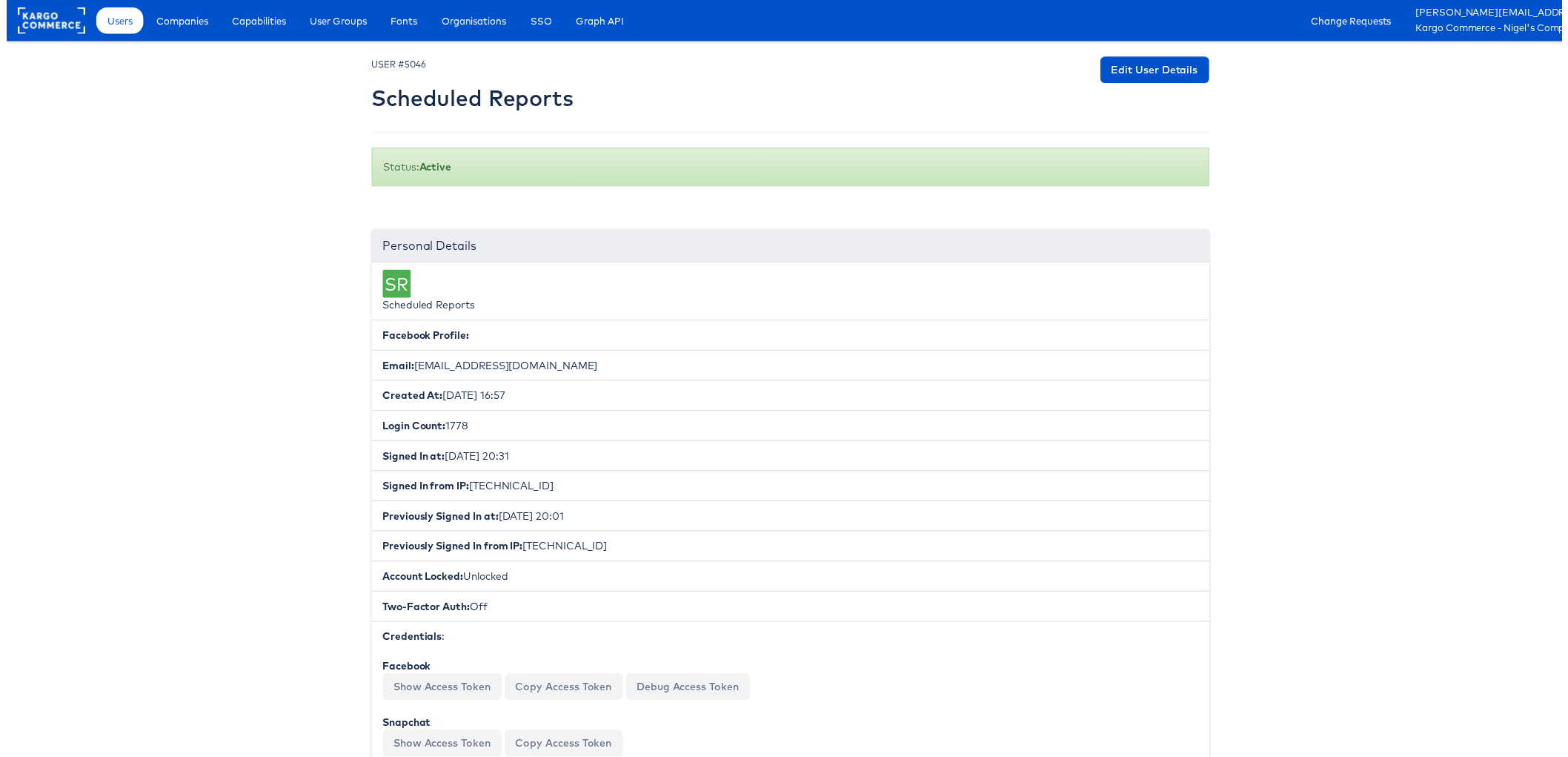
drag, startPoint x: 408, startPoint y: 368, endPoint x: 675, endPoint y: 367, distance: 267.0
click at [675, 367] on li "Email: scheduled_reporting+anthropologie@stitcherads.com" at bounding box center [790, 368] width 844 height 31
copy li "scheduled_reporting+anthropologie@stitcherads.com"
drag, startPoint x: 408, startPoint y: 365, endPoint x: 642, endPoint y: 364, distance: 234.0
click at [642, 364] on li "Email: scheduled_reporting+wayfair@stitcherads.com" at bounding box center [790, 368] width 844 height 31
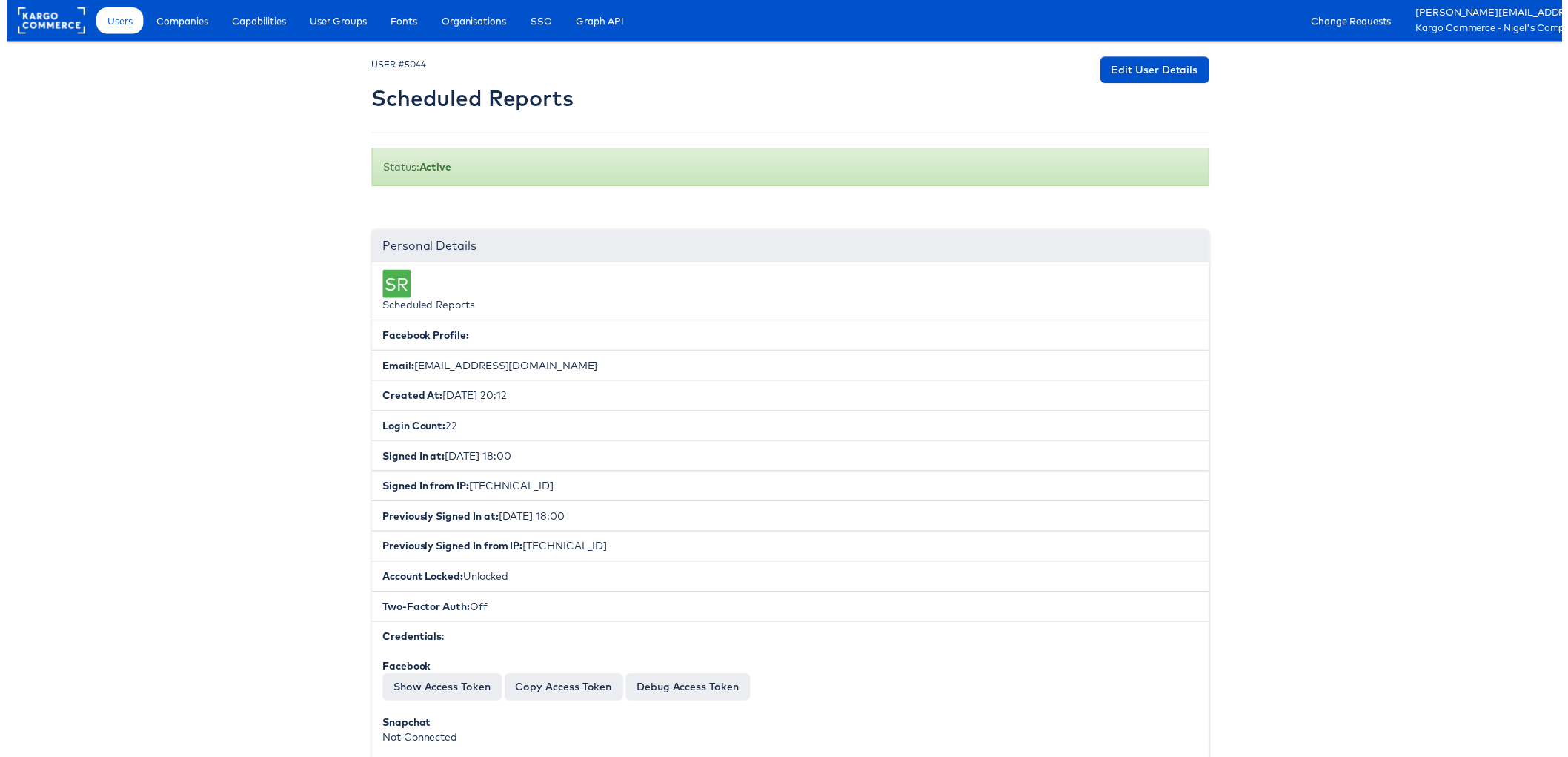
copy li "scheduled_reporting+wayfair@stitcherads.com"
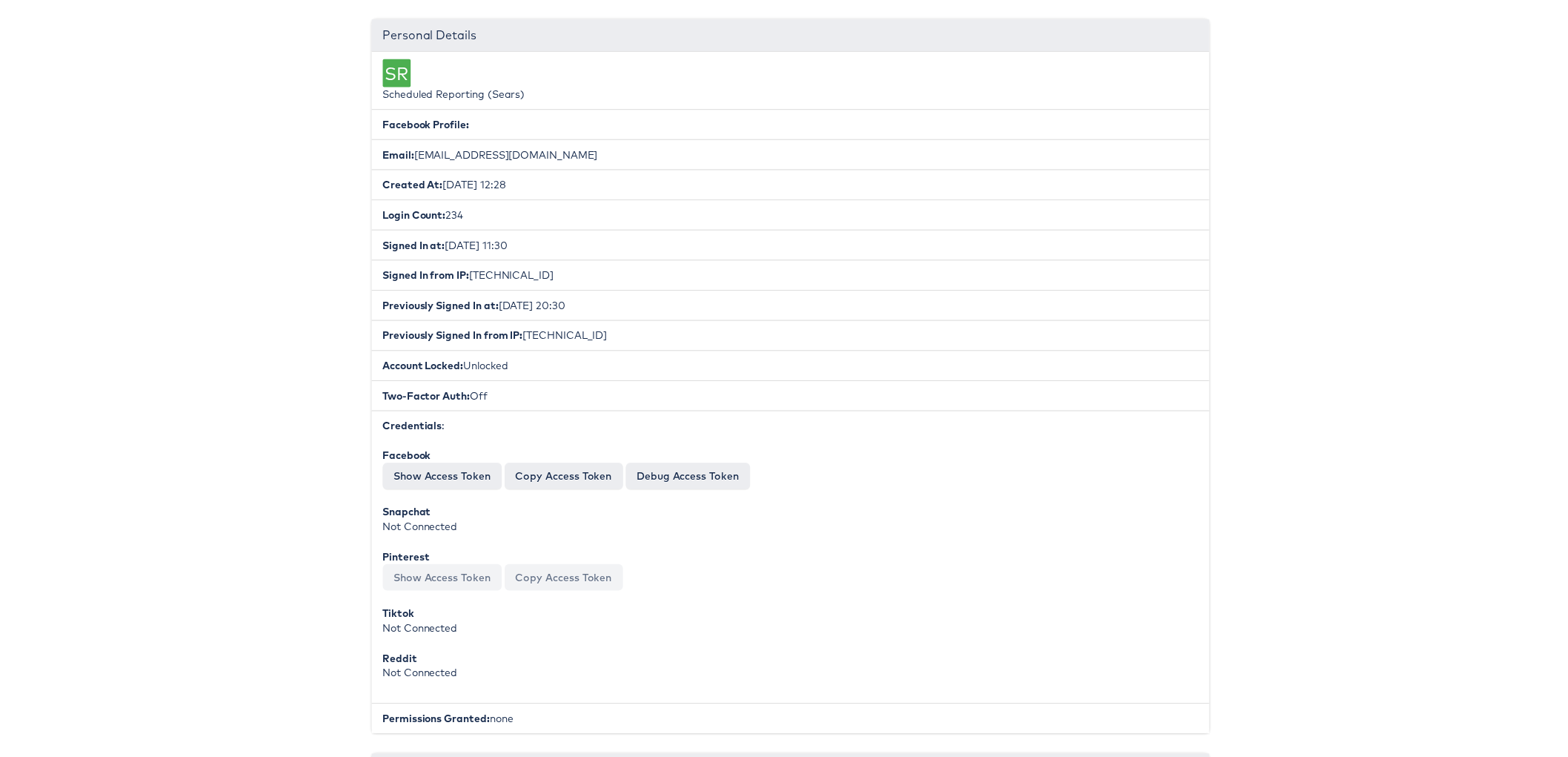
scroll to position [305, 0]
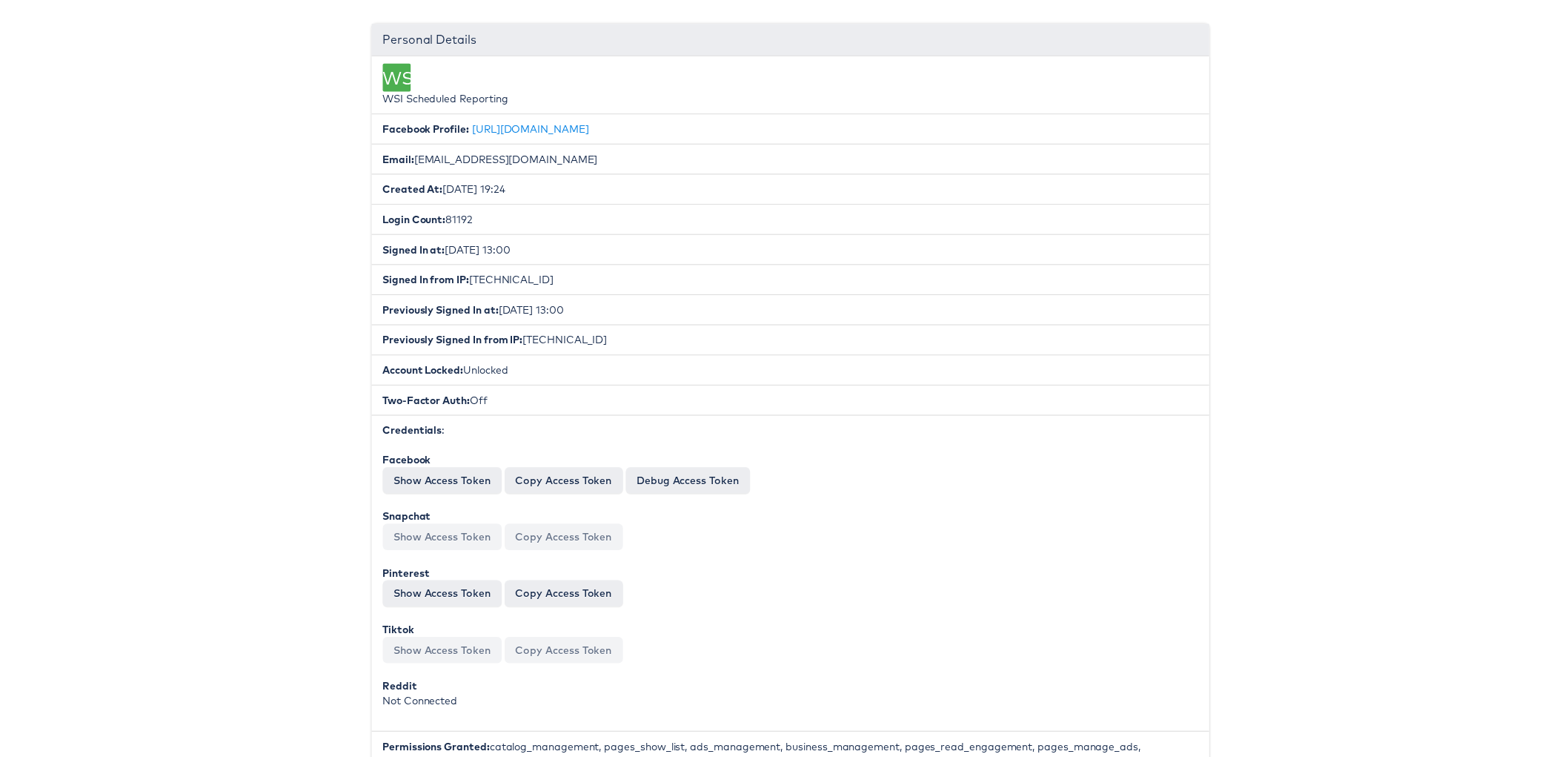
scroll to position [299, 0]
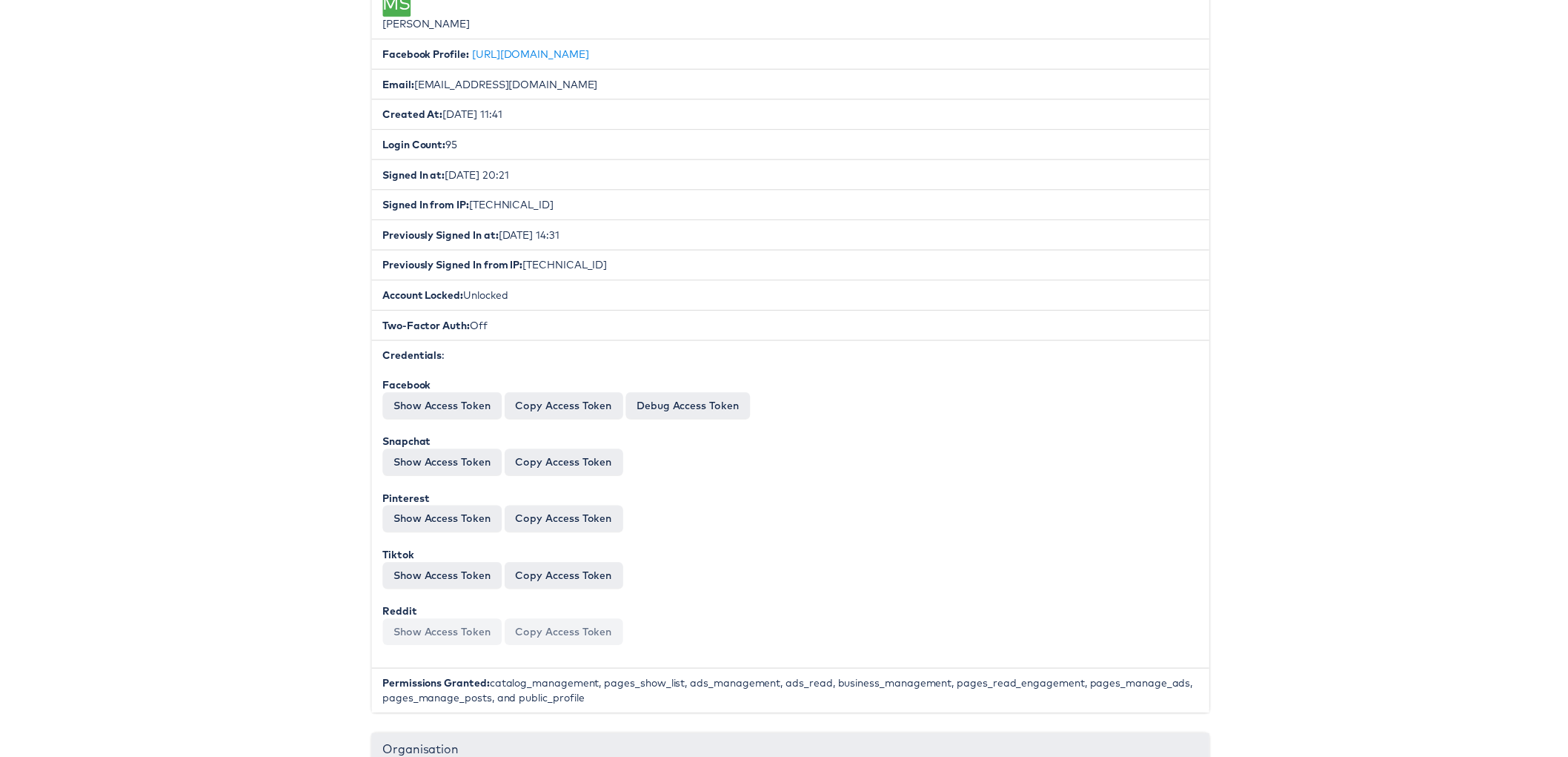
scroll to position [346, 0]
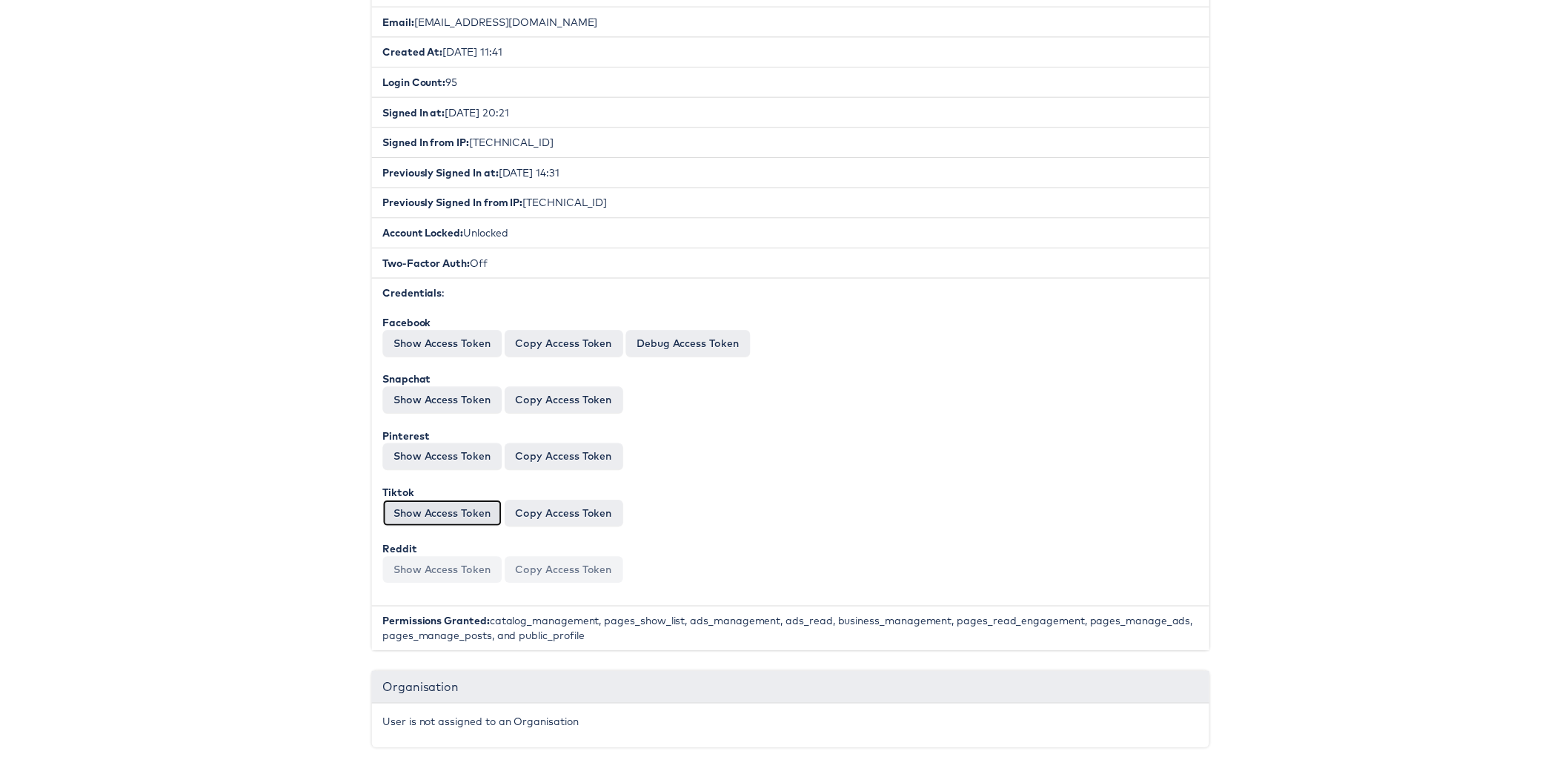
click at [385, 506] on button "Show Access Token" at bounding box center [439, 518] width 120 height 27
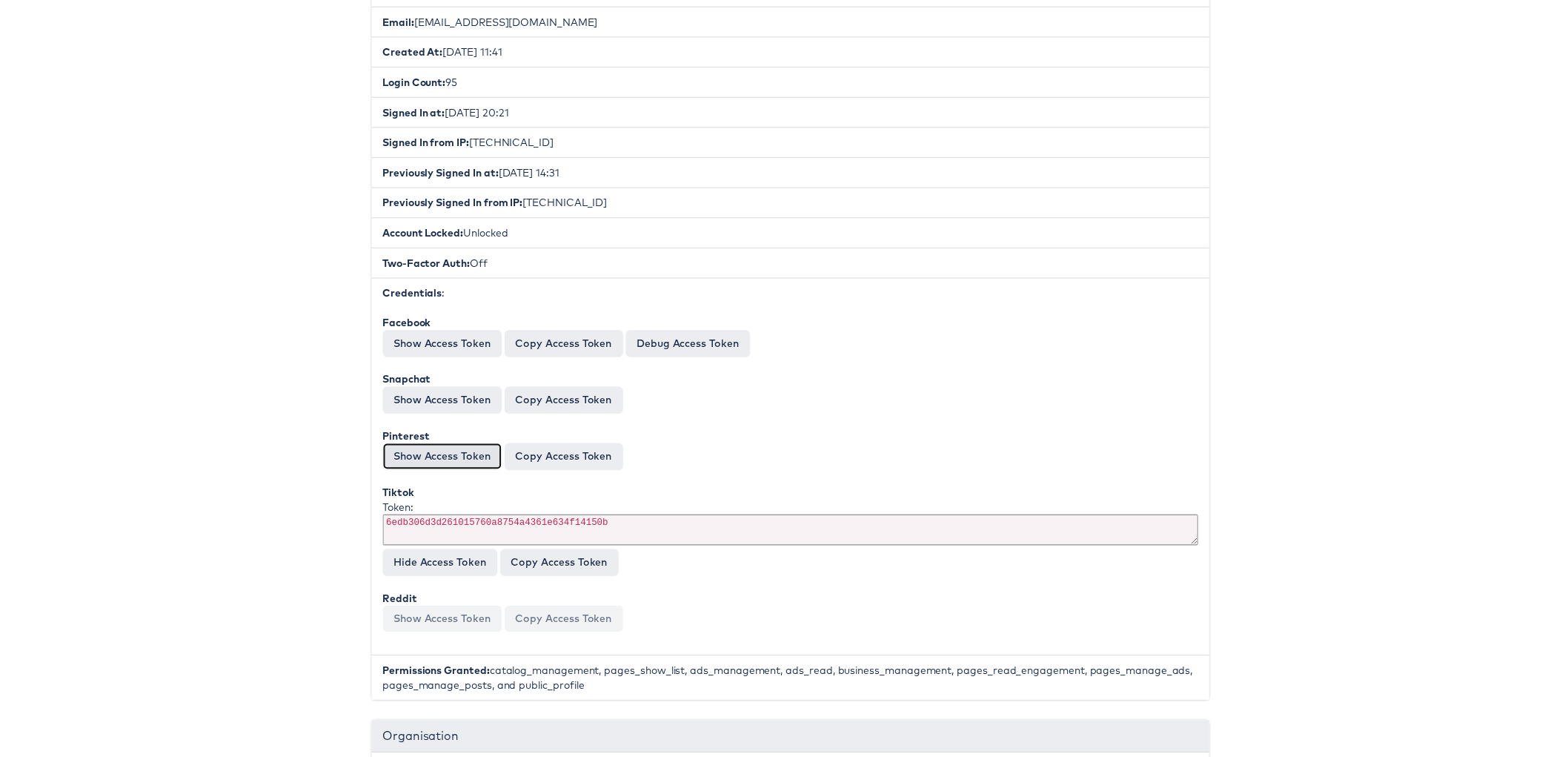
click at [404, 455] on button "Show Access Token" at bounding box center [439, 461] width 120 height 27
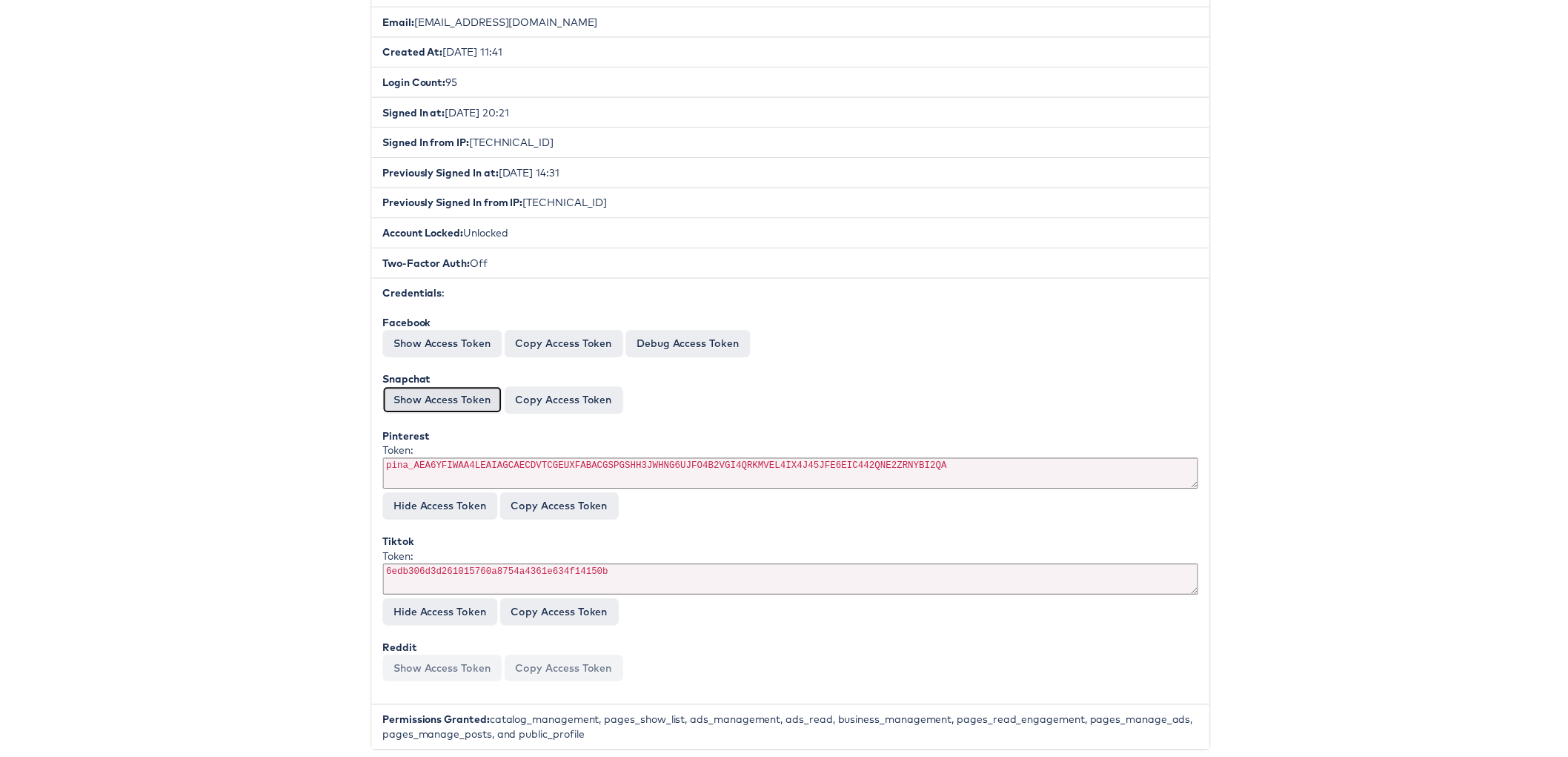
click at [410, 392] on button "Show Access Token" at bounding box center [439, 403] width 120 height 27
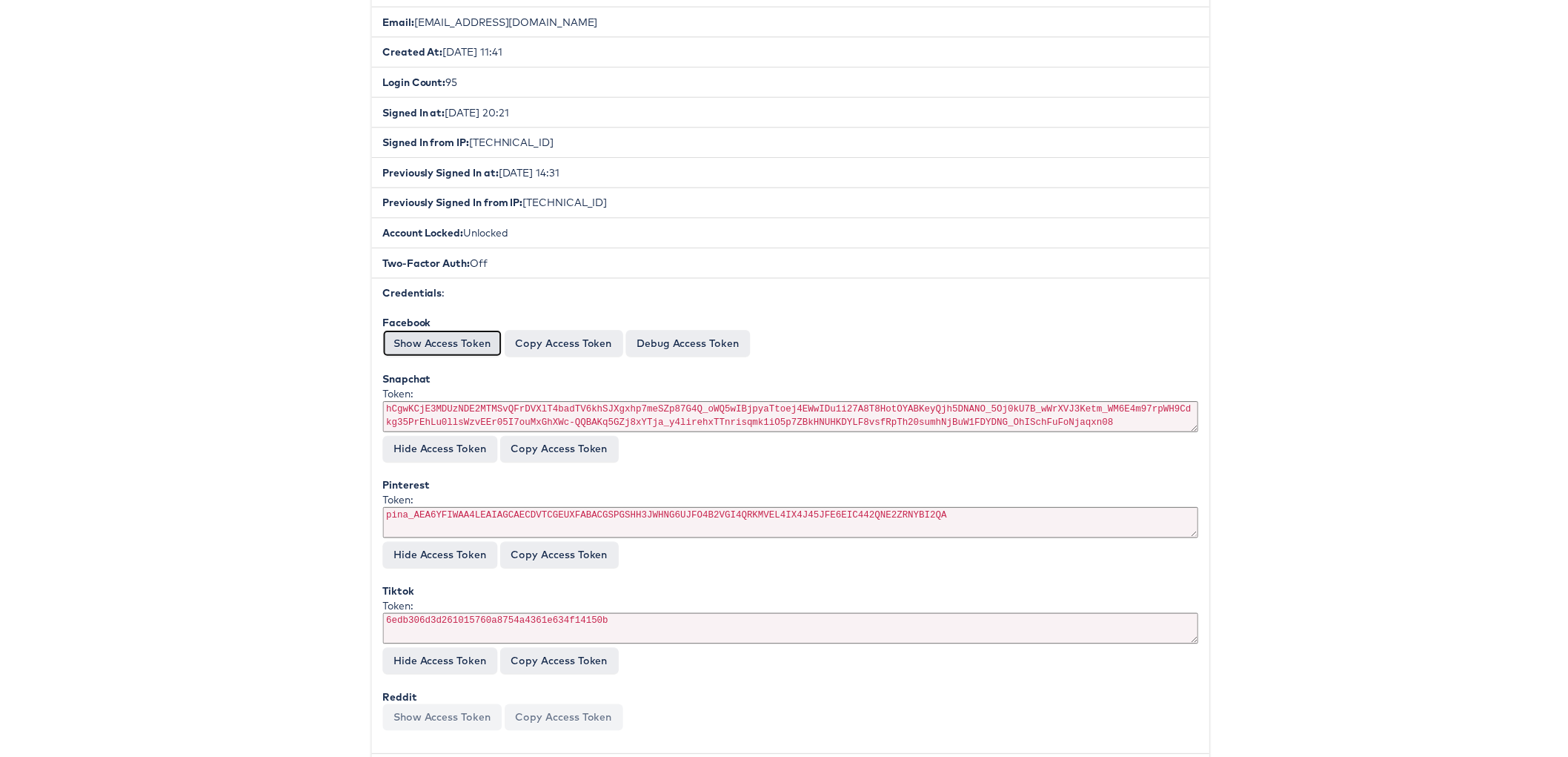
click at [424, 338] on button "Show Access Token" at bounding box center [439, 346] width 120 height 27
